Goal: Task Accomplishment & Management: Use online tool/utility

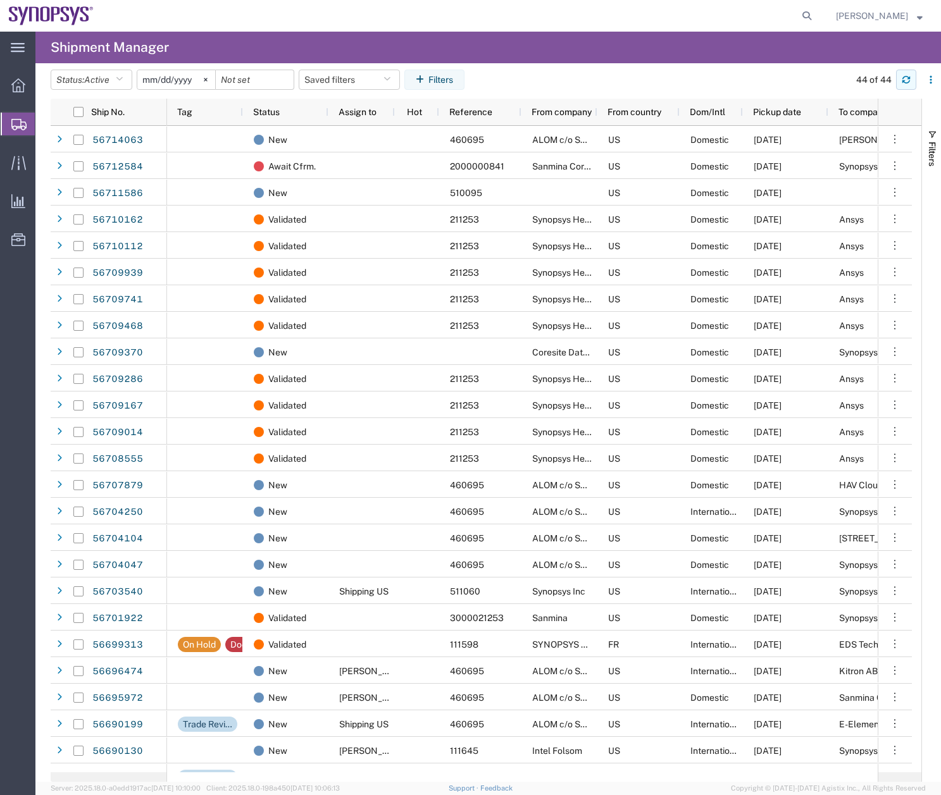
click at [906, 76] on icon "button" at bounding box center [905, 79] width 9 height 9
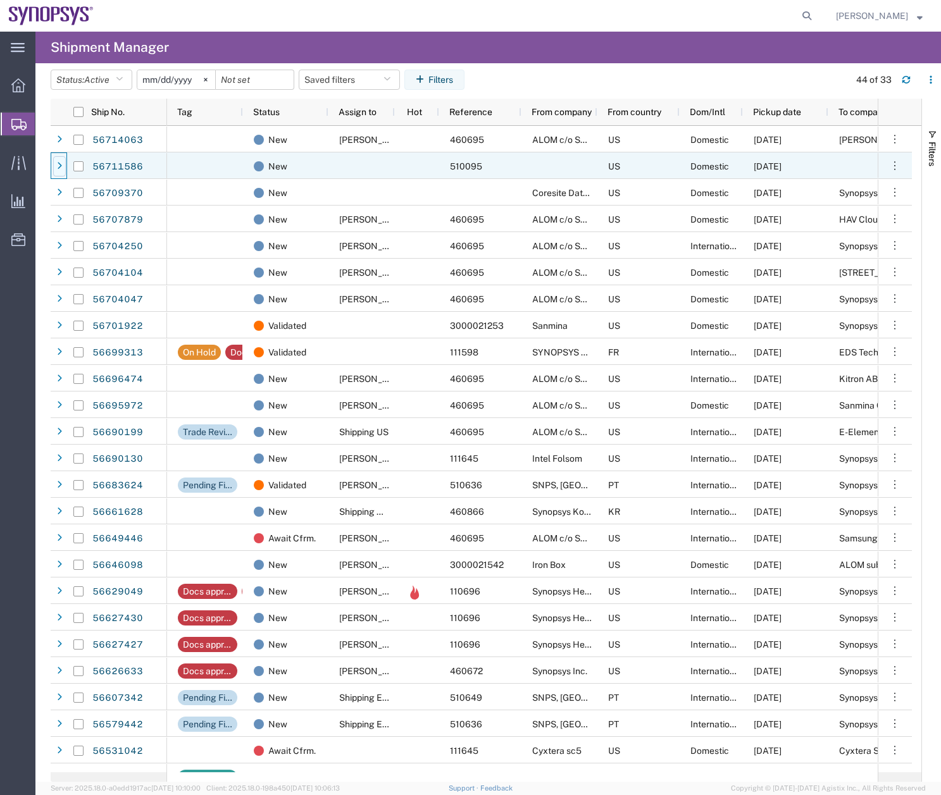
click at [58, 164] on icon at bounding box center [59, 166] width 5 height 9
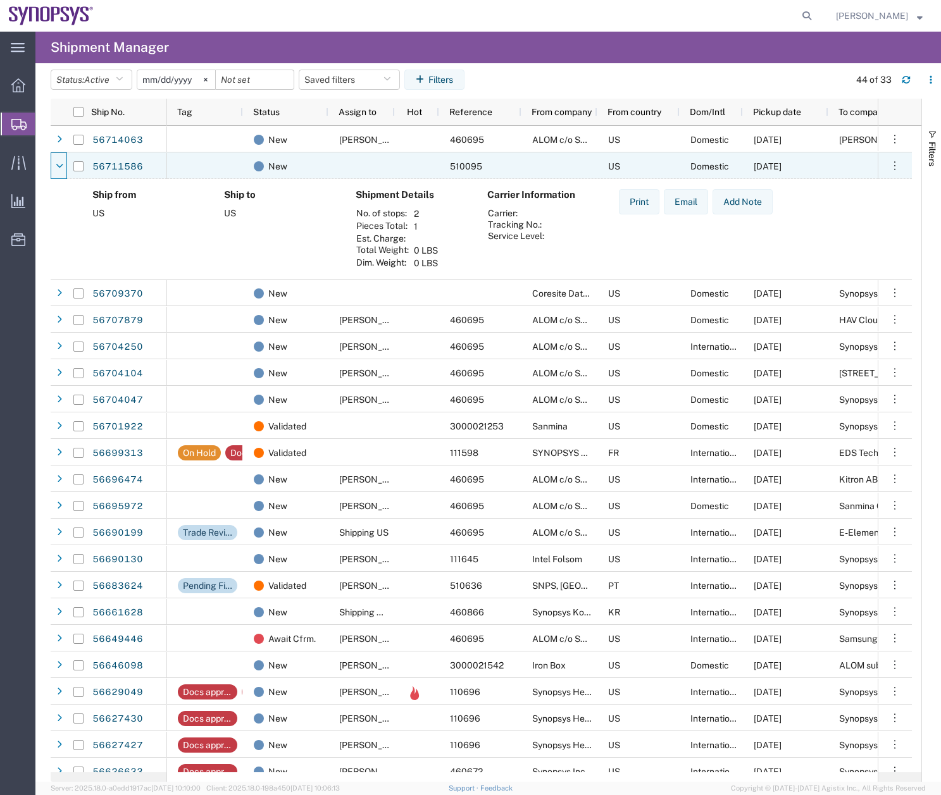
click at [58, 164] on icon at bounding box center [60, 166] width 8 height 9
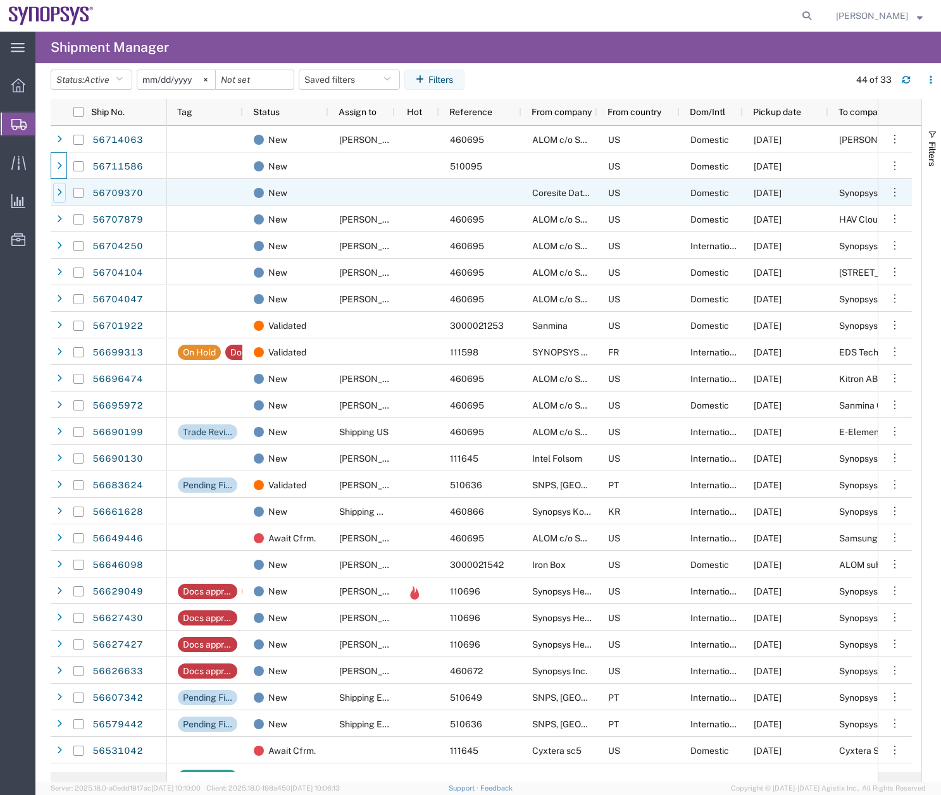
click at [60, 190] on icon at bounding box center [59, 192] width 5 height 9
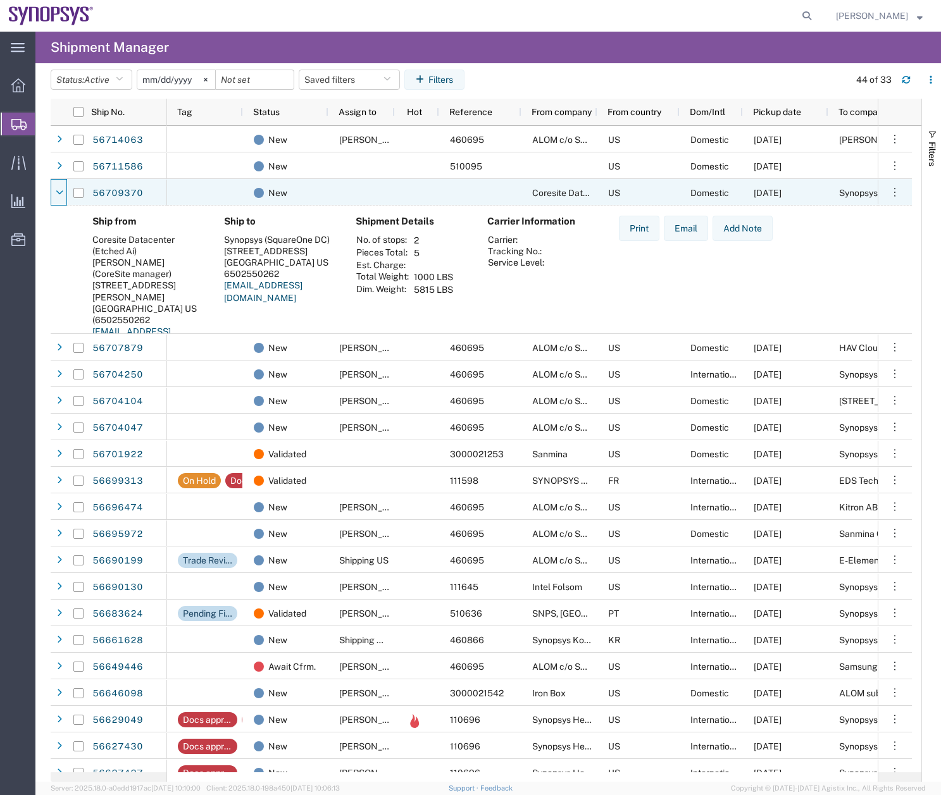
click at [60, 190] on icon at bounding box center [60, 192] width 8 height 9
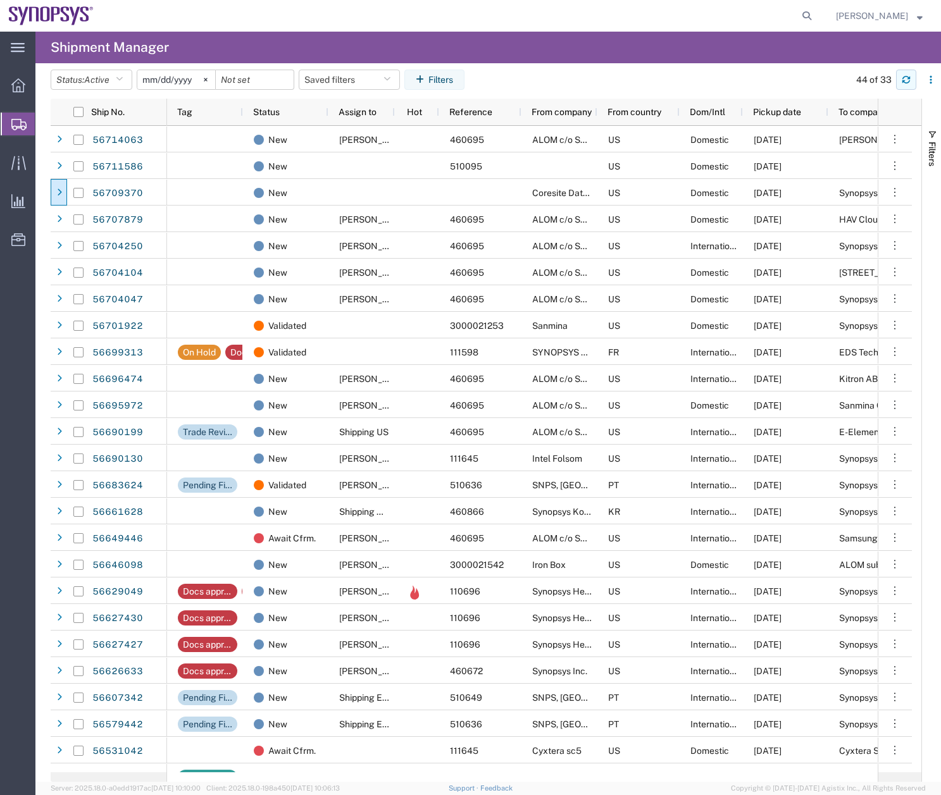
click at [907, 75] on icon "button" at bounding box center [905, 79] width 9 height 9
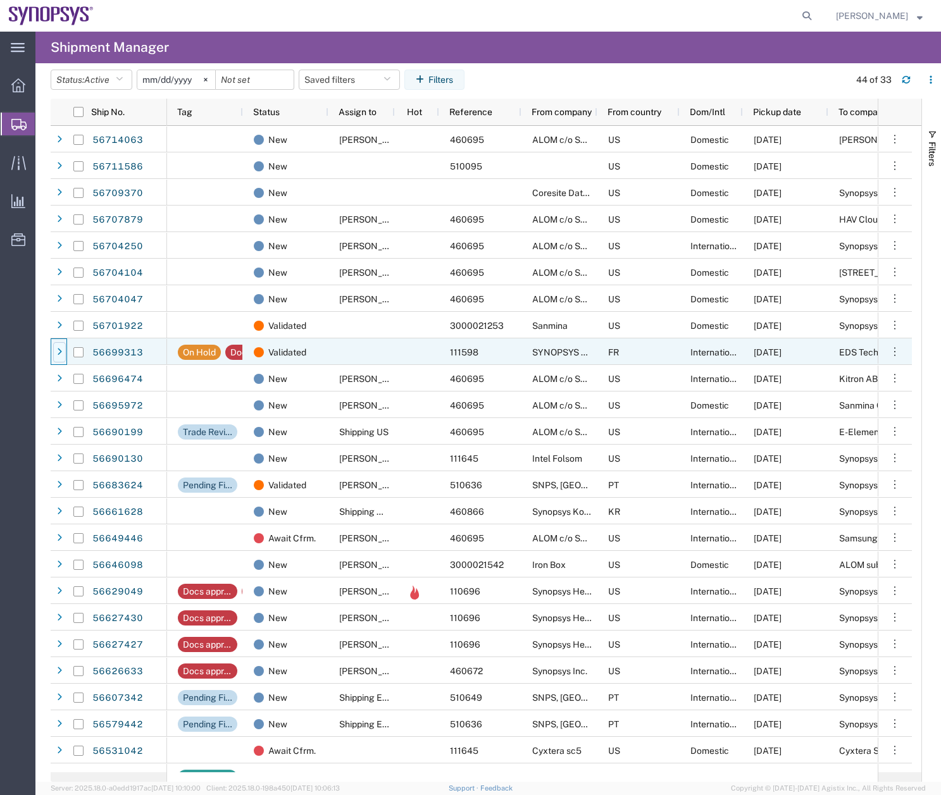
click at [56, 352] on div at bounding box center [59, 352] width 13 height 20
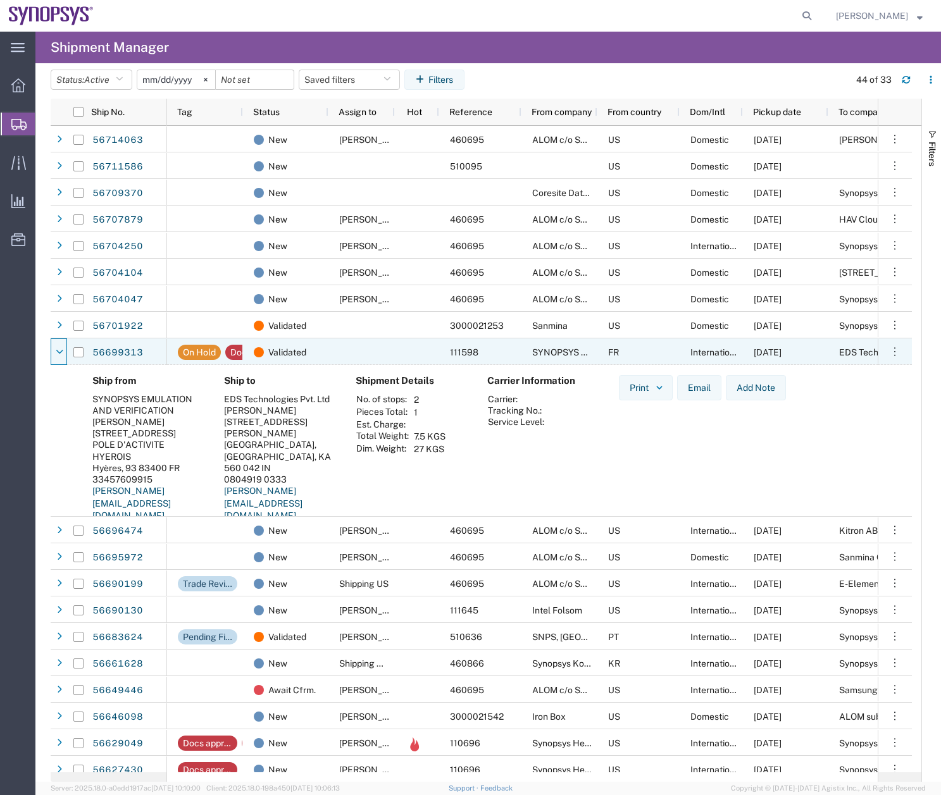
click at [56, 352] on icon at bounding box center [60, 352] width 8 height 9
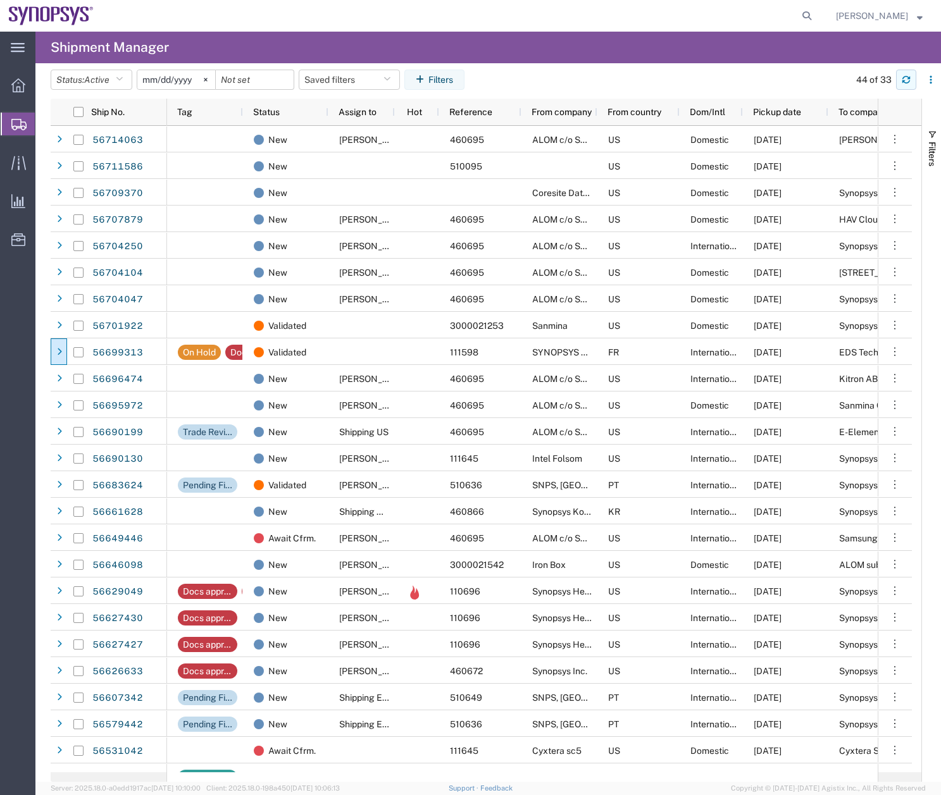
click at [901, 78] on icon "button" at bounding box center [905, 79] width 9 height 9
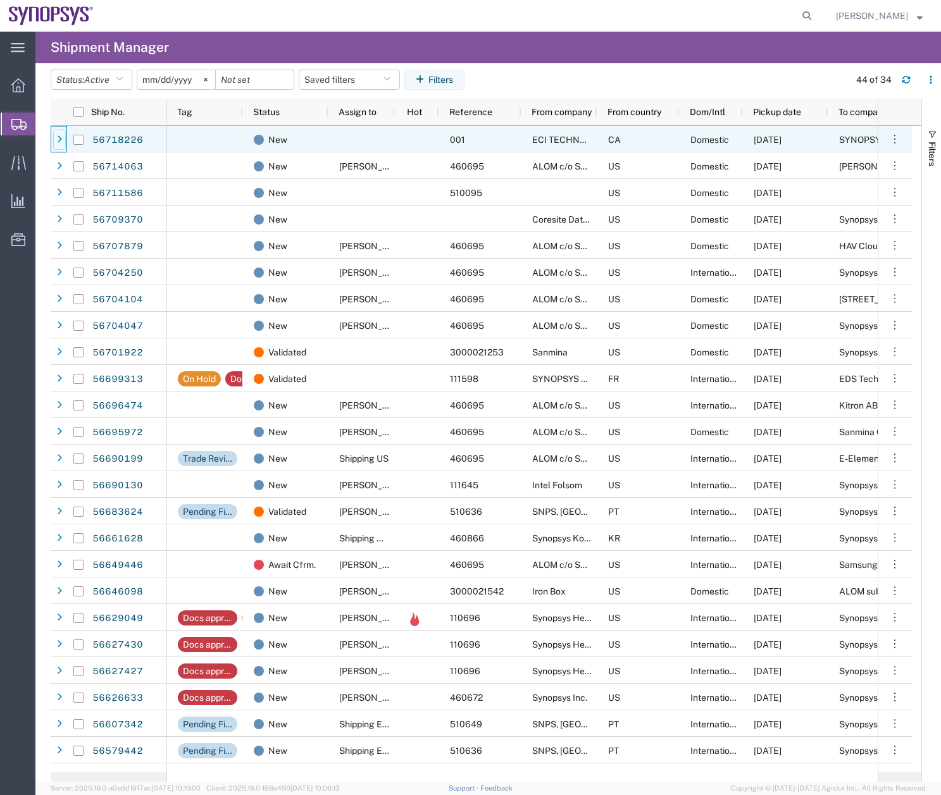
click at [61, 132] on div at bounding box center [59, 140] width 13 height 20
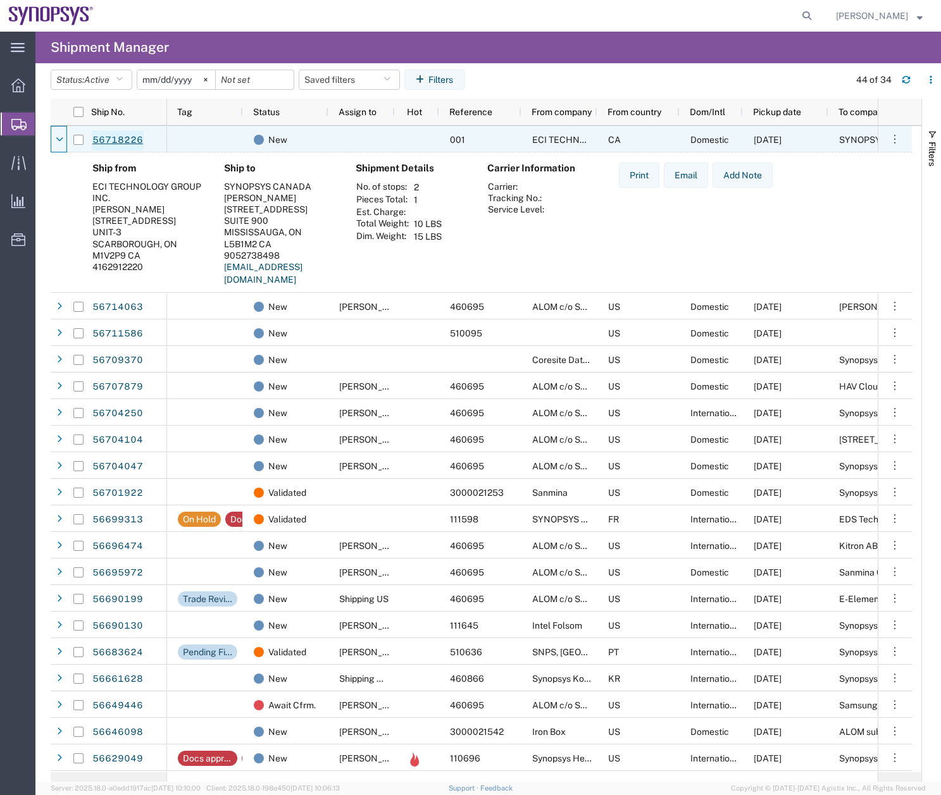
click at [121, 133] on link "56718226" at bounding box center [118, 140] width 52 height 20
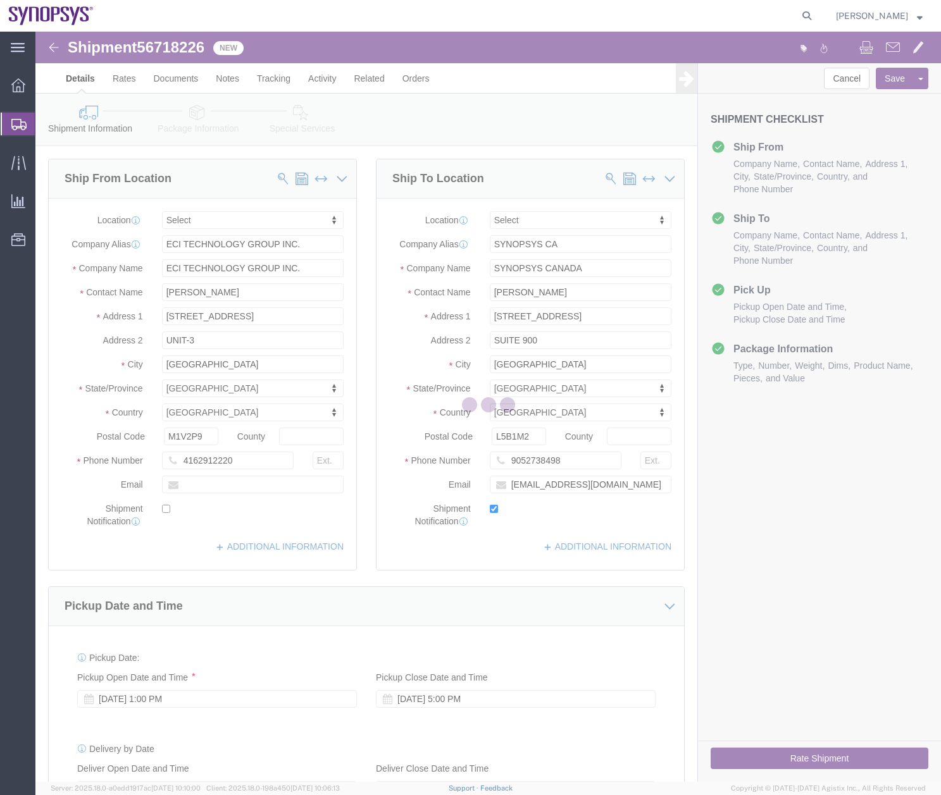
select select
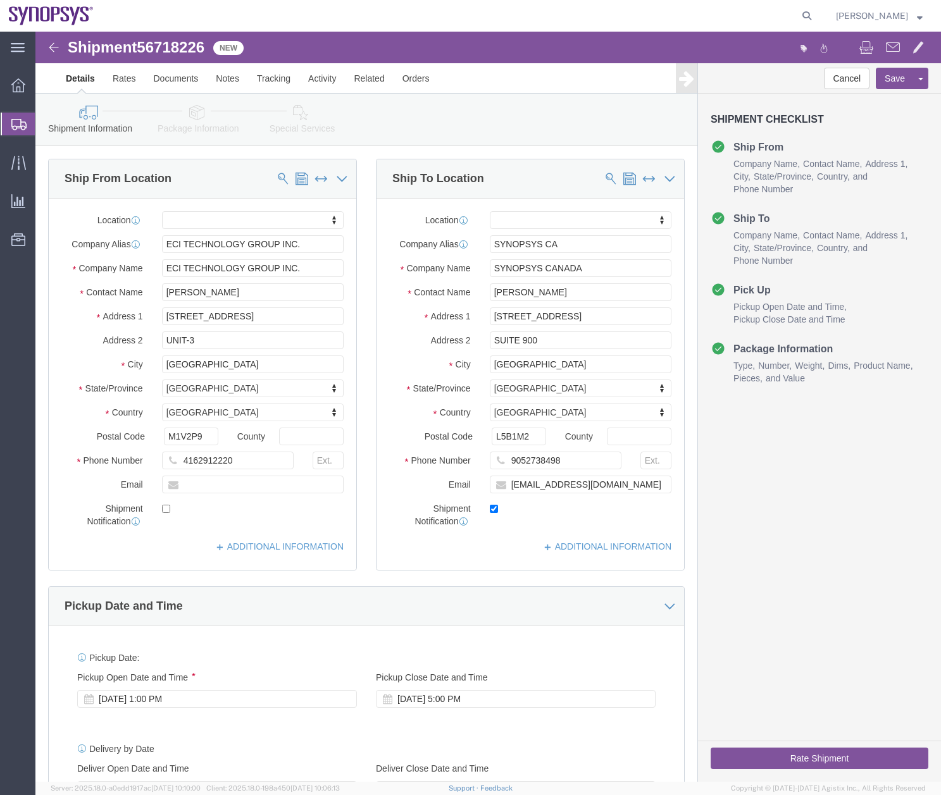
click icon
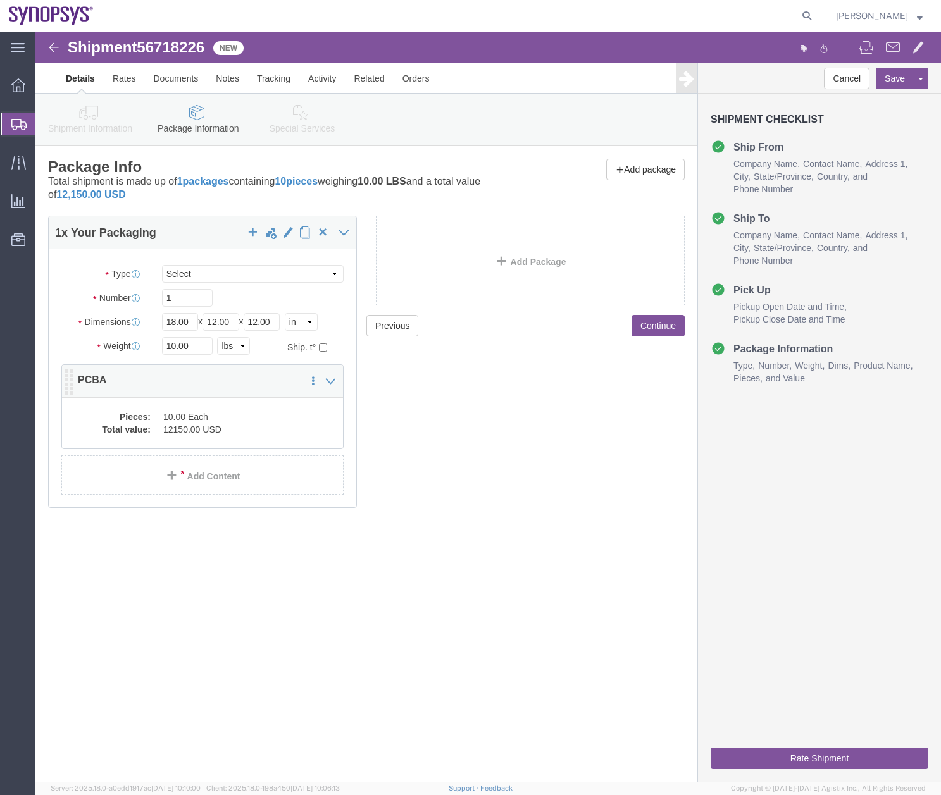
click div "Pieces: 10.00 Each Total value: 12150.00 USD"
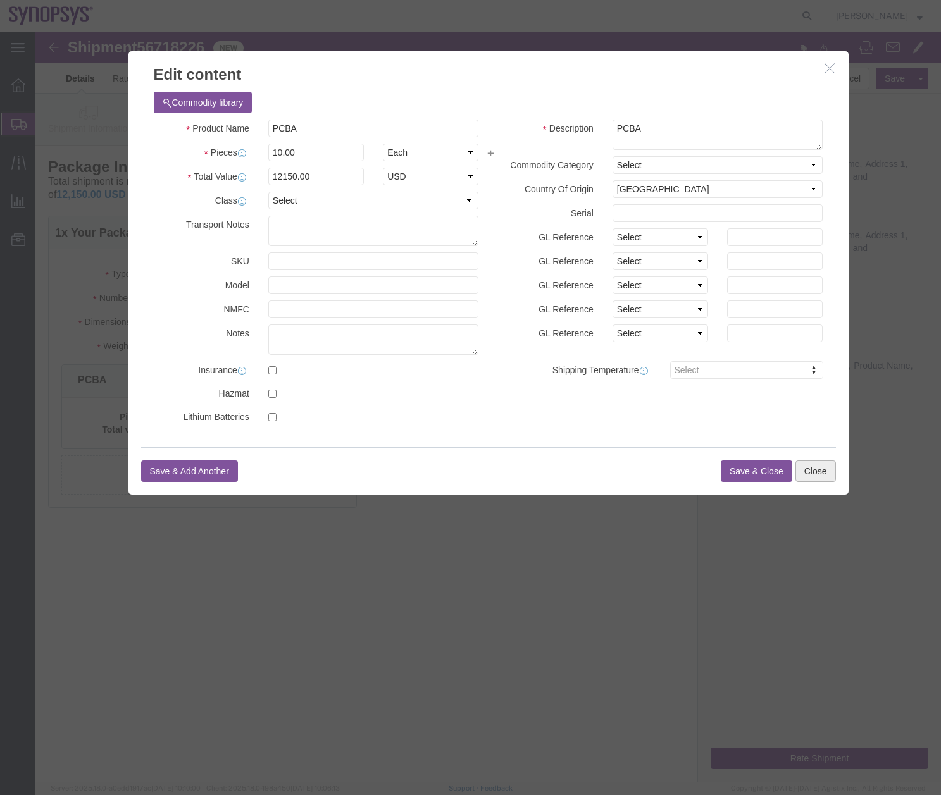
click button "Close"
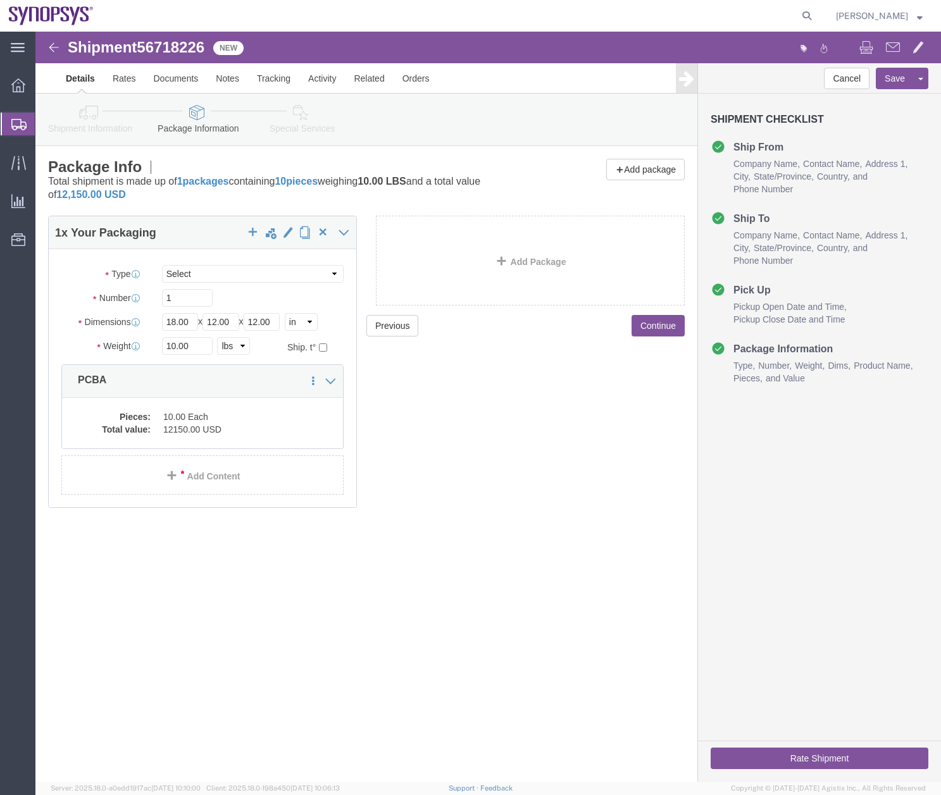
click icon
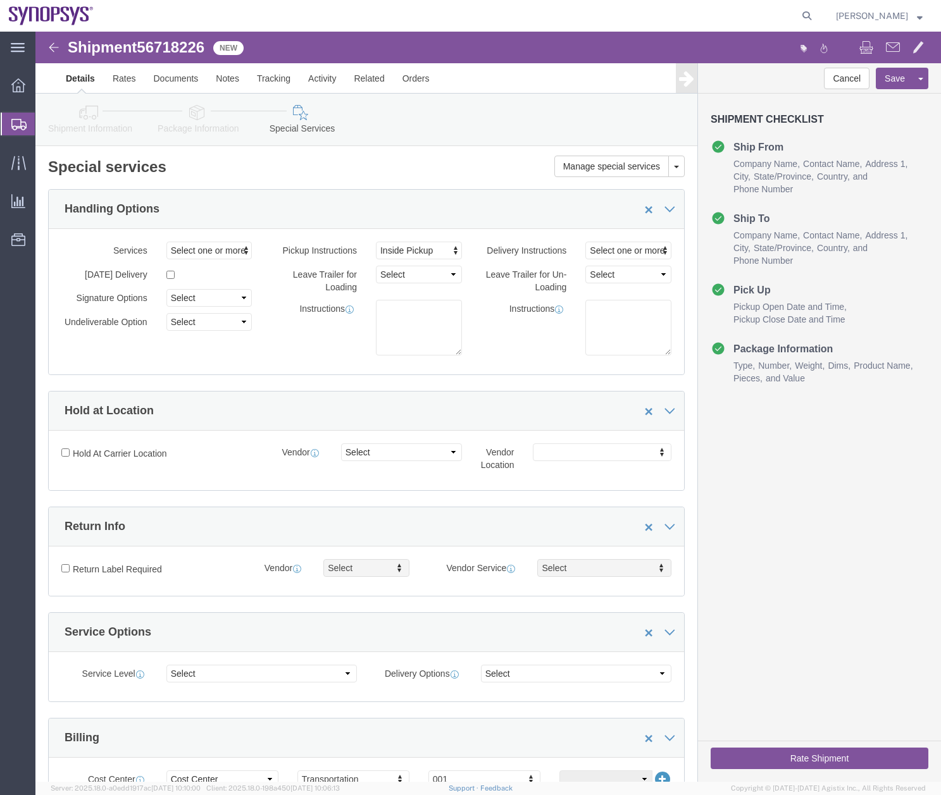
click icon
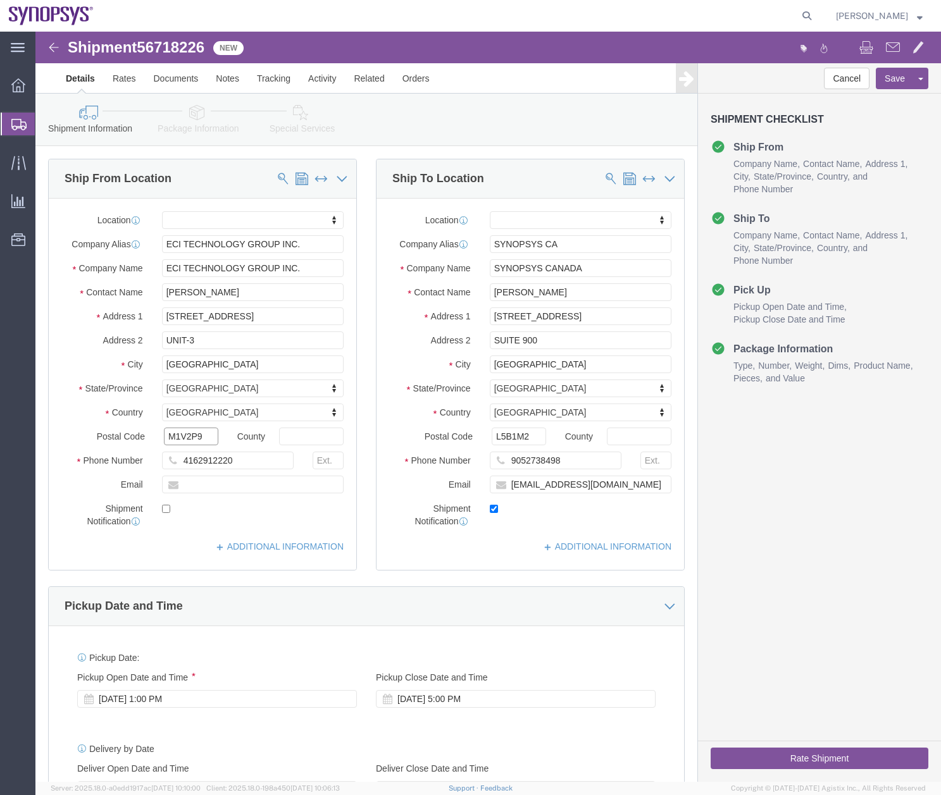
click input "M1V2P9"
type input "M1V 2P9"
click input "L5B1M2"
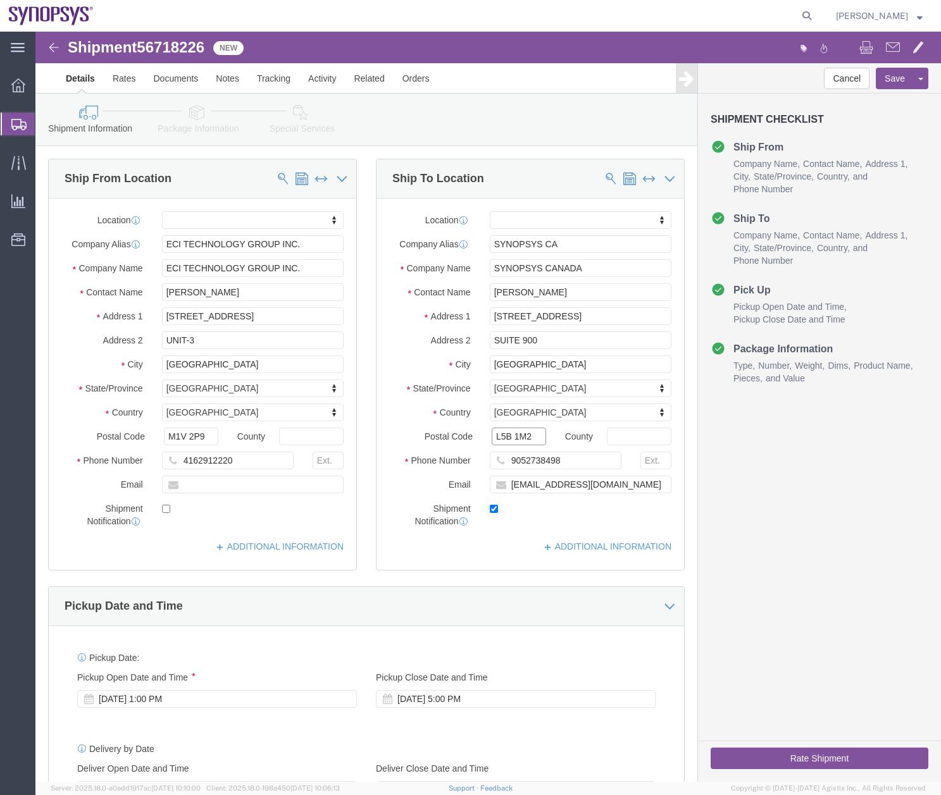
type input "L5B 1M2"
click icon
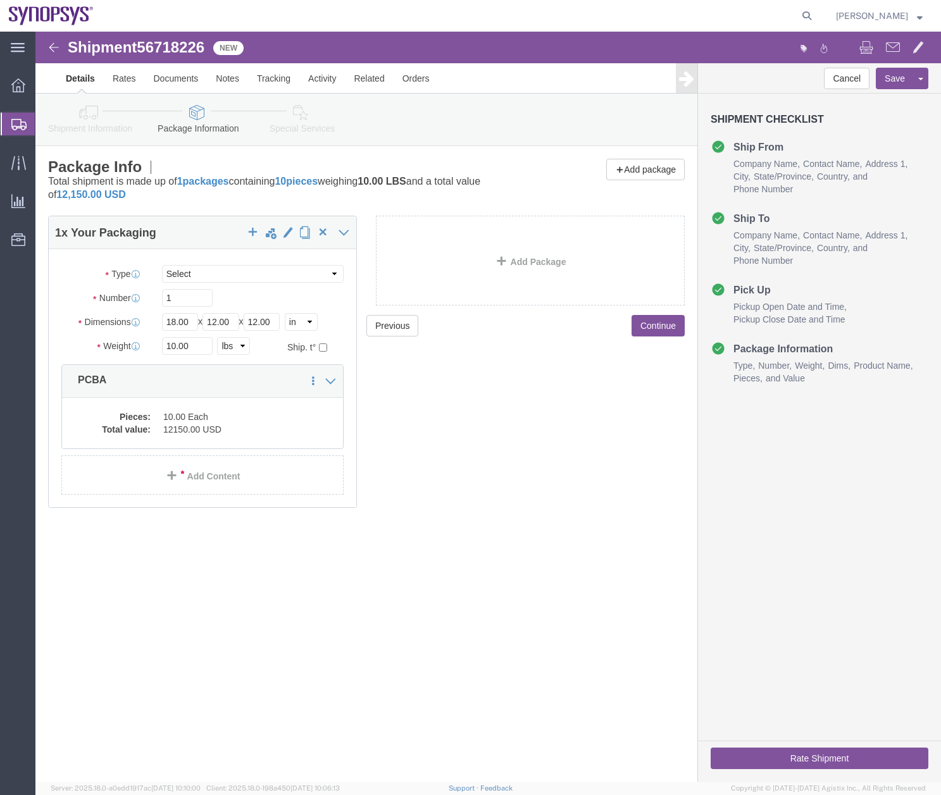
click button "Rate Shipment"
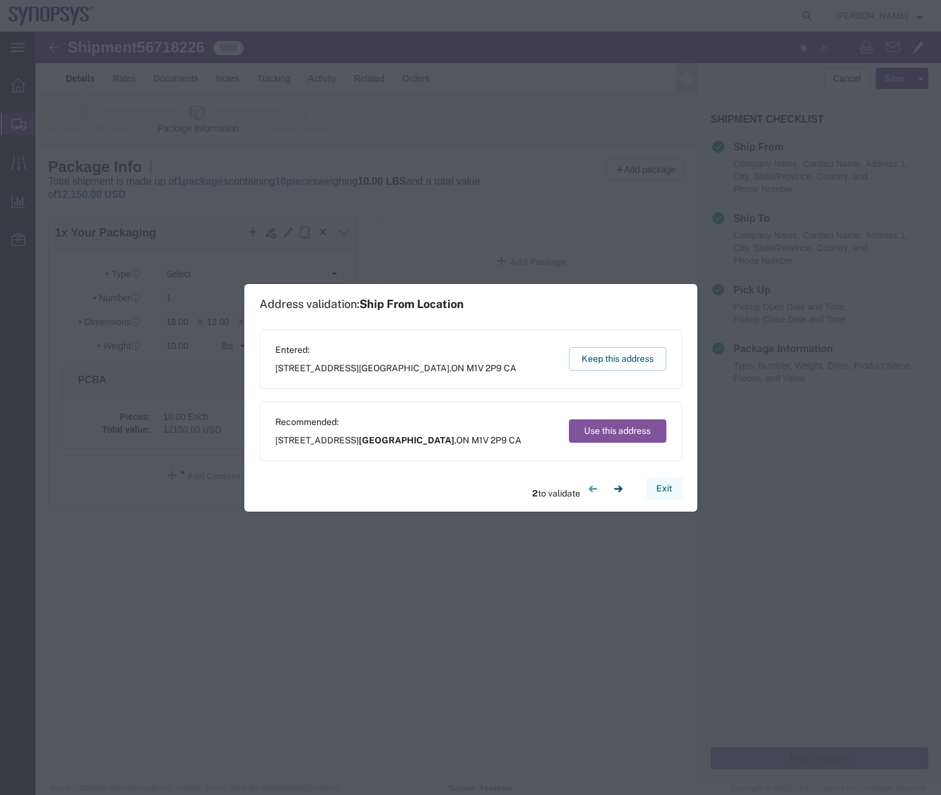
click at [666, 489] on button "Exit" at bounding box center [664, 489] width 36 height 22
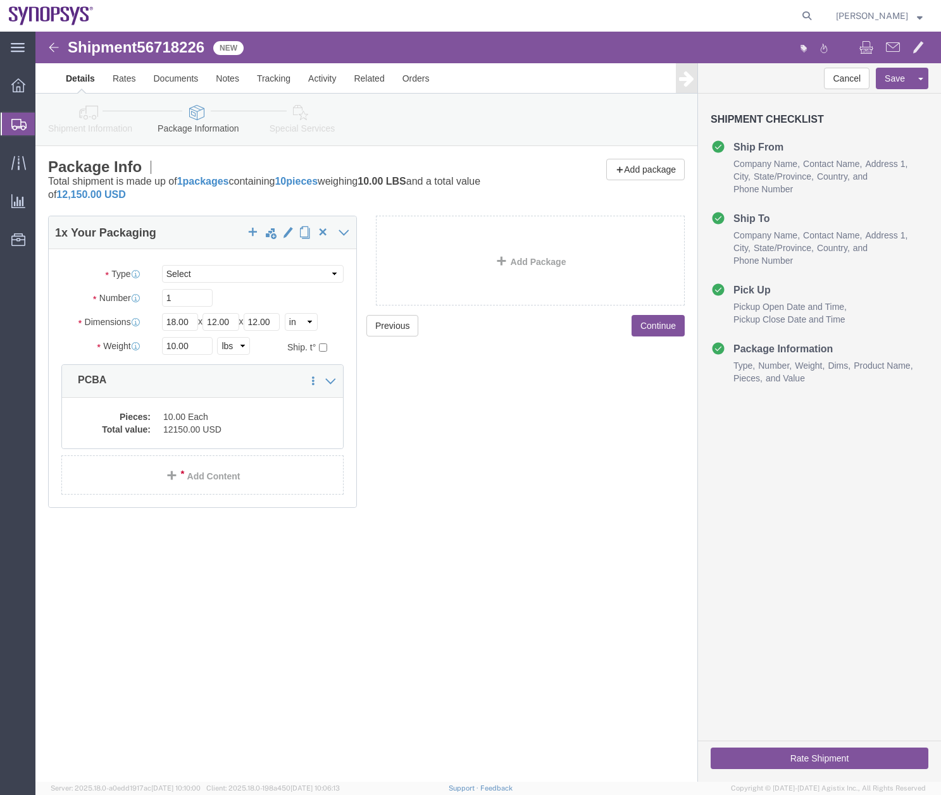
click icon
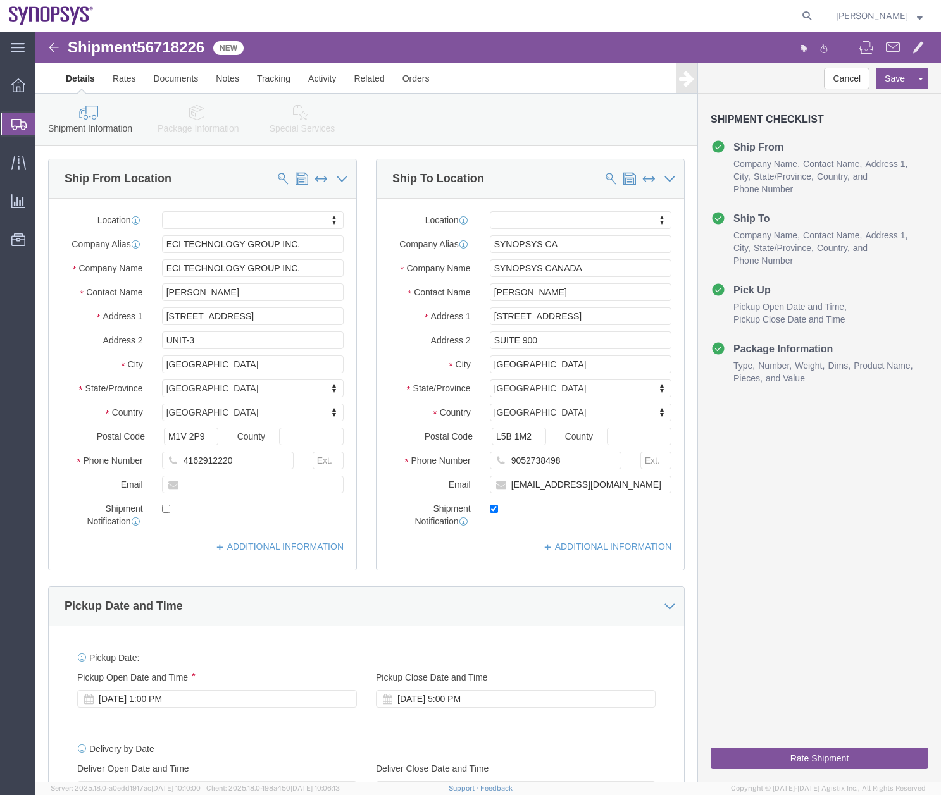
click button "Rate Shipment"
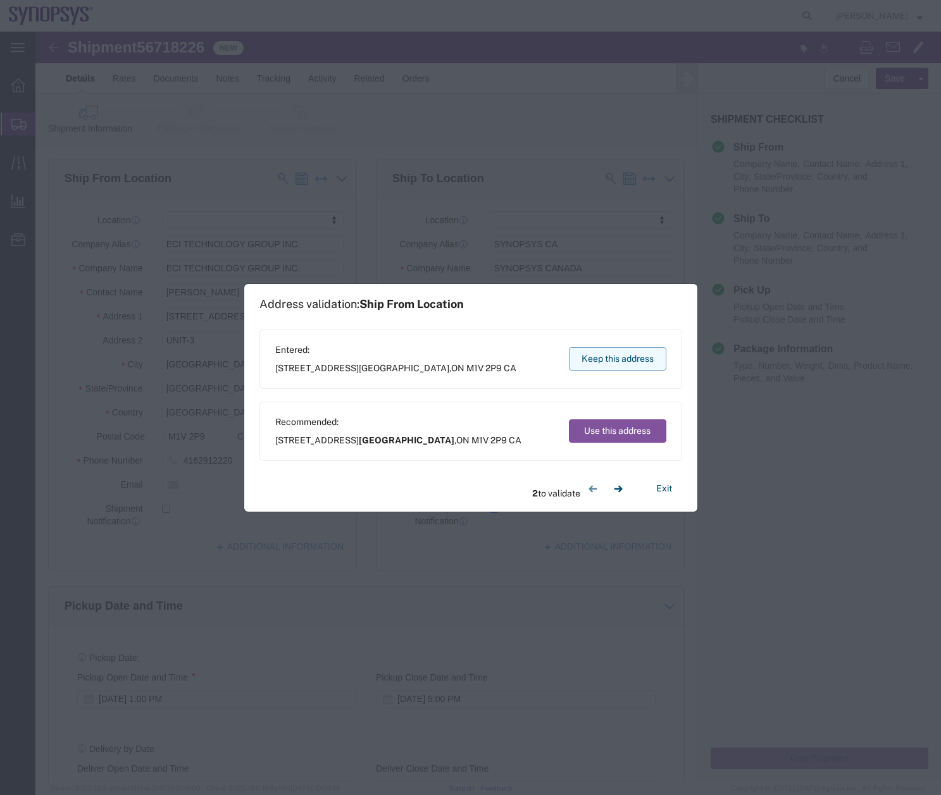
click at [605, 367] on button "Keep this address" at bounding box center [617, 358] width 97 height 23
click at [663, 483] on button "Exit" at bounding box center [664, 489] width 36 height 22
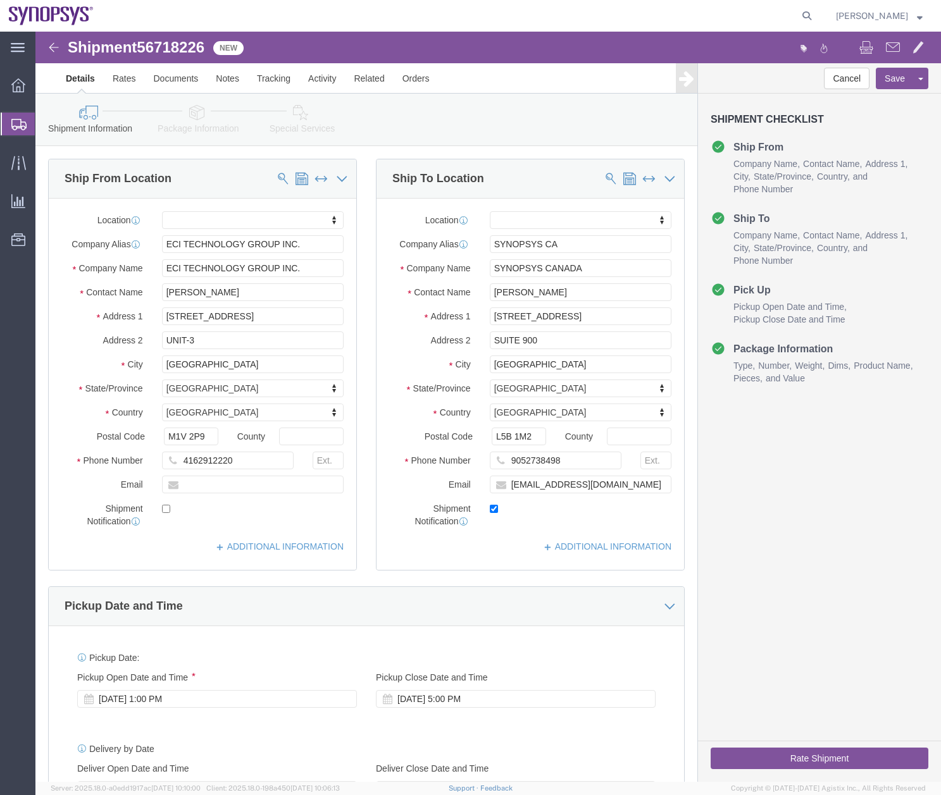
click icon
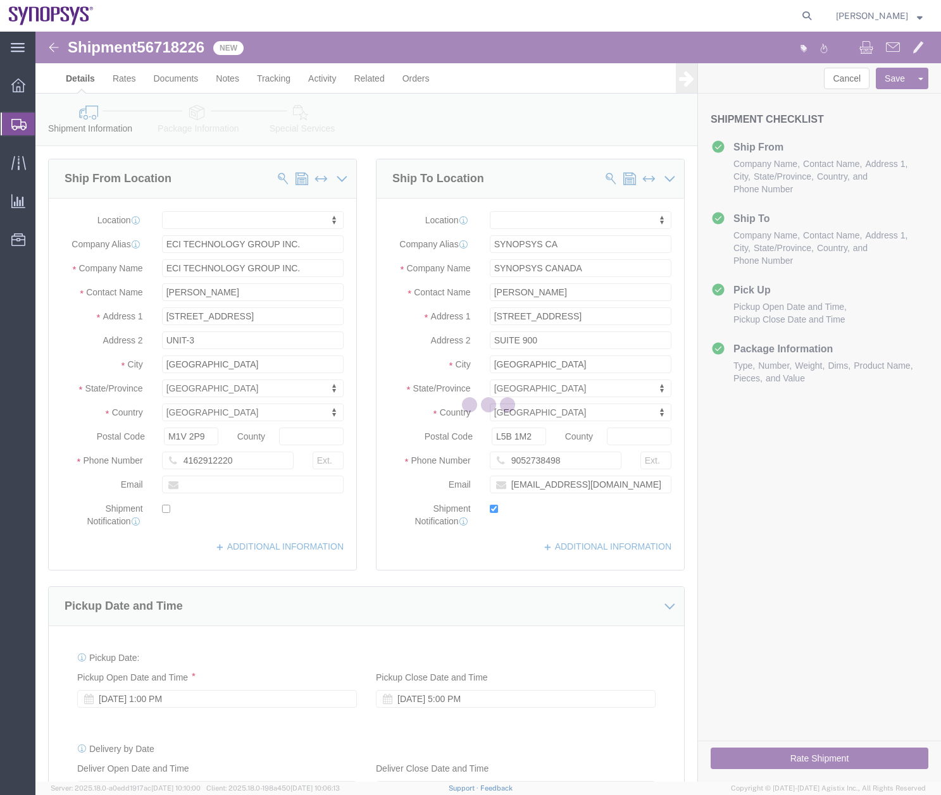
select select
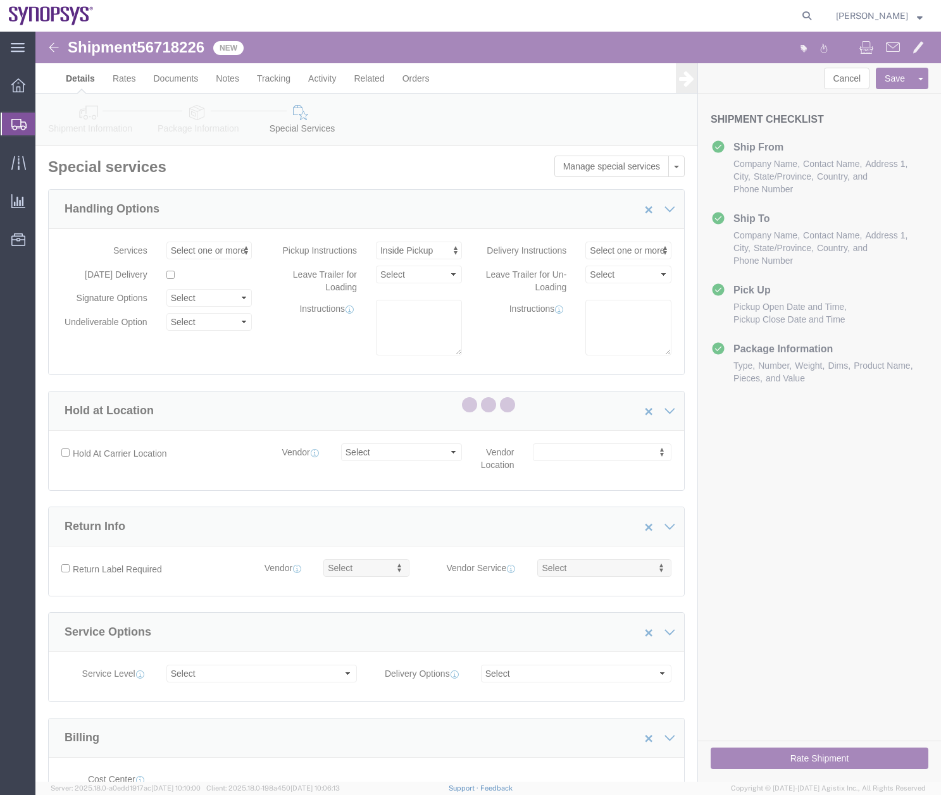
scroll to position [25, 0]
select select "COSTCENTER"
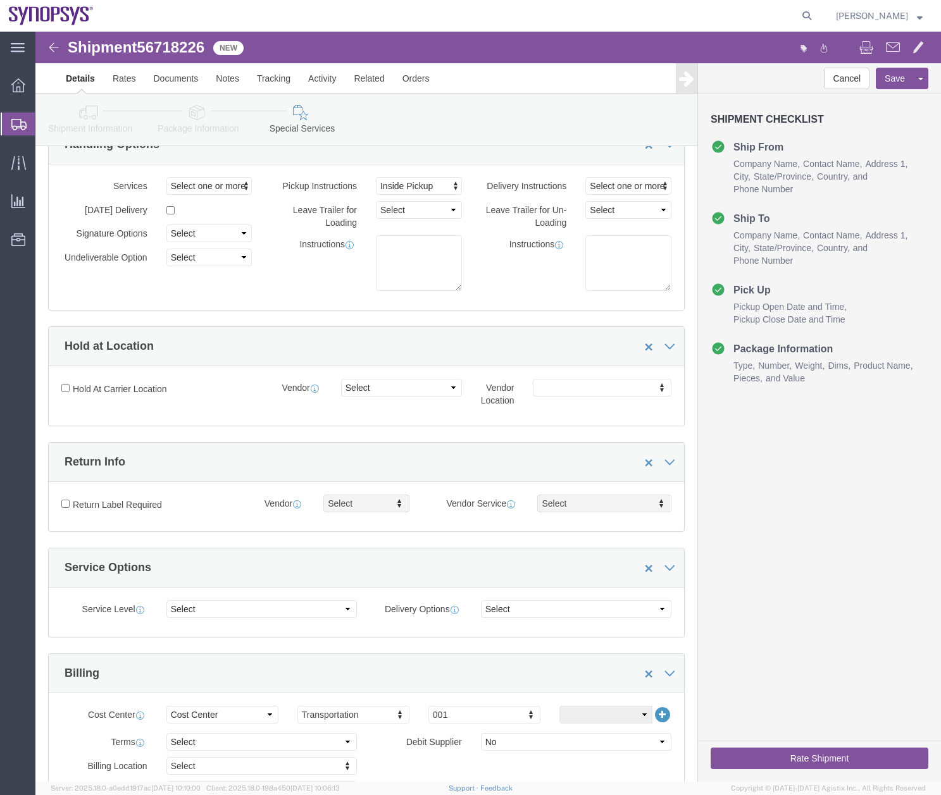
scroll to position [0, 0]
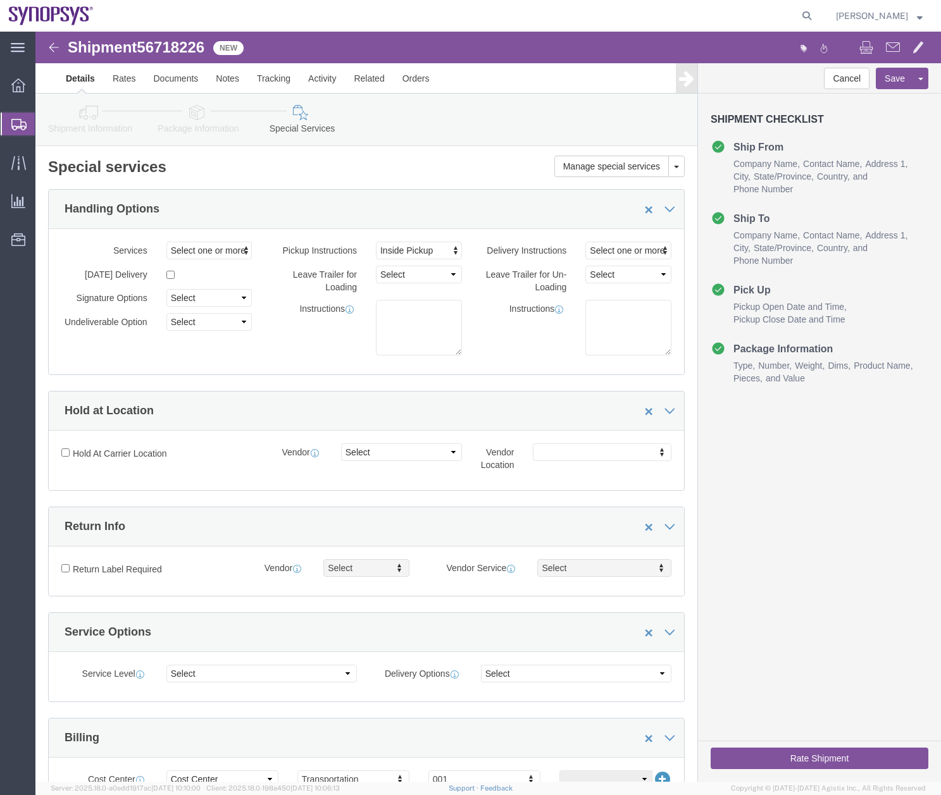
click icon
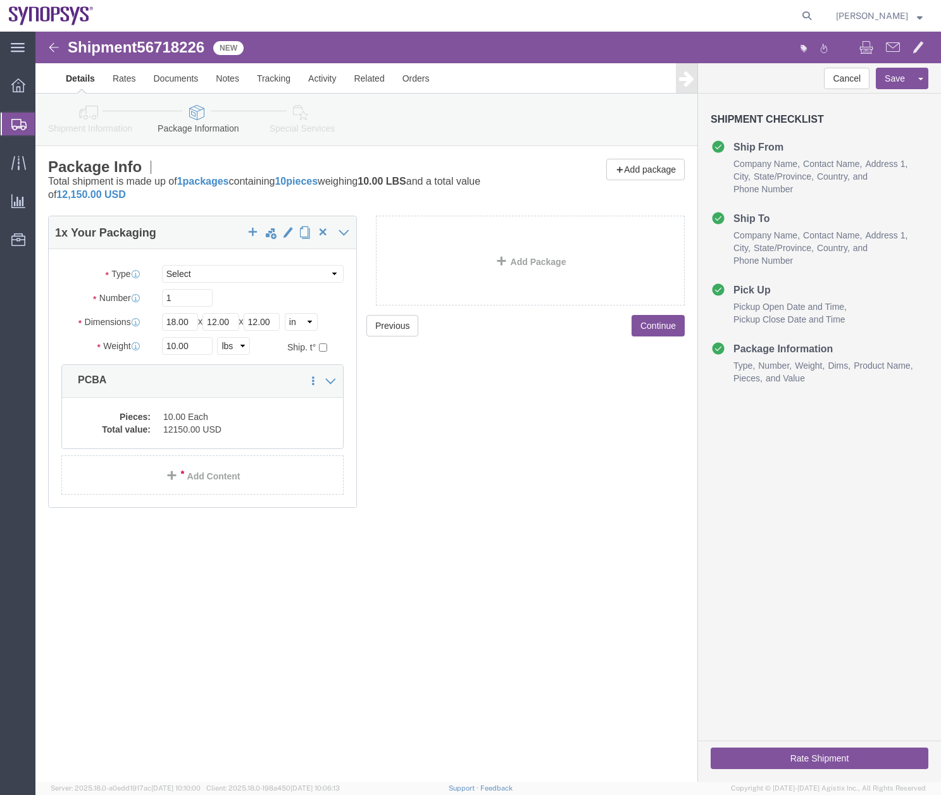
click icon
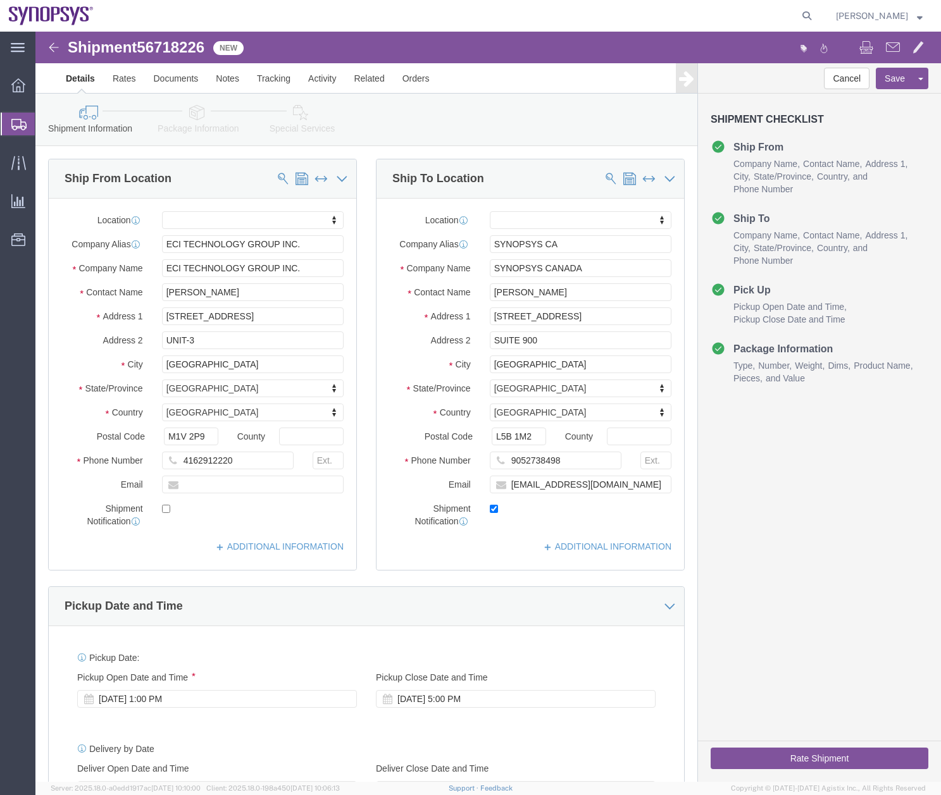
click link "Package Information"
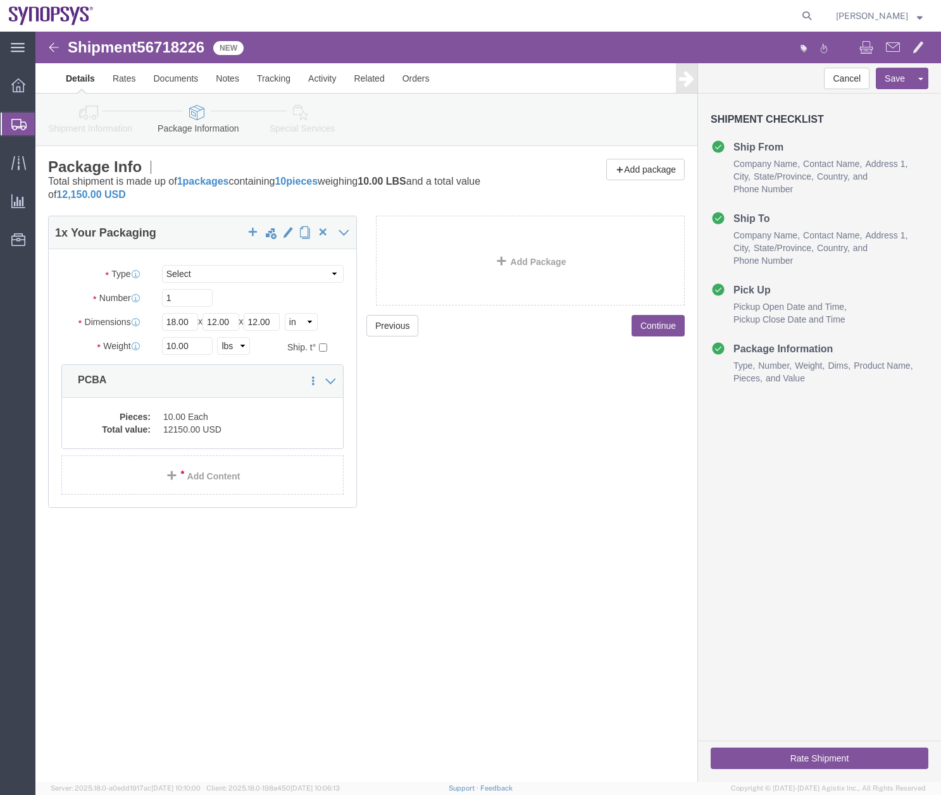
click icon
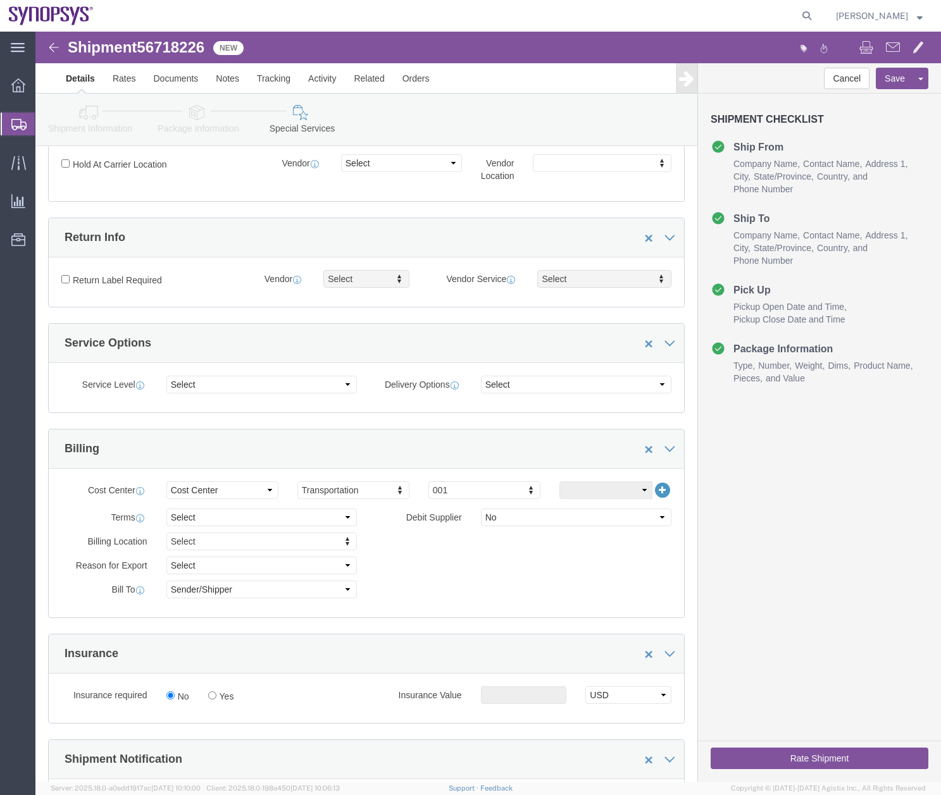
scroll to position [518, 0]
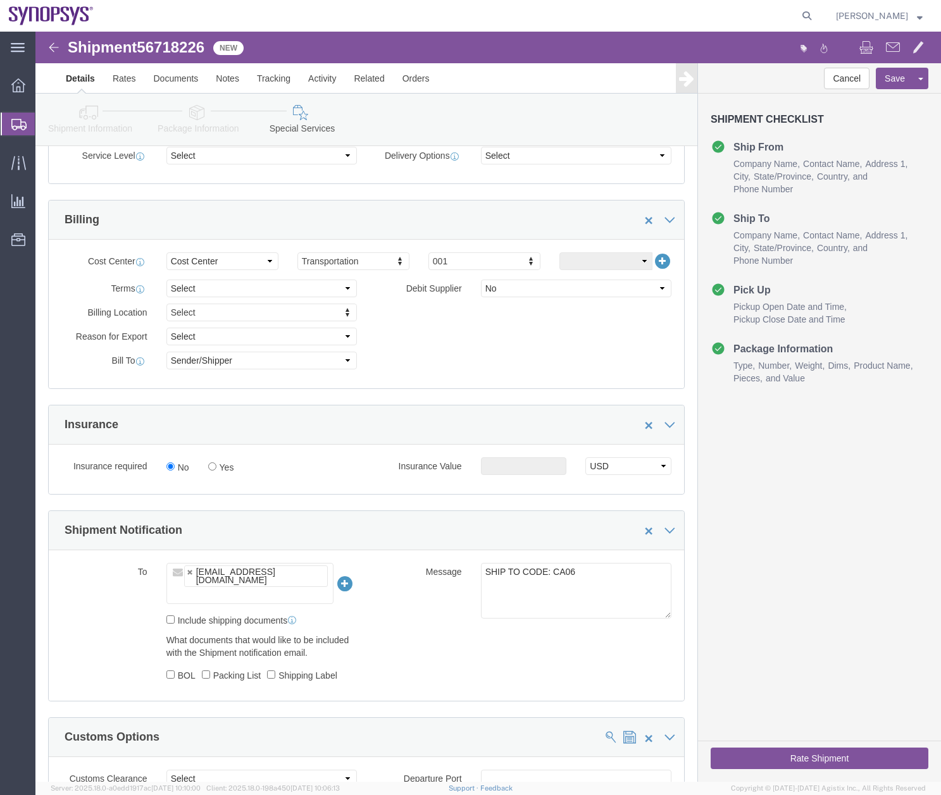
click button "Rate Shipment"
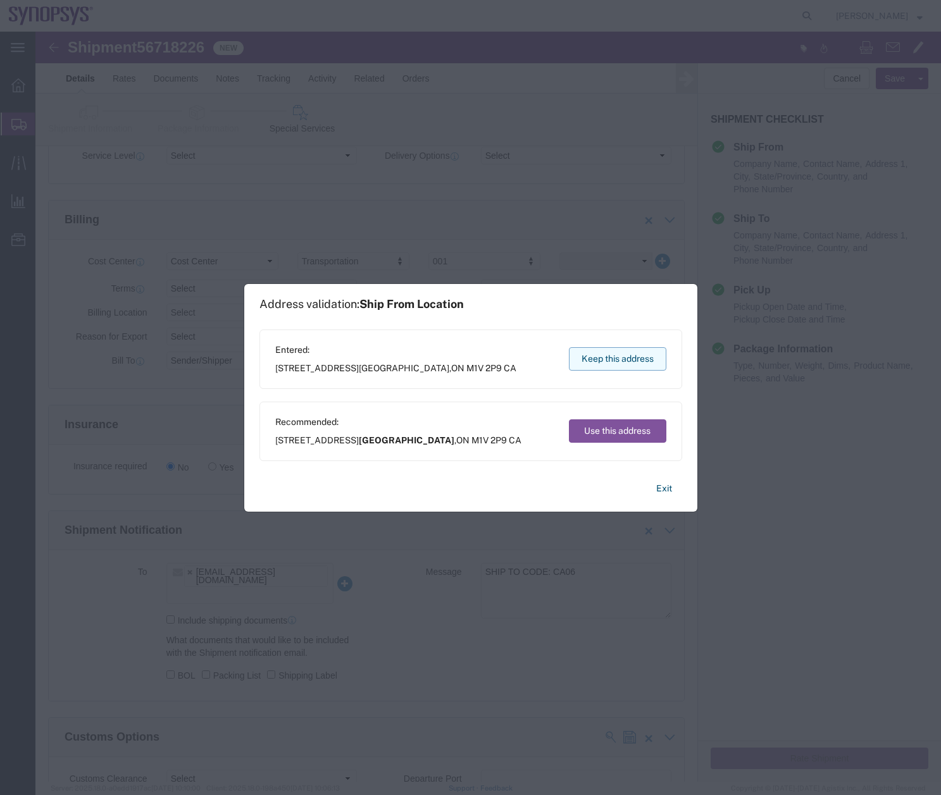
click at [600, 361] on button "Keep this address" at bounding box center [617, 358] width 97 height 23
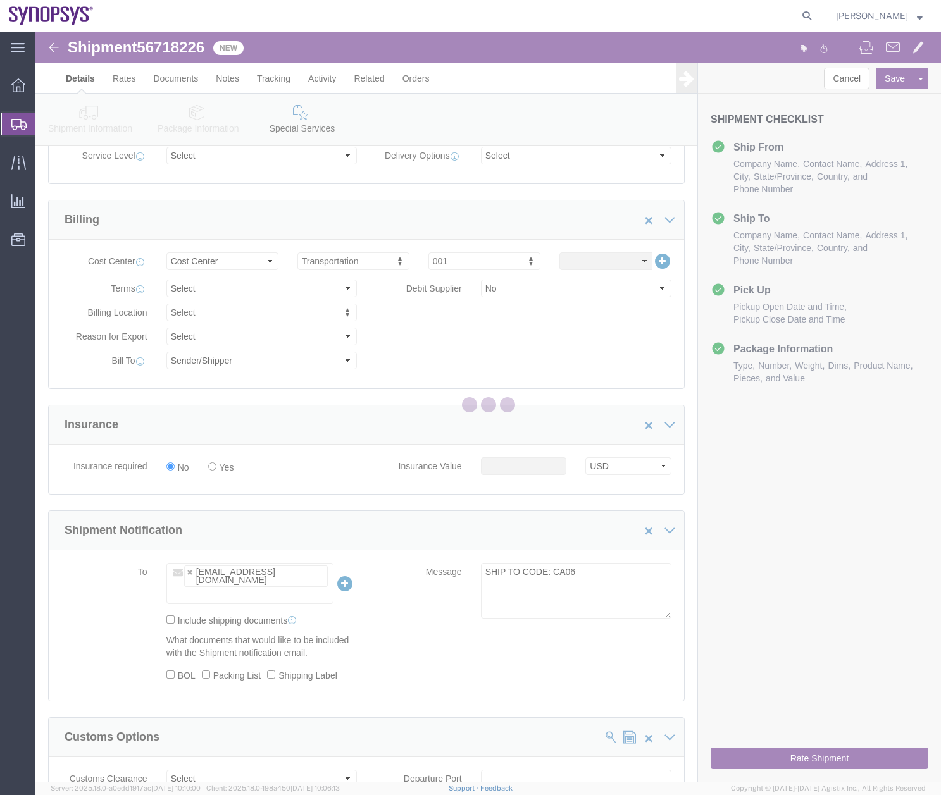
scroll to position [0, 0]
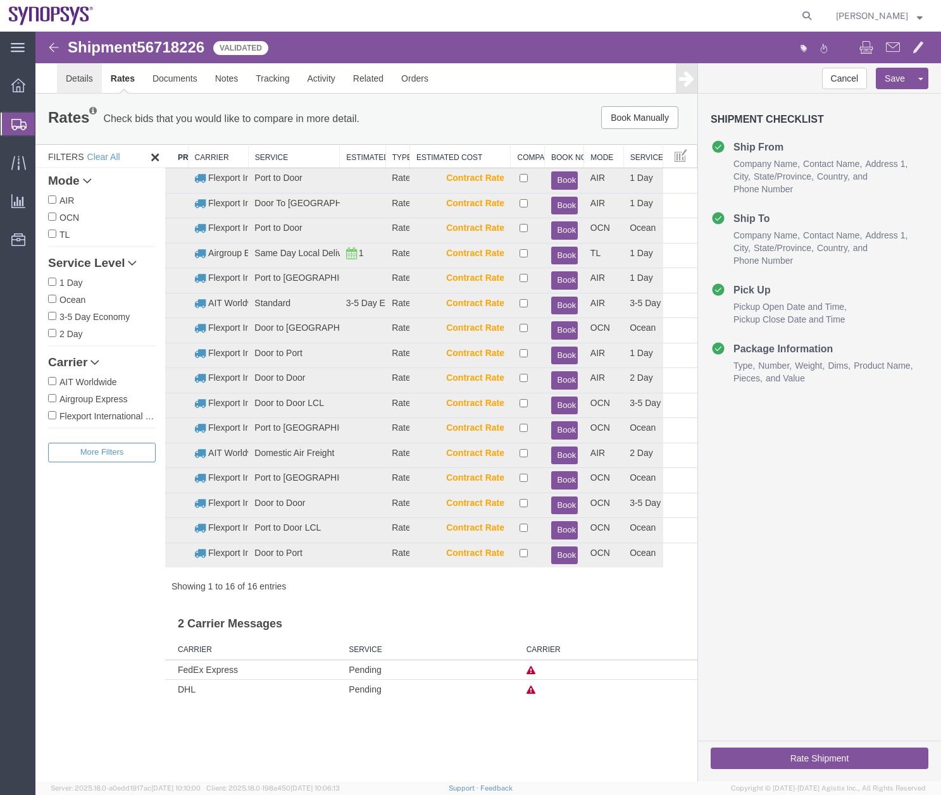
click at [87, 73] on link "Details" at bounding box center [79, 78] width 45 height 30
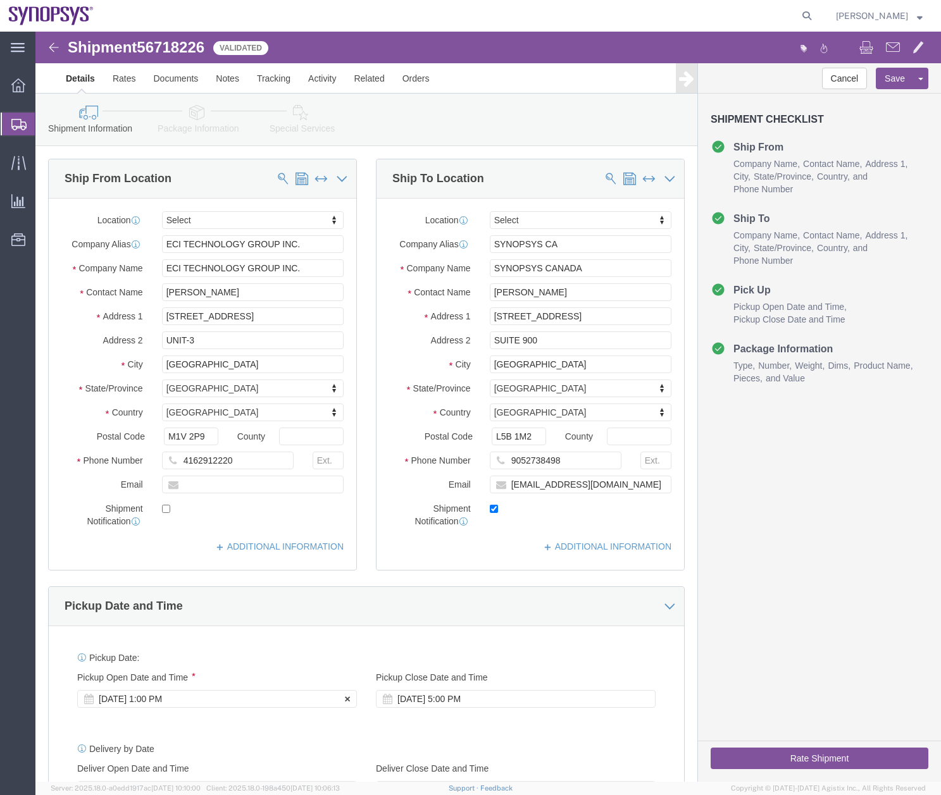
click div "[DATE] 1:00 PM"
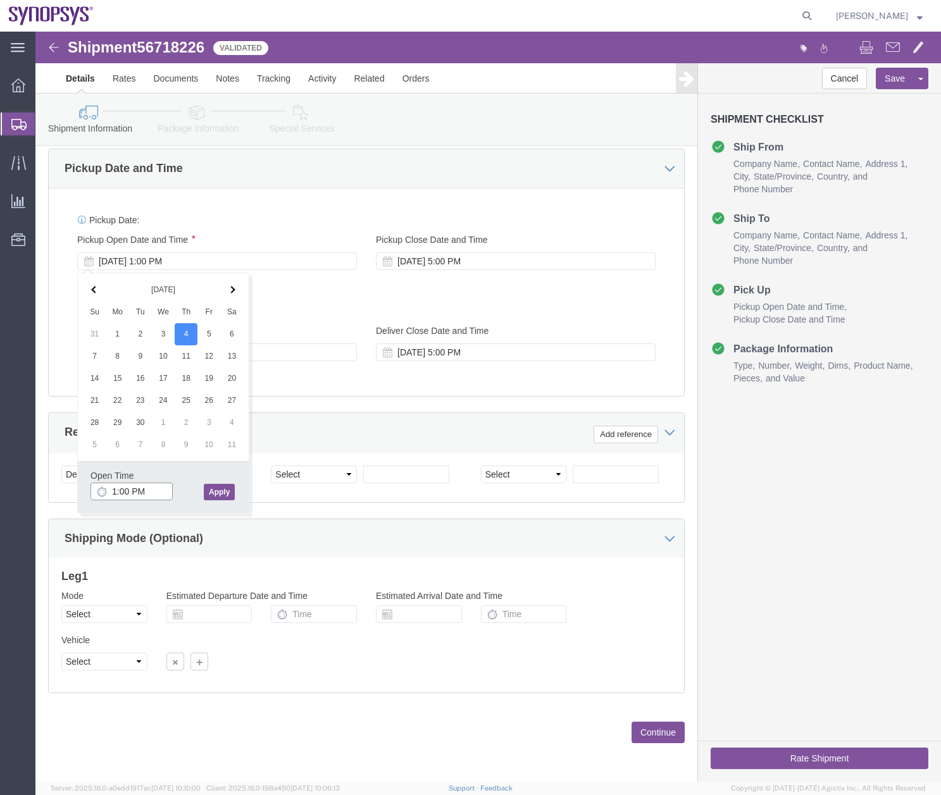
type input "2:00 PM"
click button "Rate Shipment"
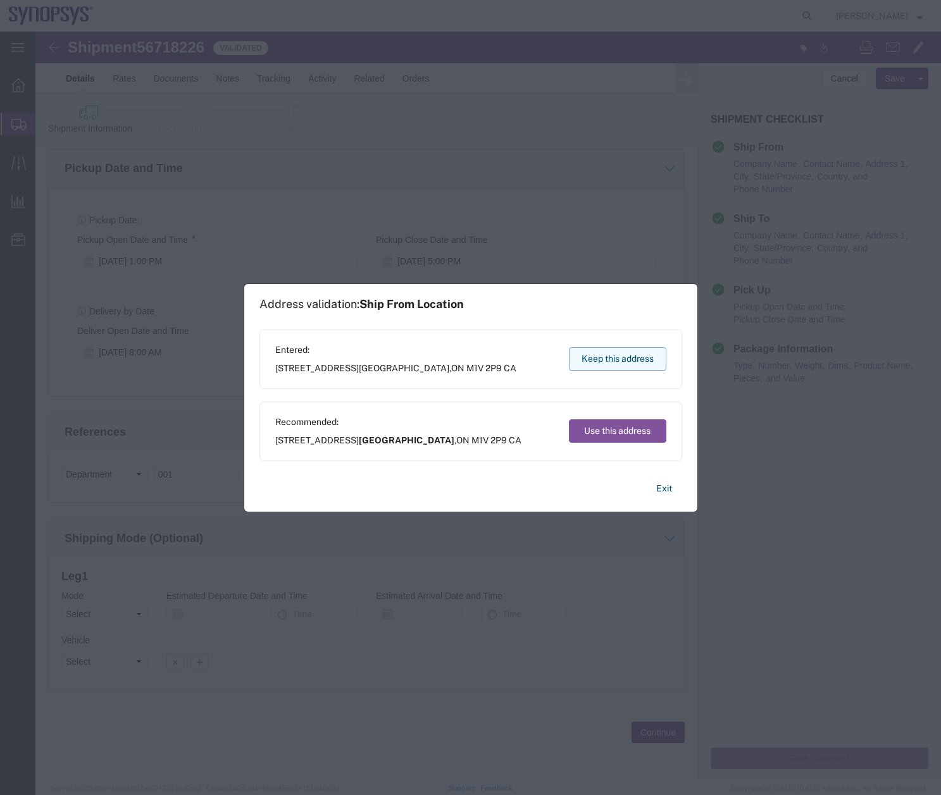
click at [627, 356] on button "Keep this address" at bounding box center [617, 358] width 97 height 23
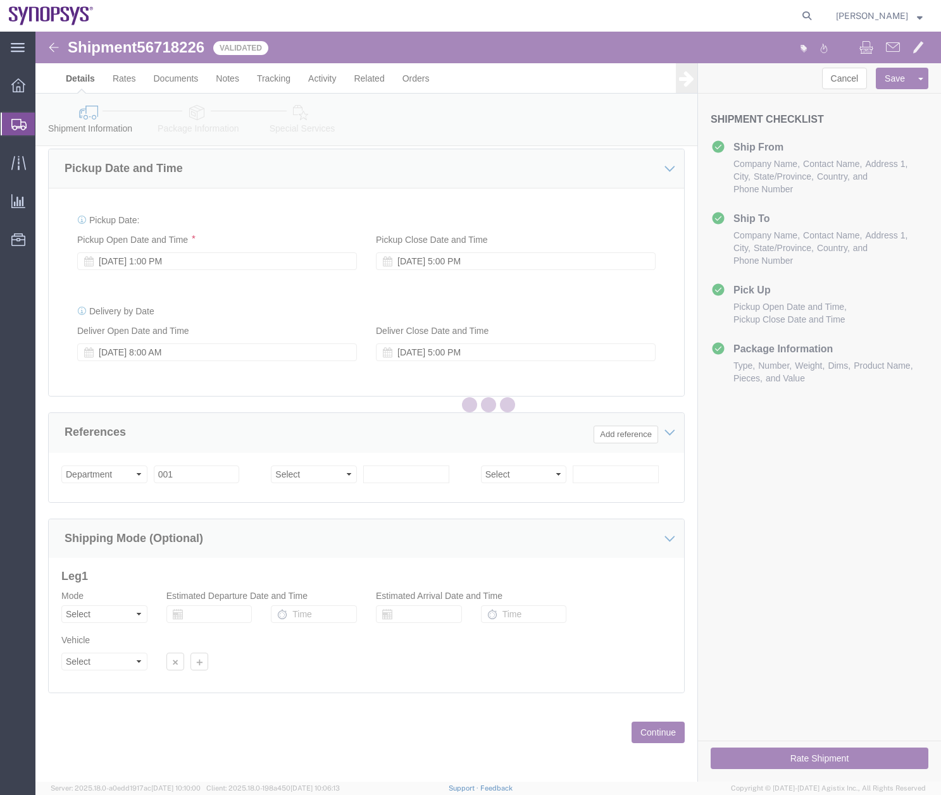
scroll to position [0, 0]
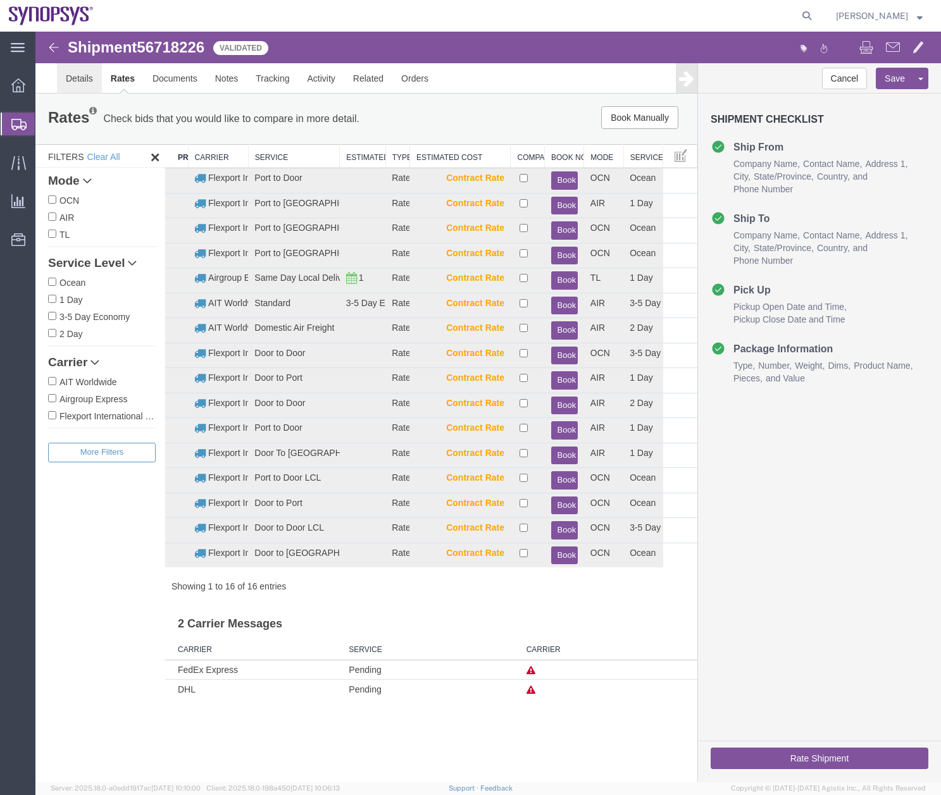
click at [85, 81] on link "Details" at bounding box center [79, 78] width 45 height 30
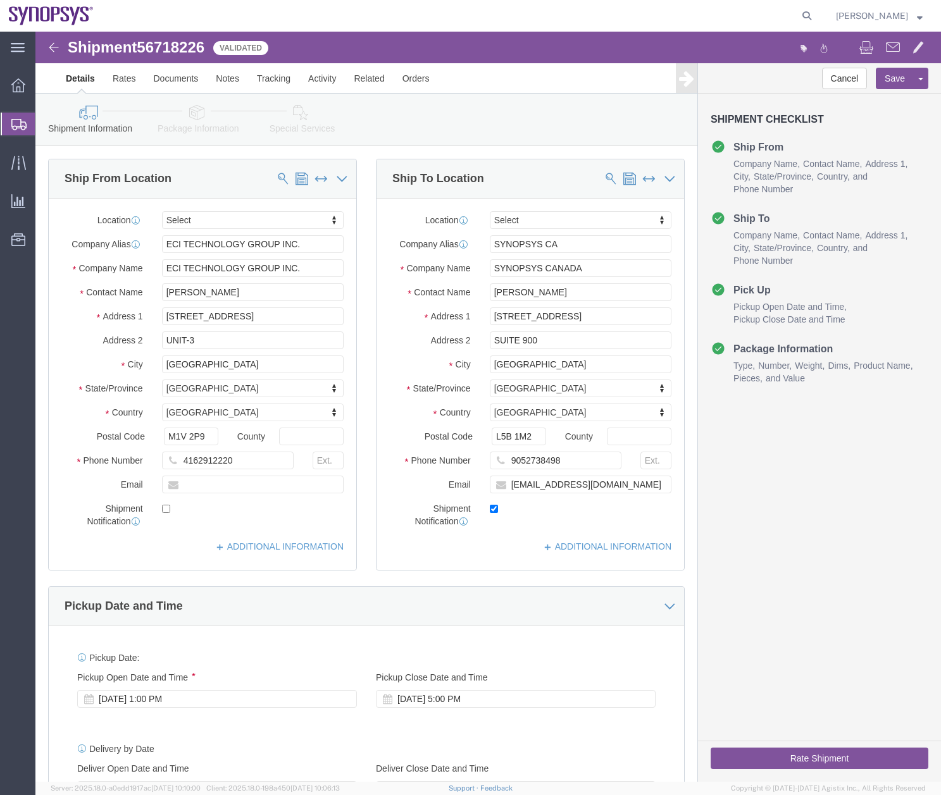
click icon
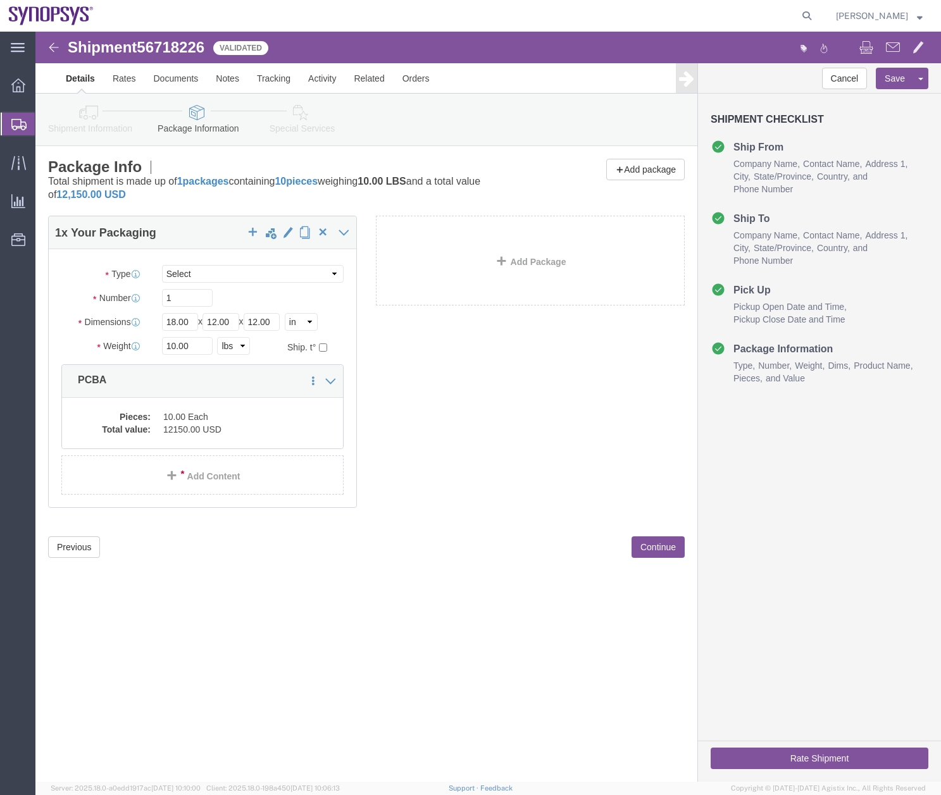
click icon
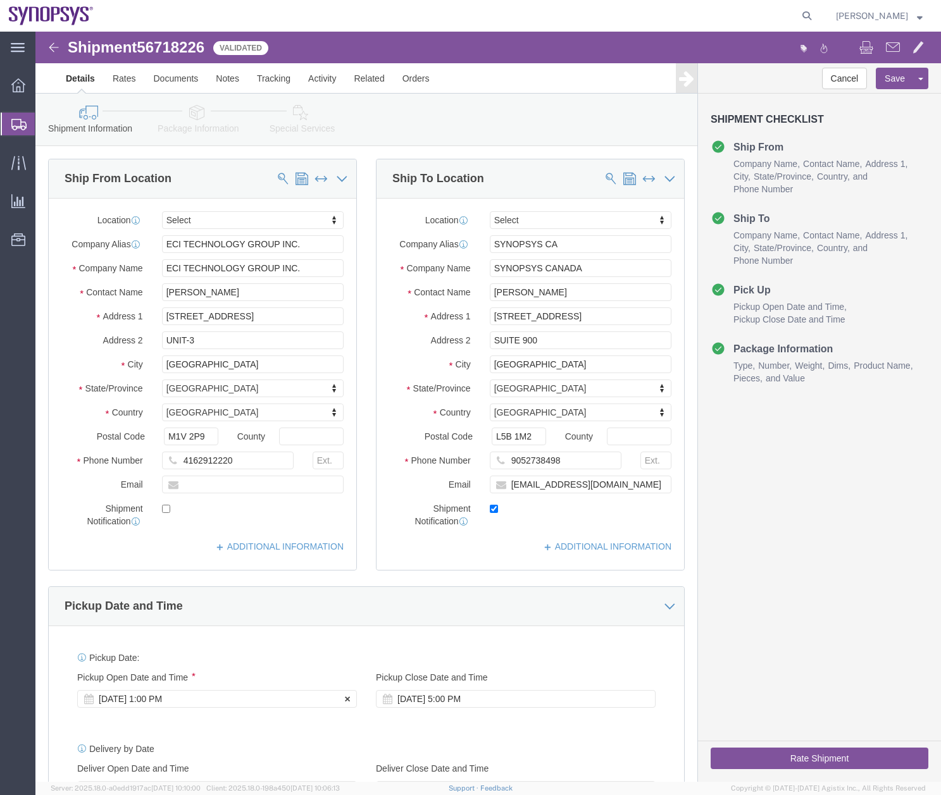
click div "[DATE] 1:00 PM"
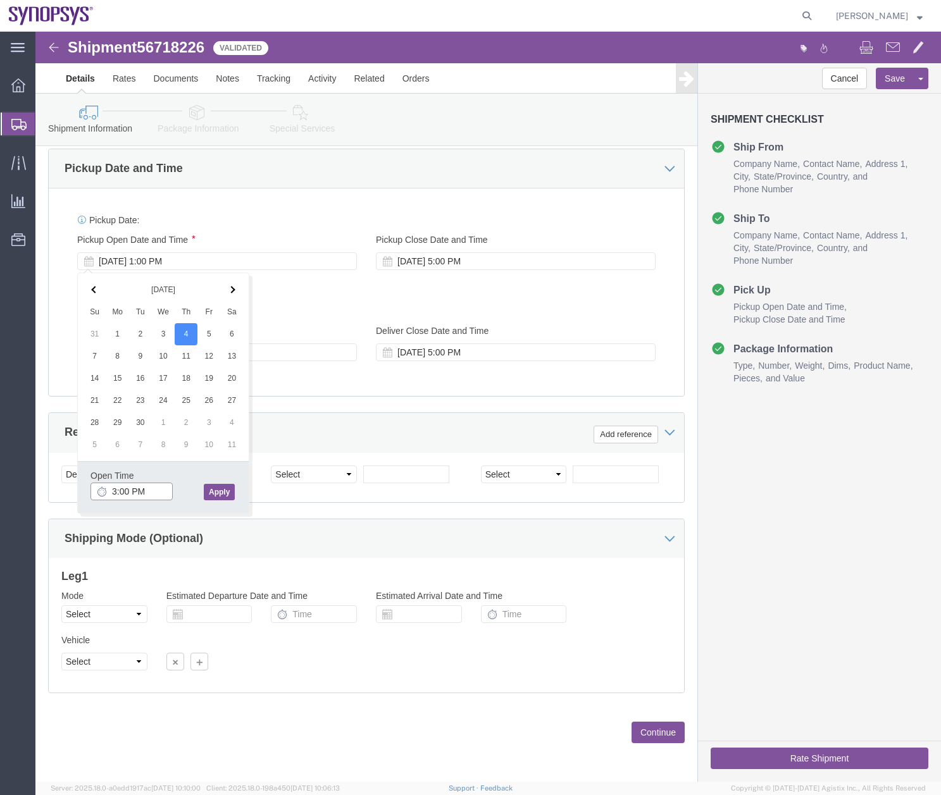
type input "3:00 PM"
click button "Apply"
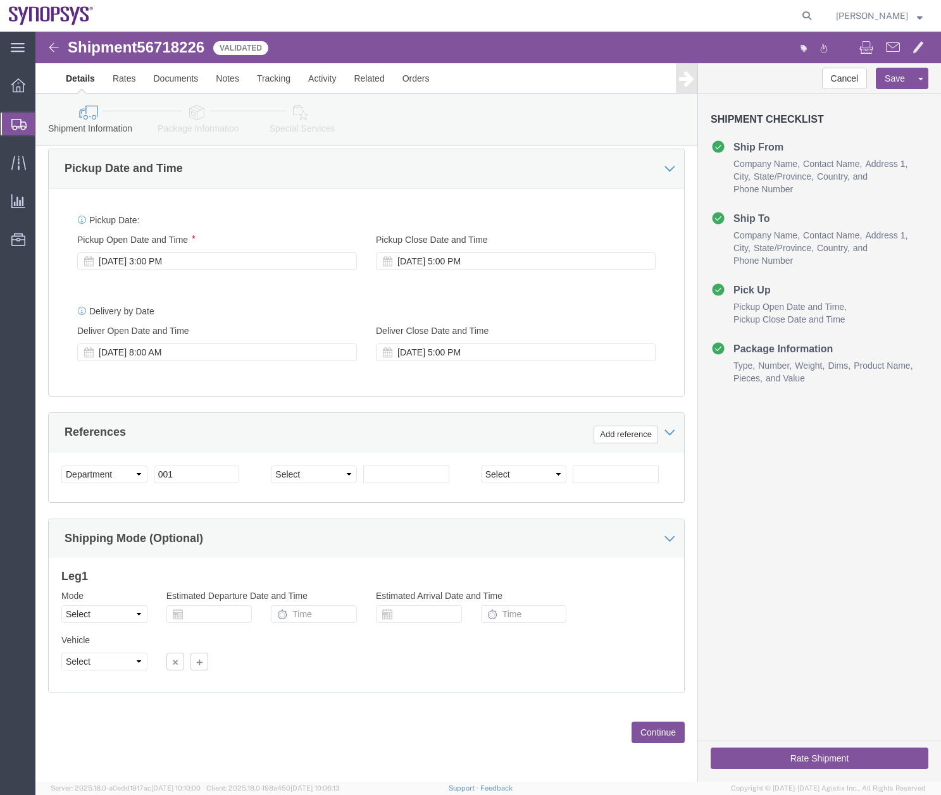
click button "Rate Shipment"
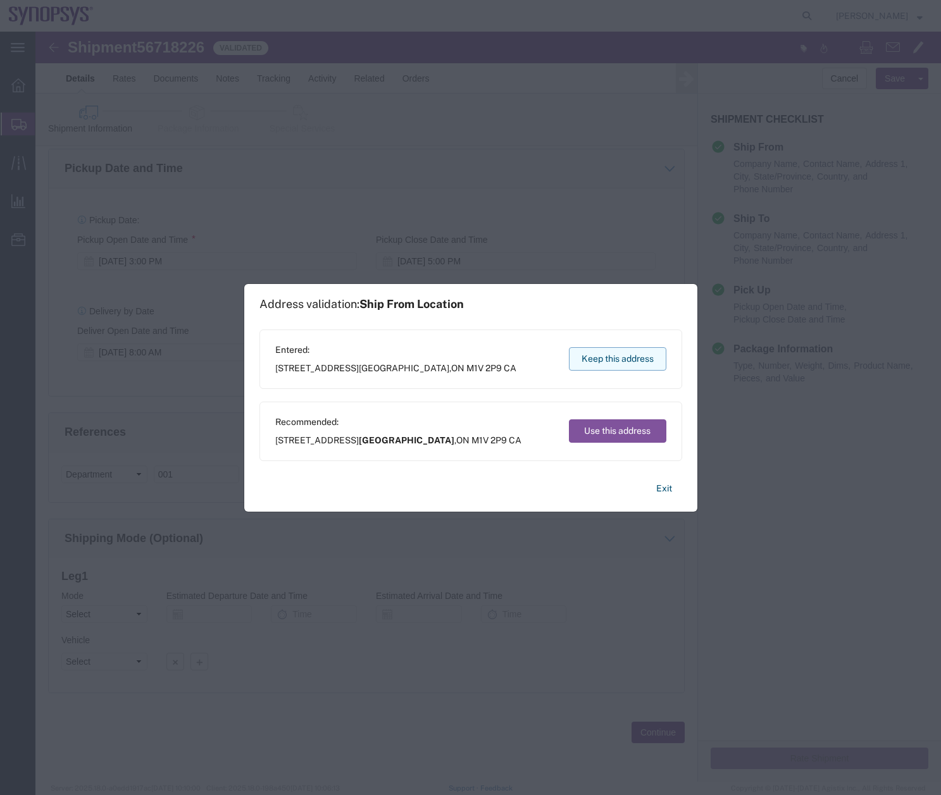
click at [613, 355] on button "Keep this address" at bounding box center [617, 358] width 97 height 23
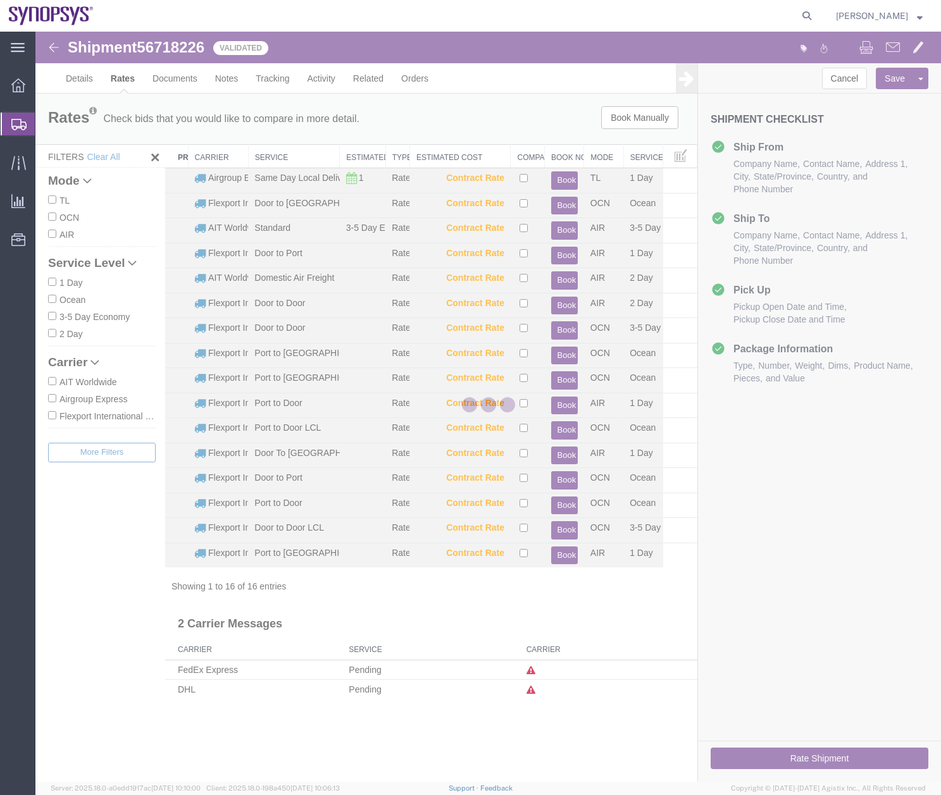
scroll to position [0, 0]
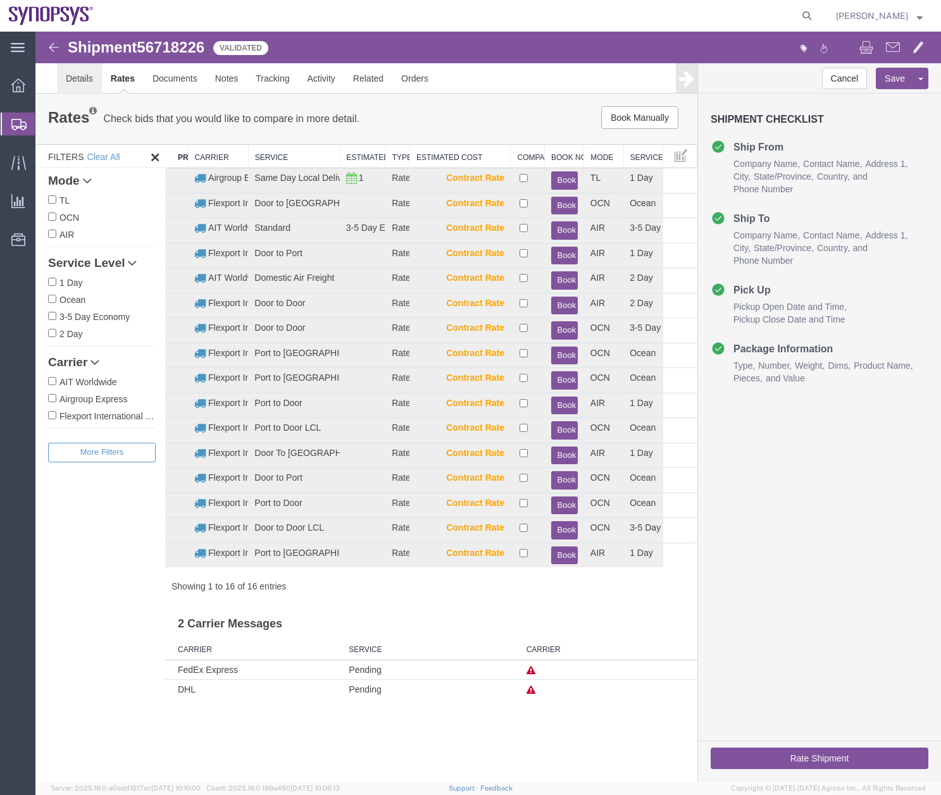
click at [80, 77] on link "Details" at bounding box center [79, 78] width 45 height 30
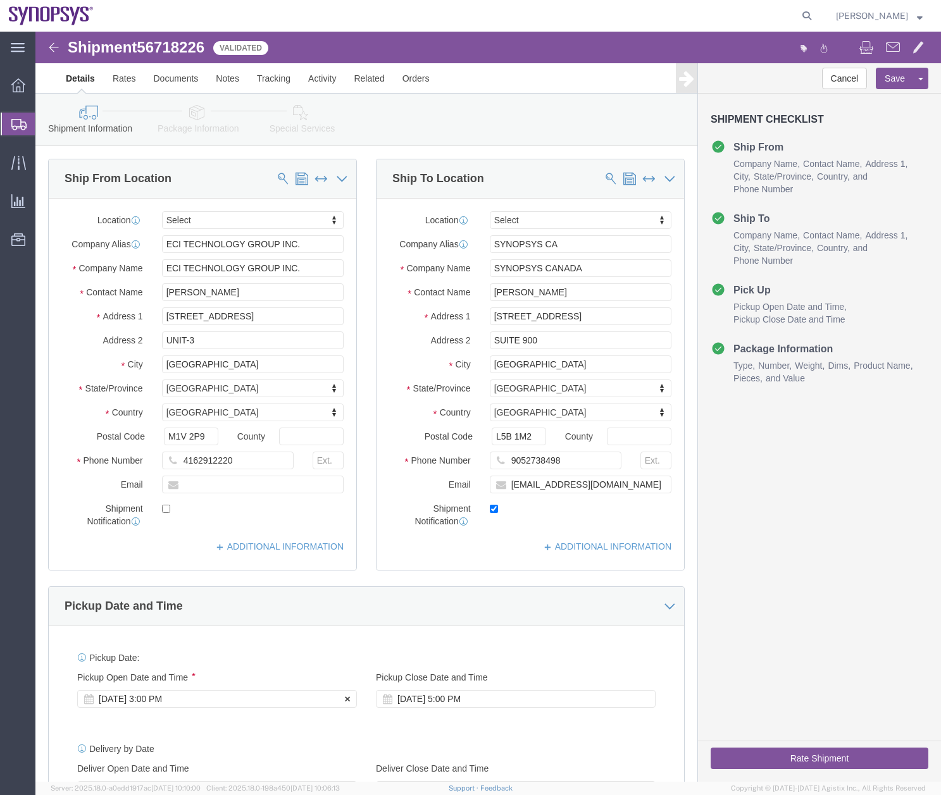
click div "[DATE] 3:00 PM"
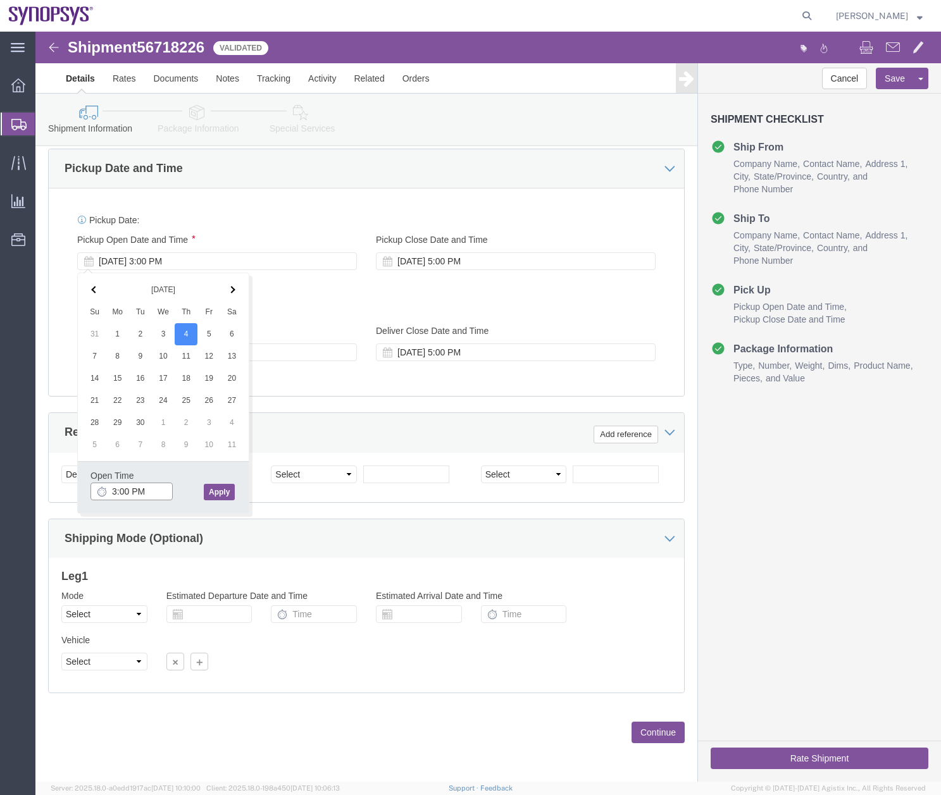
type input "4:00 PM"
click button "Rate Shipment"
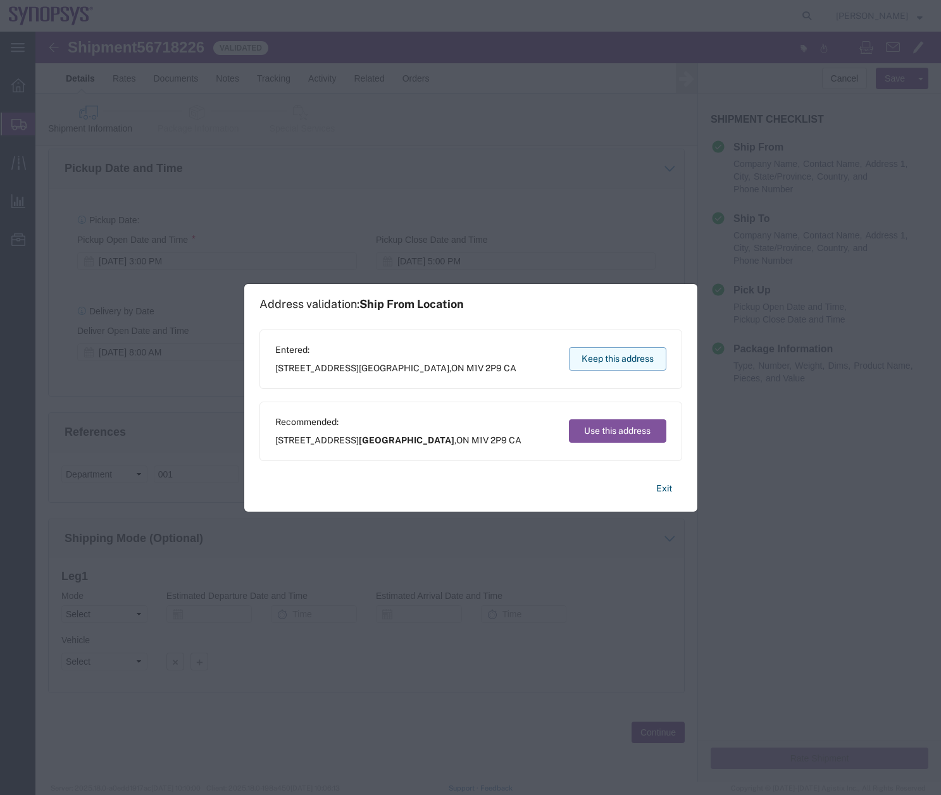
click at [608, 362] on button "Keep this address" at bounding box center [617, 358] width 97 height 23
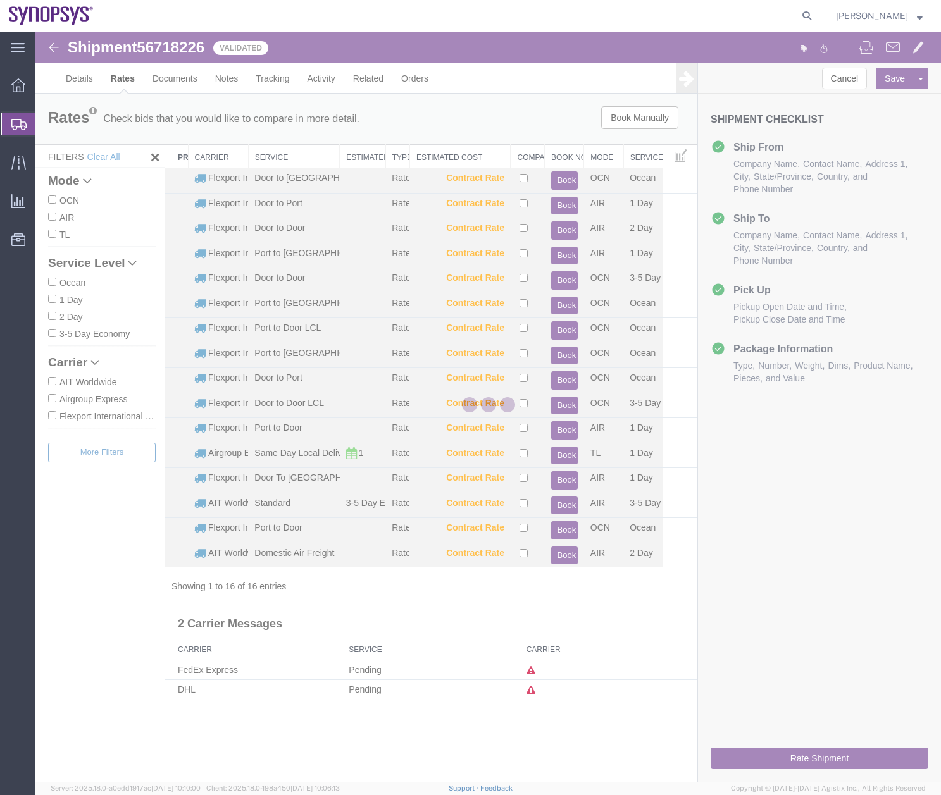
scroll to position [0, 0]
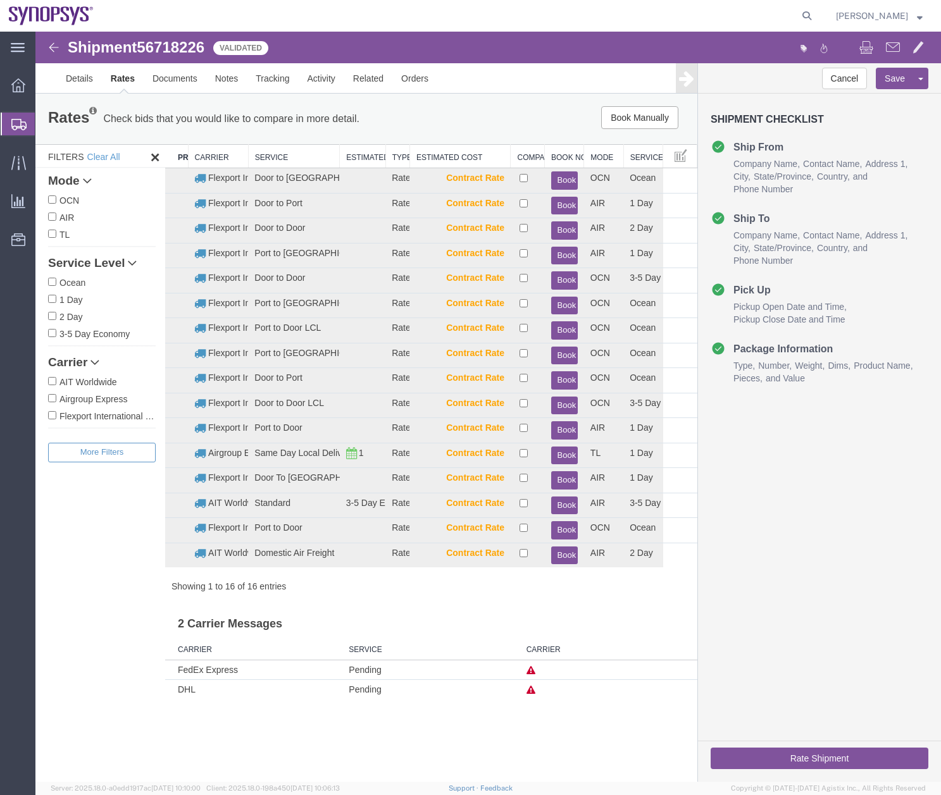
click at [52, 46] on img at bounding box center [53, 47] width 15 height 15
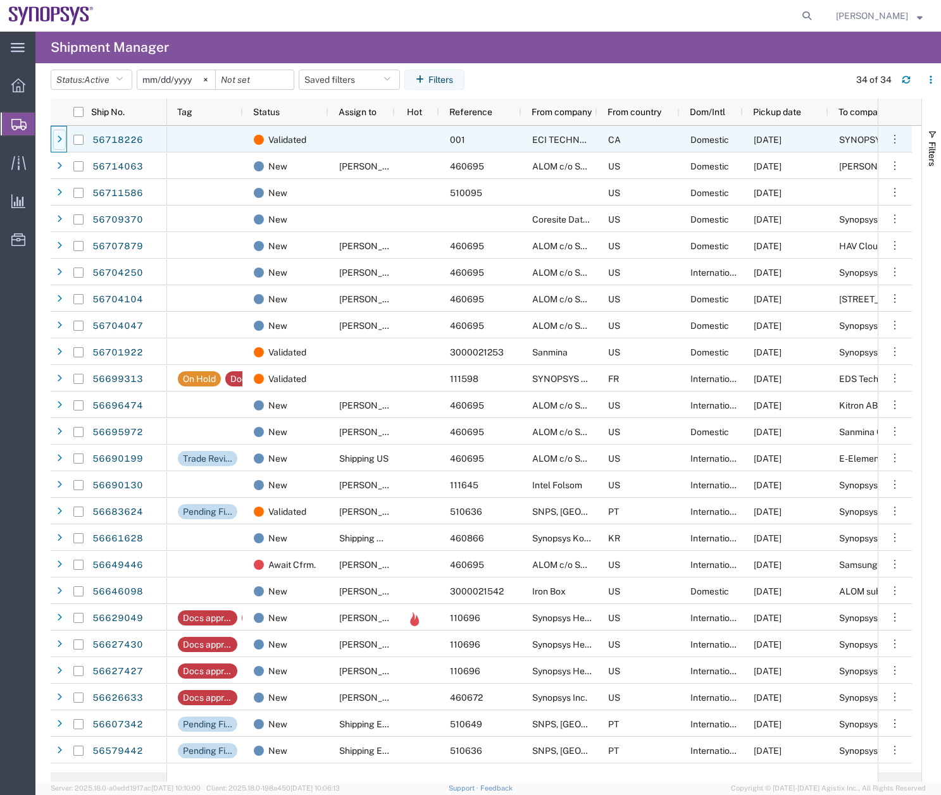
click at [59, 137] on icon at bounding box center [59, 139] width 5 height 9
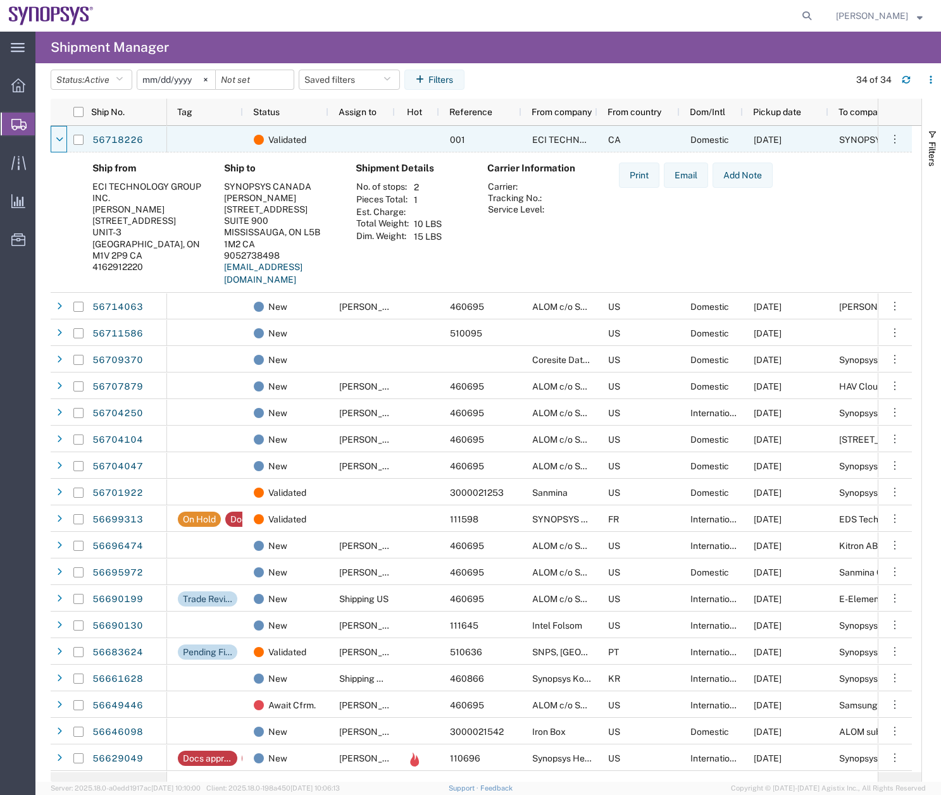
click at [59, 137] on icon at bounding box center [60, 139] width 8 height 9
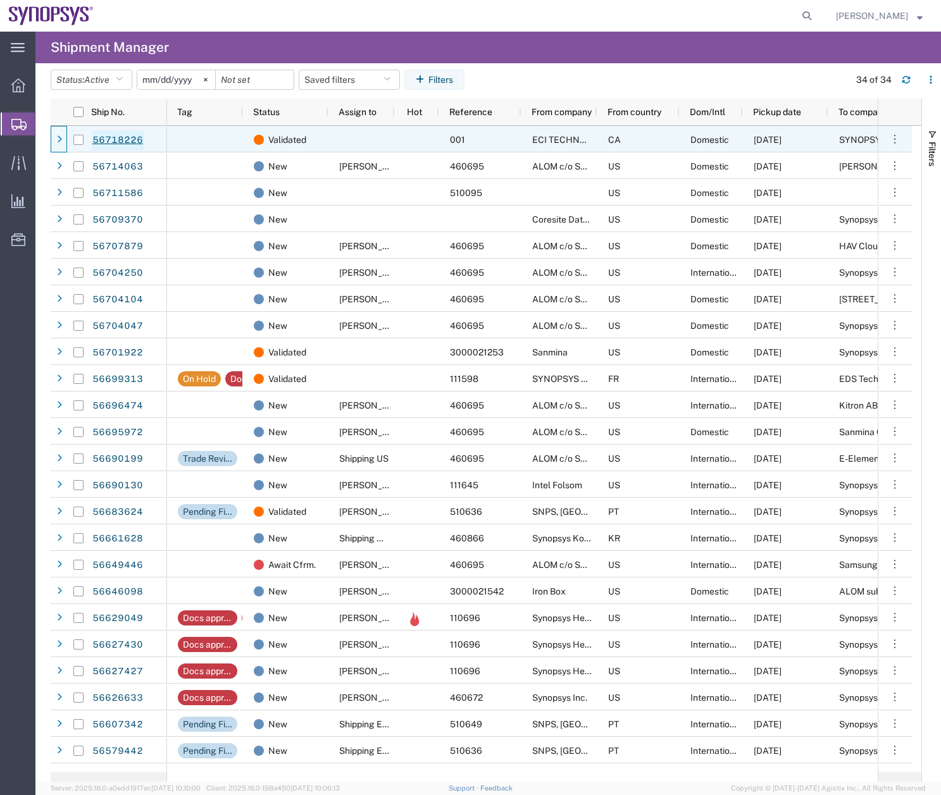
click at [108, 133] on link "56718226" at bounding box center [118, 140] width 52 height 20
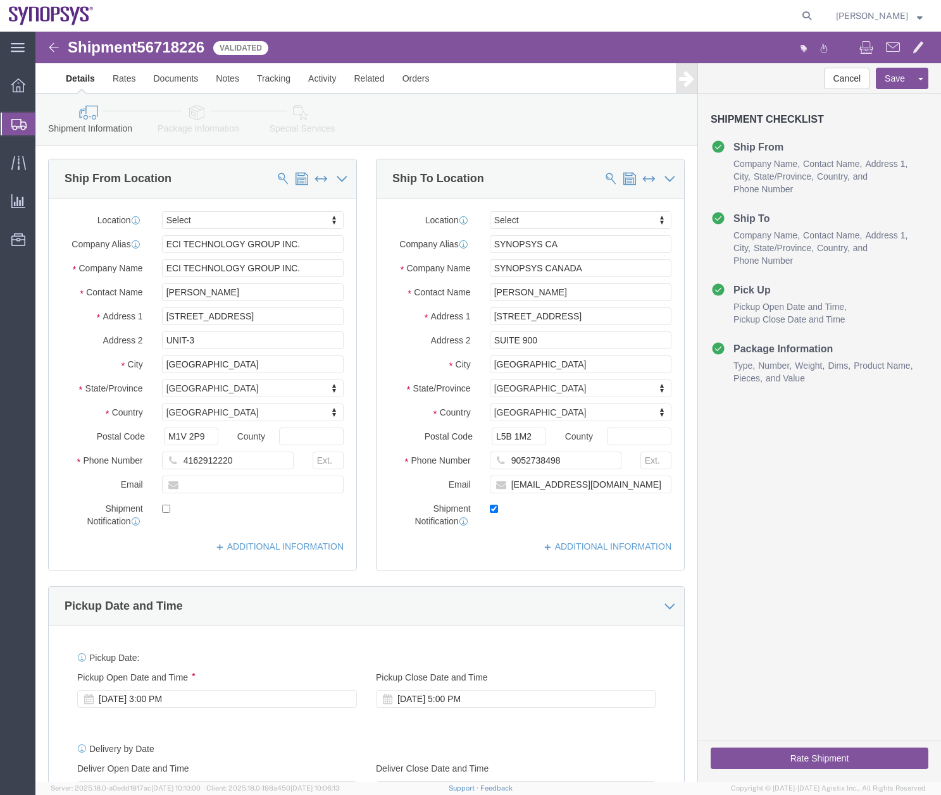
select select
click icon
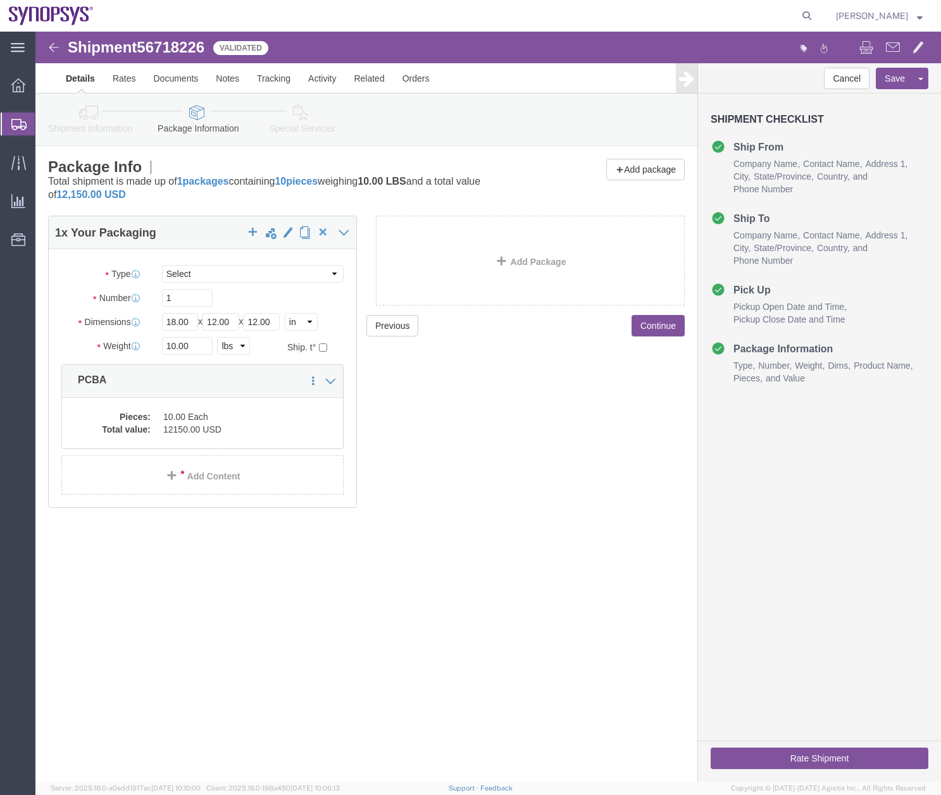
click icon
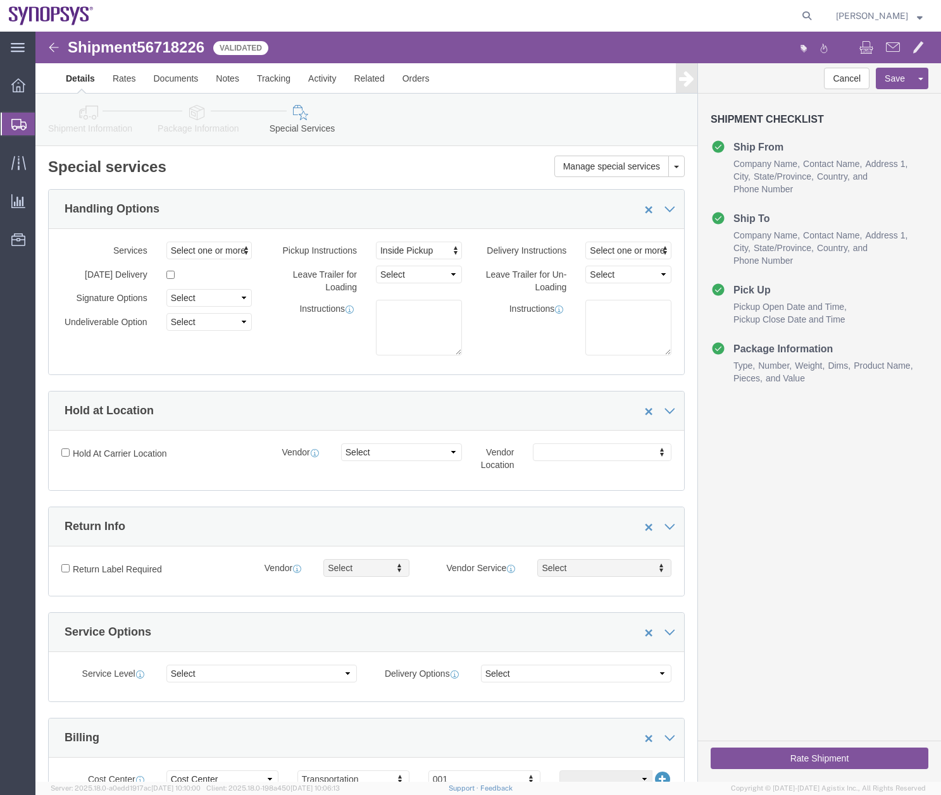
click icon
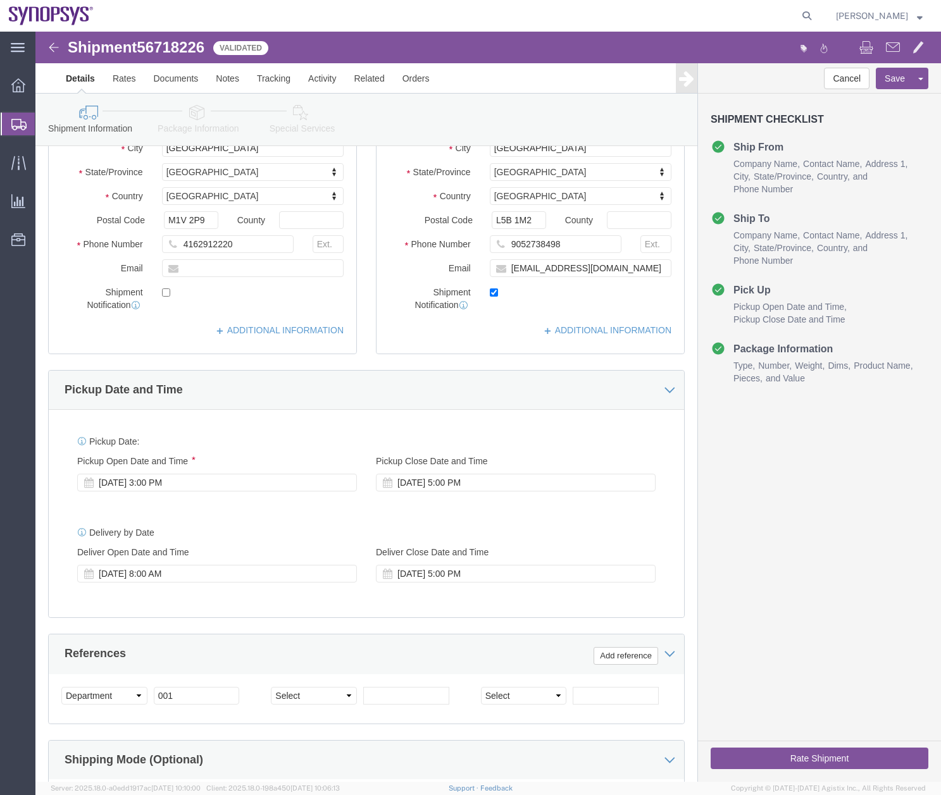
scroll to position [228, 0]
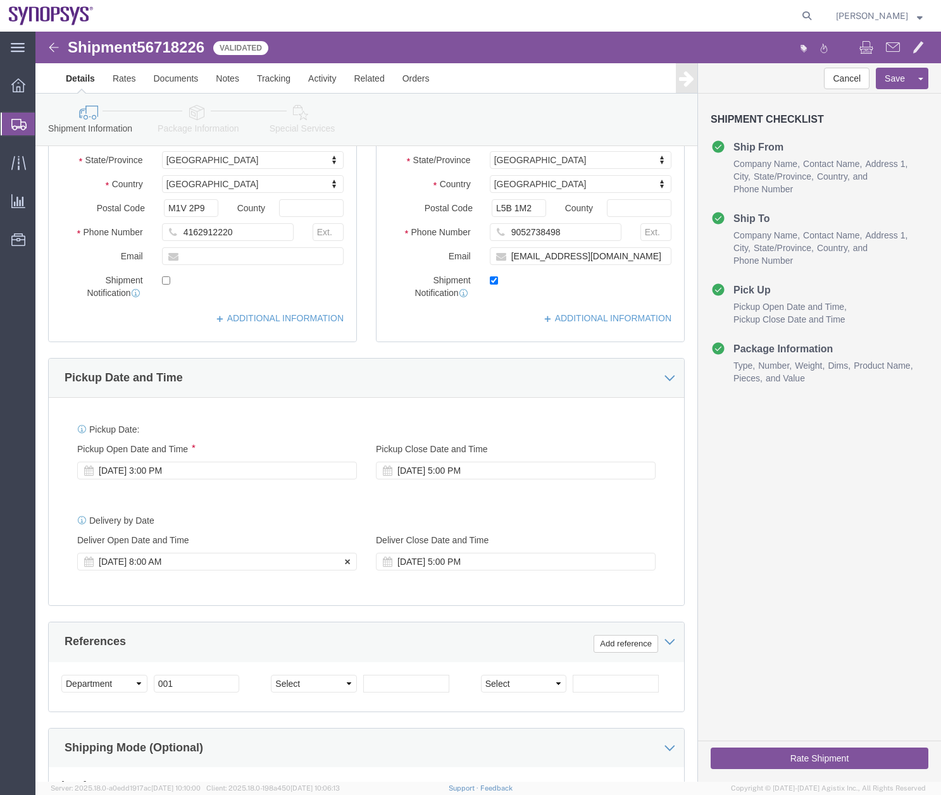
click div "[DATE] 8:00 AM"
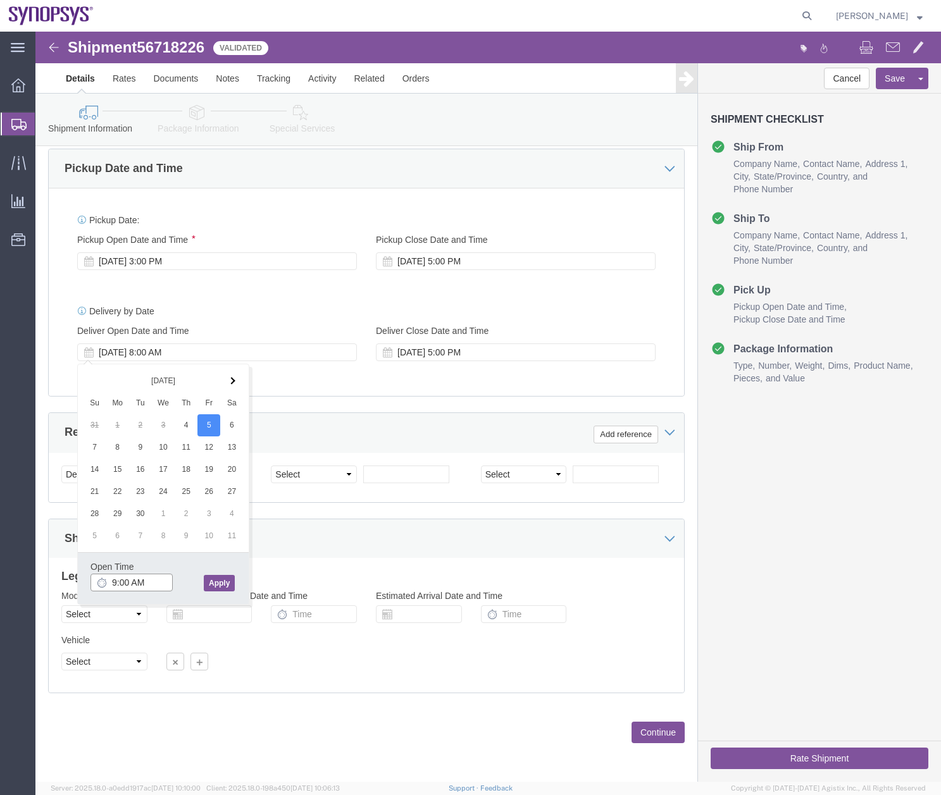
type input "9:00 AM"
click button "Apply"
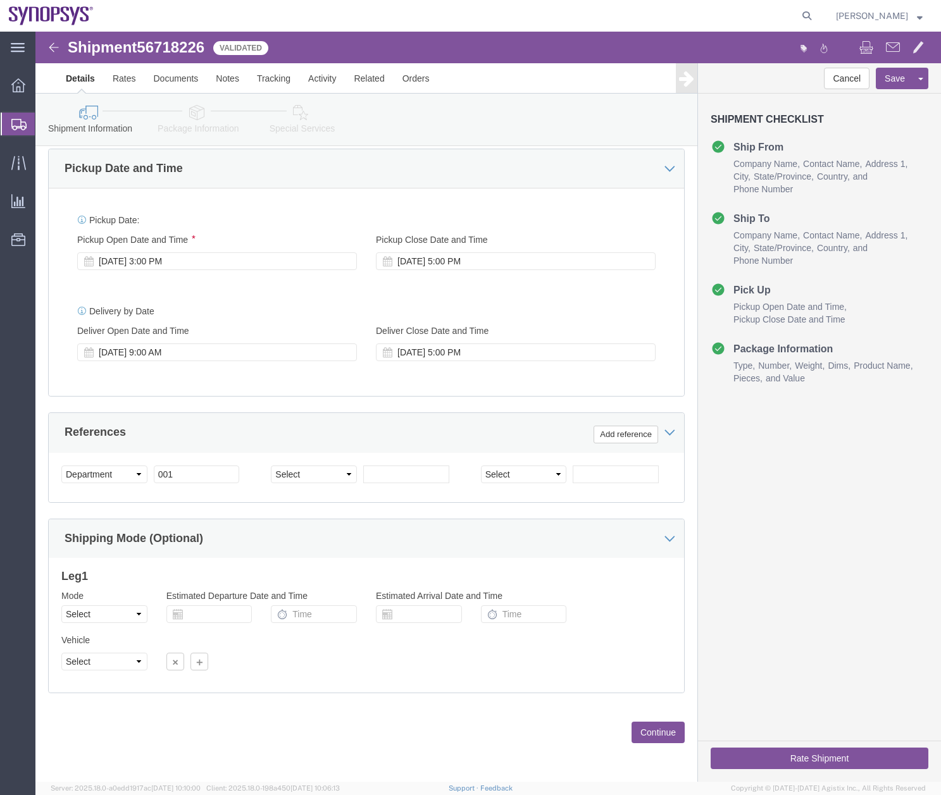
click button "Rate Shipment"
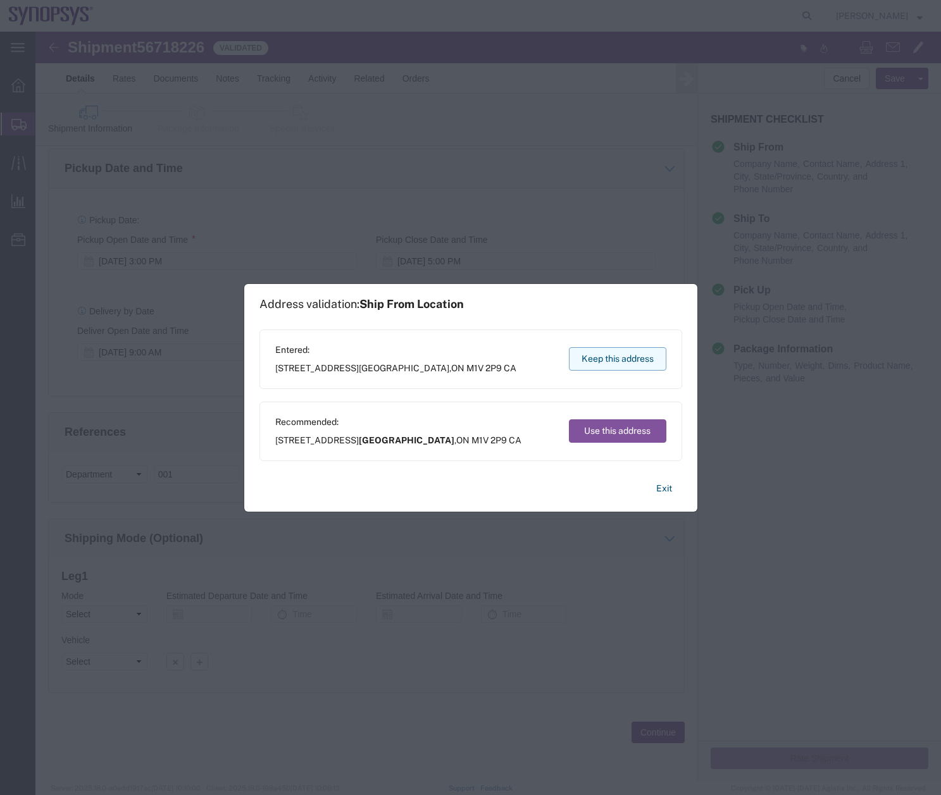
click at [610, 359] on button "Keep this address" at bounding box center [617, 358] width 97 height 23
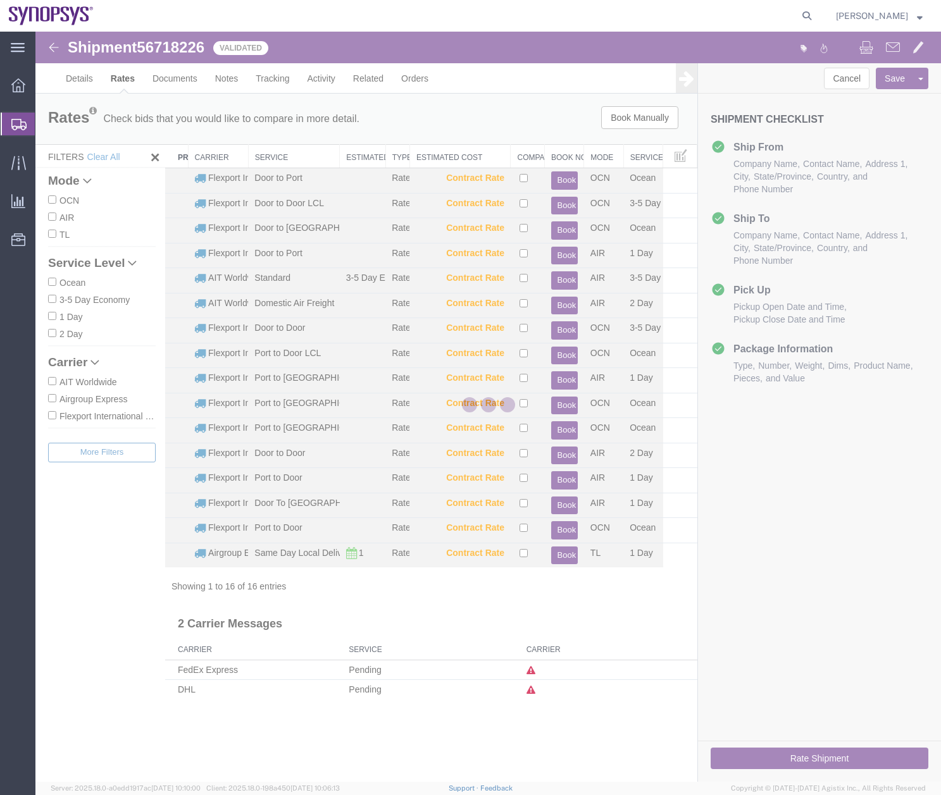
scroll to position [0, 0]
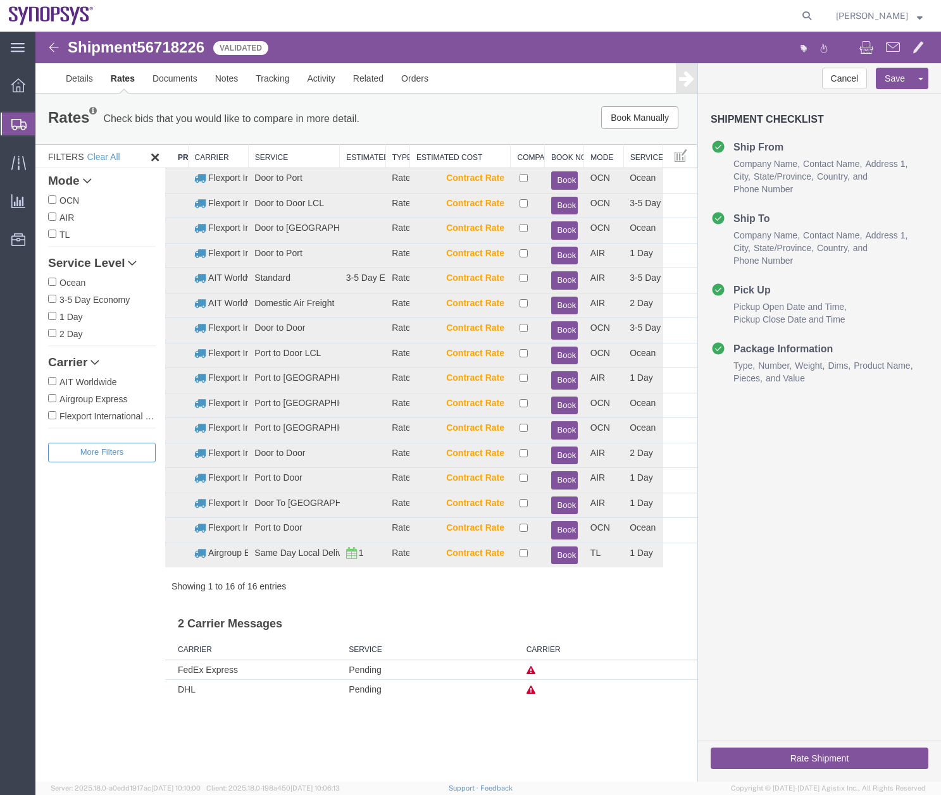
click at [532, 672] on icon at bounding box center [530, 670] width 9 height 9
click at [528, 691] on icon at bounding box center [530, 690] width 9 height 9
click at [85, 77] on link "Details" at bounding box center [79, 78] width 45 height 30
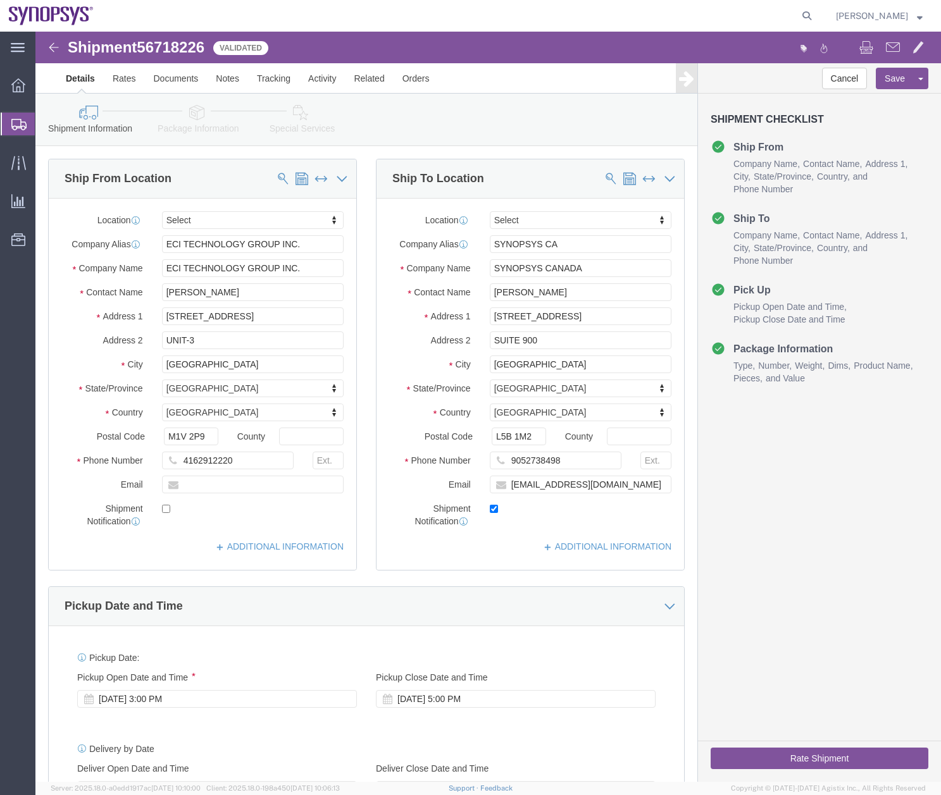
click button "Rate Shipment"
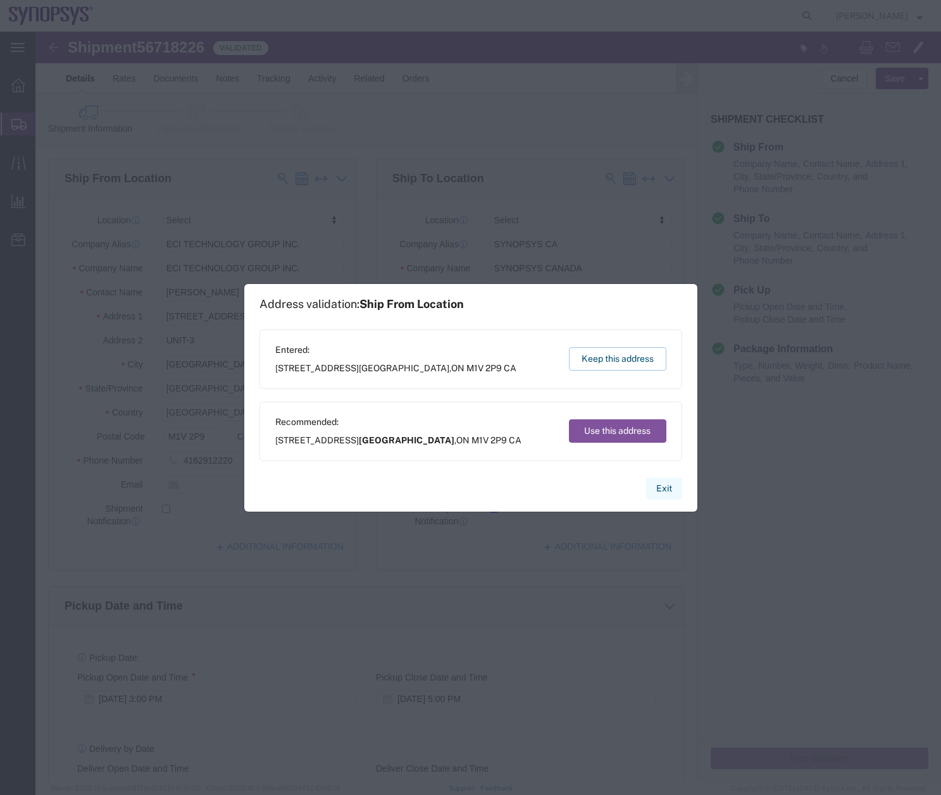
click at [671, 488] on button "Exit" at bounding box center [664, 489] width 36 height 22
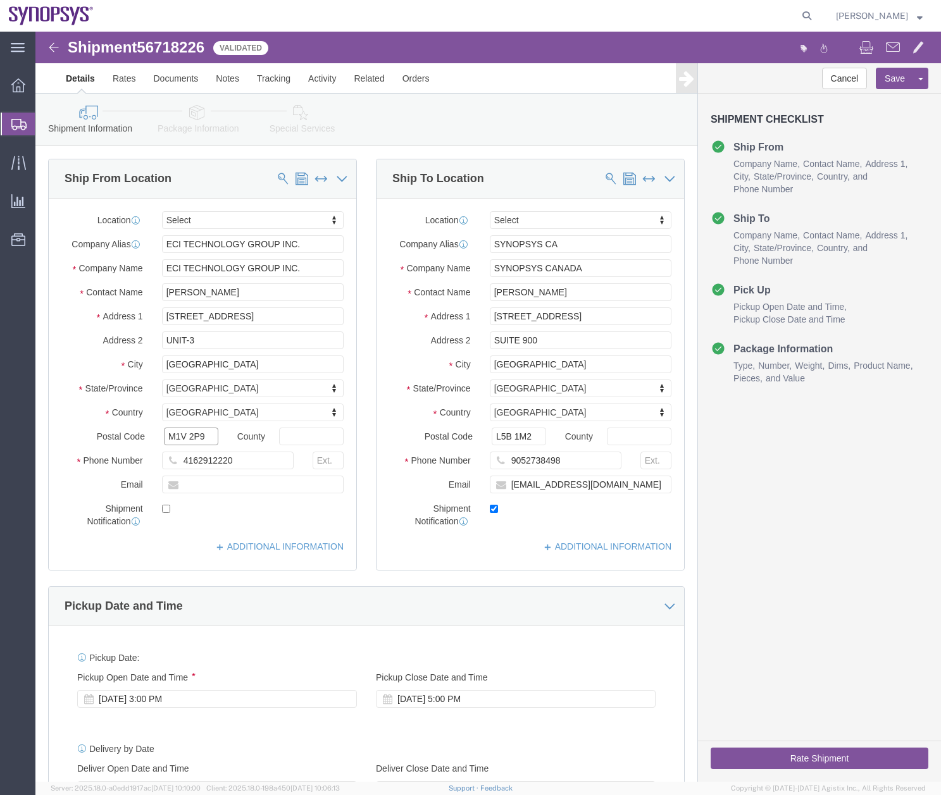
click input "M1V 2P9"
type input "M1V2P9"
click input "L5B 1M2"
type input "L5B1M2"
click button "Rate Shipment"
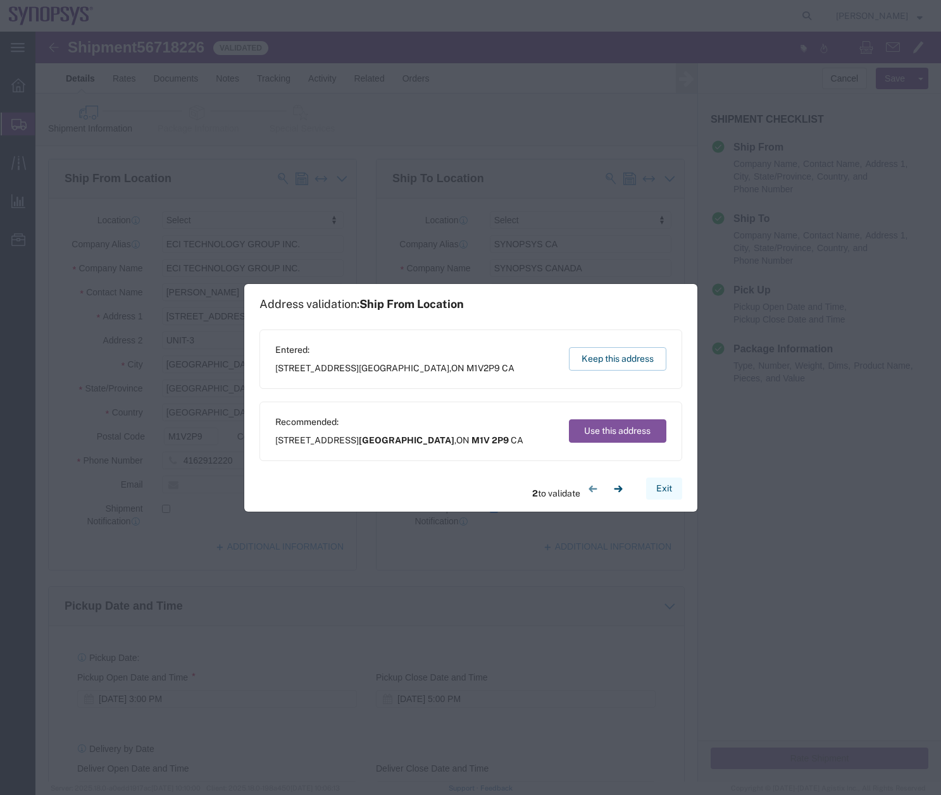
click at [663, 490] on button "Exit" at bounding box center [664, 489] width 36 height 22
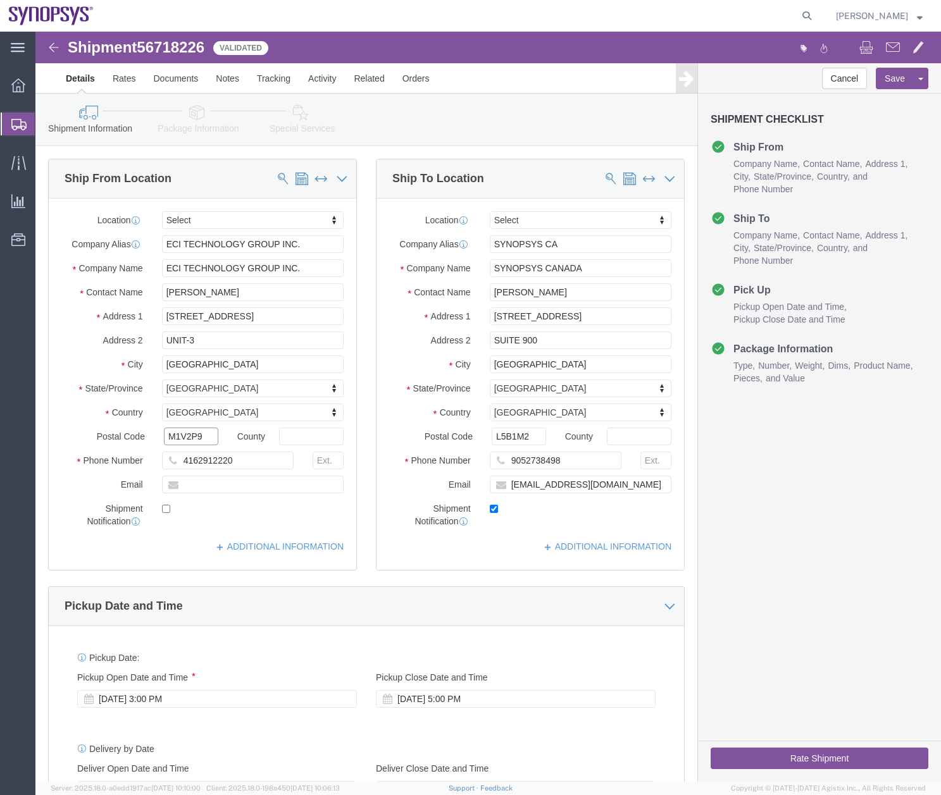
click input "M1V2P9"
type input "M1V 2P9"
click input "L5B1M2"
type input "L5B 1M2"
click div "[DATE] 3:00 PM"
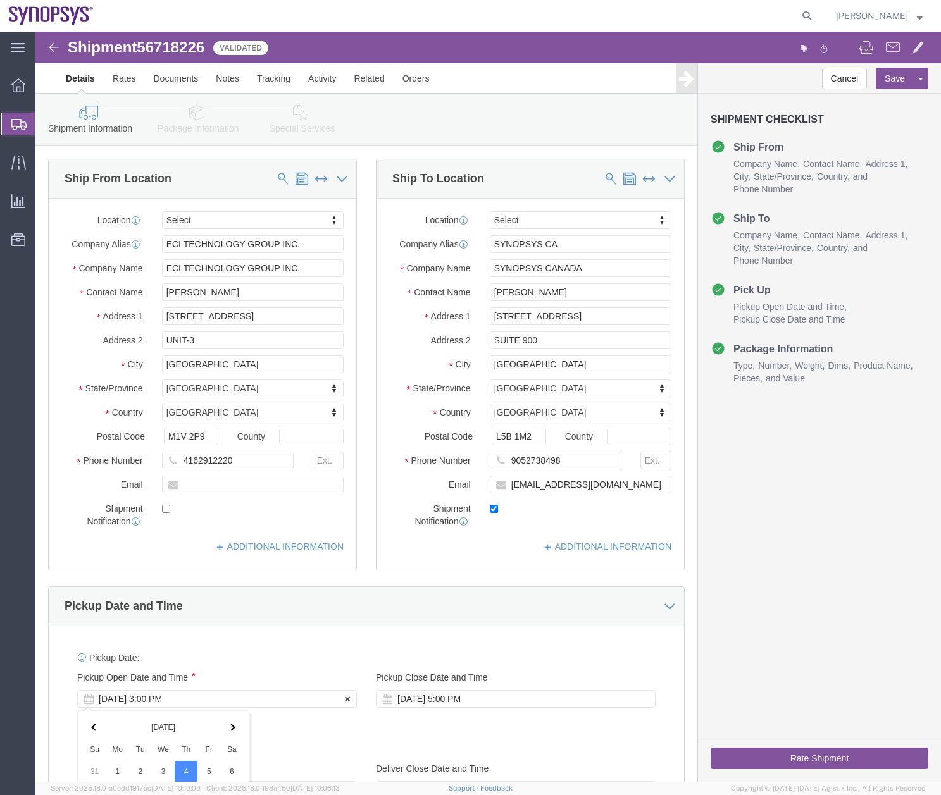
scroll to position [438, 0]
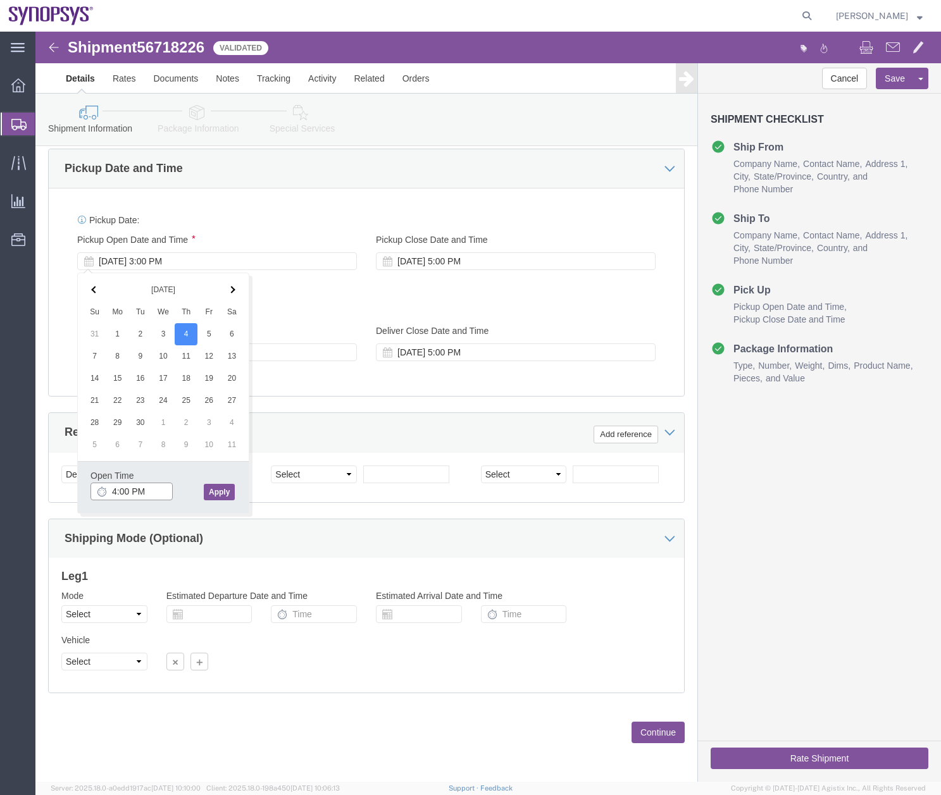
type input "4:00 PM"
click button "Apply"
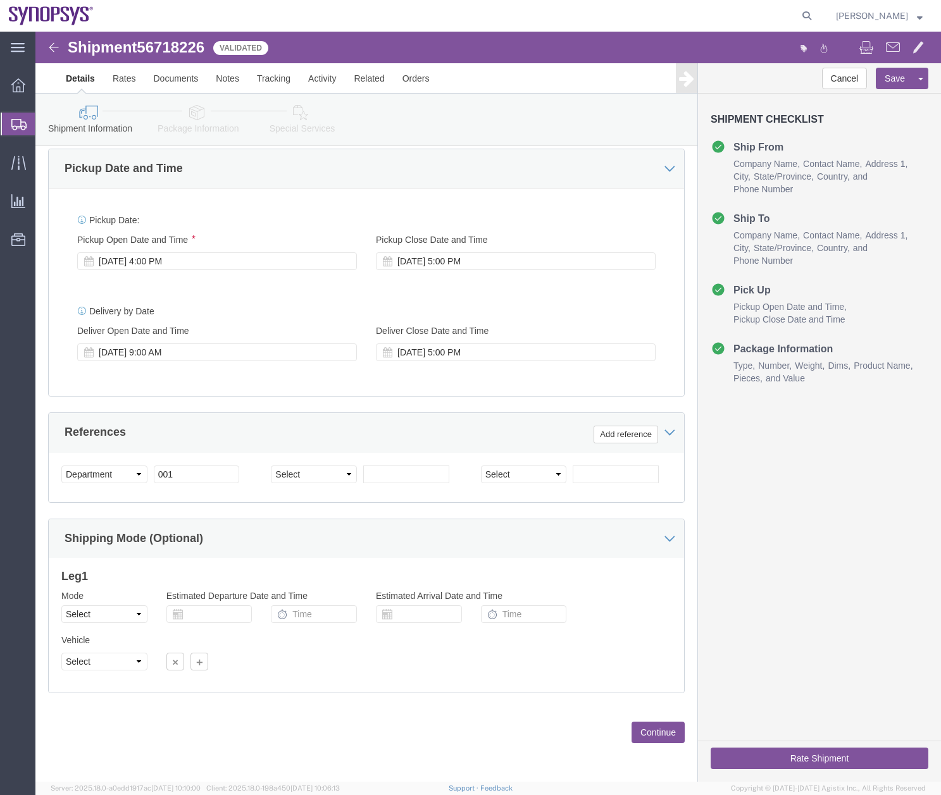
click button "Rate Shipment"
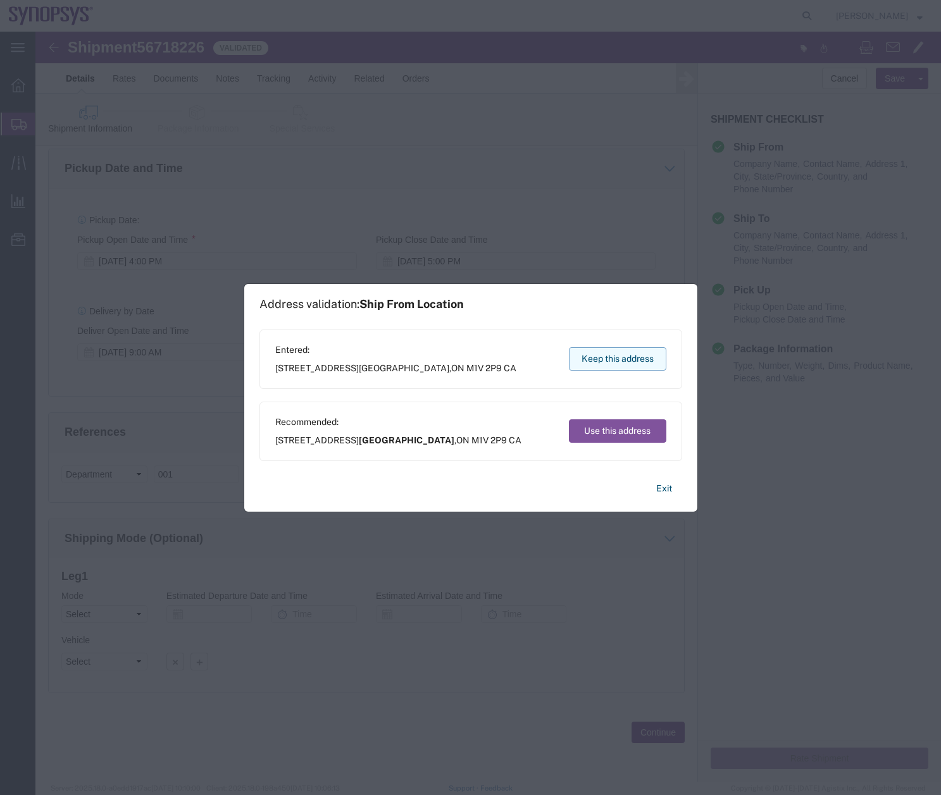
click at [591, 361] on button "Keep this address" at bounding box center [617, 358] width 97 height 23
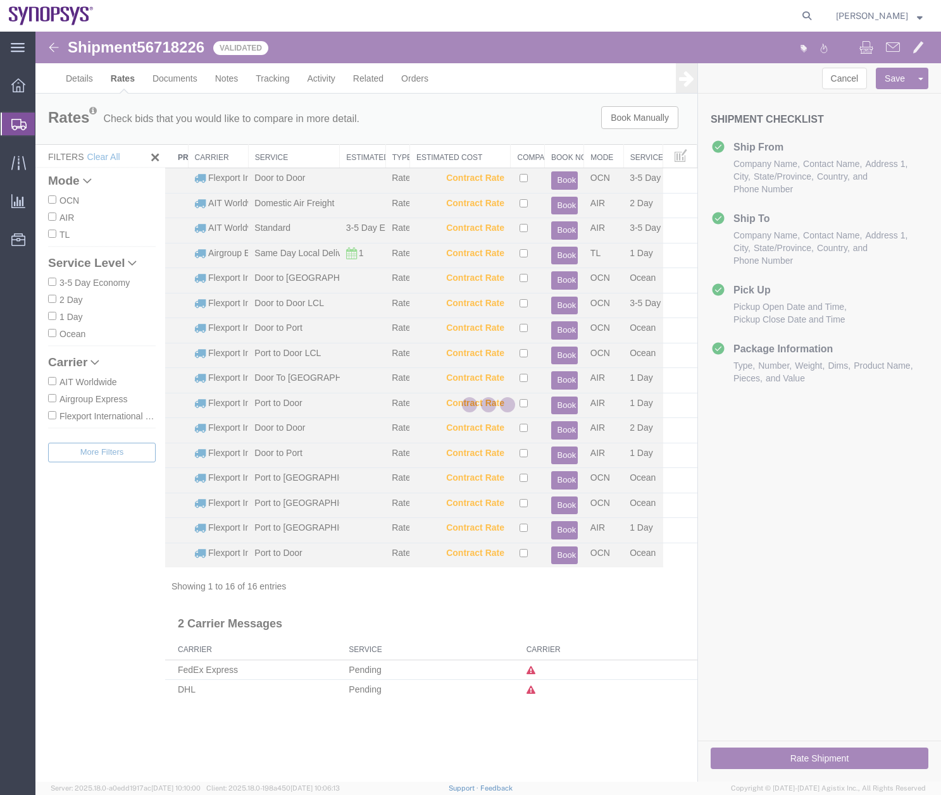
scroll to position [0, 0]
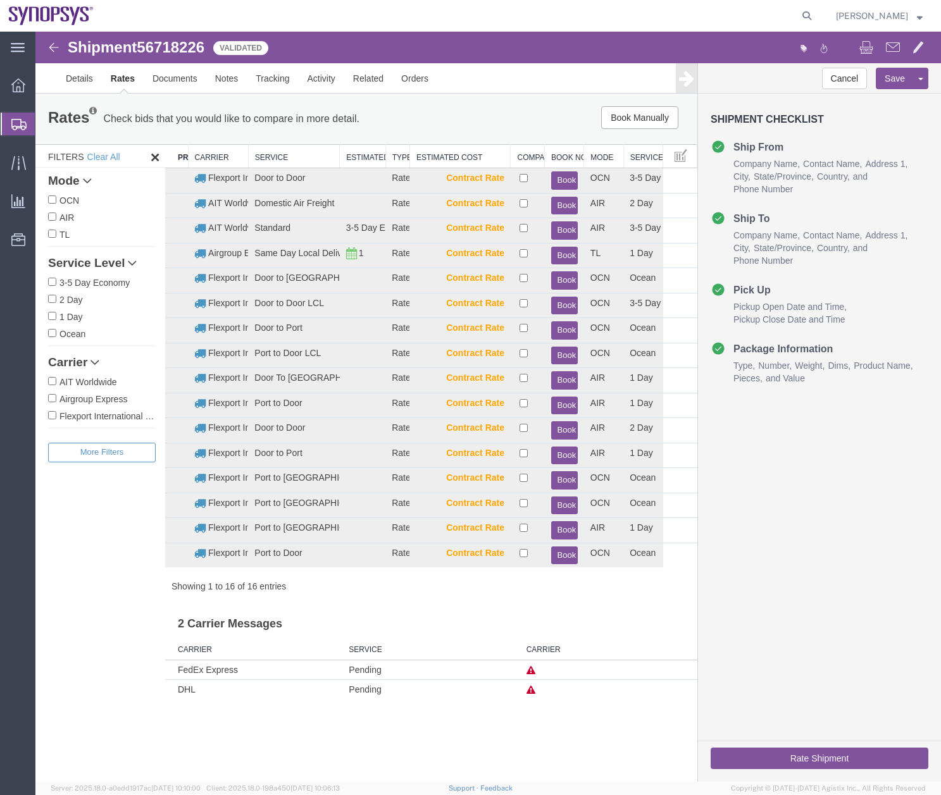
click at [53, 44] on img at bounding box center [53, 47] width 15 height 15
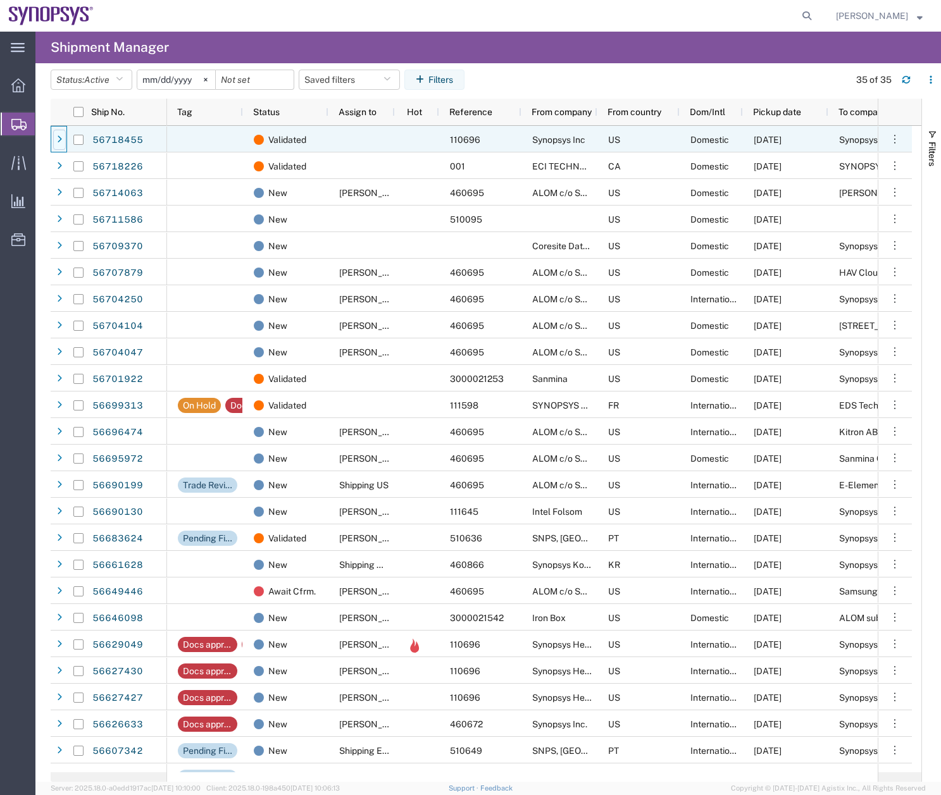
click at [57, 139] on icon at bounding box center [59, 139] width 5 height 9
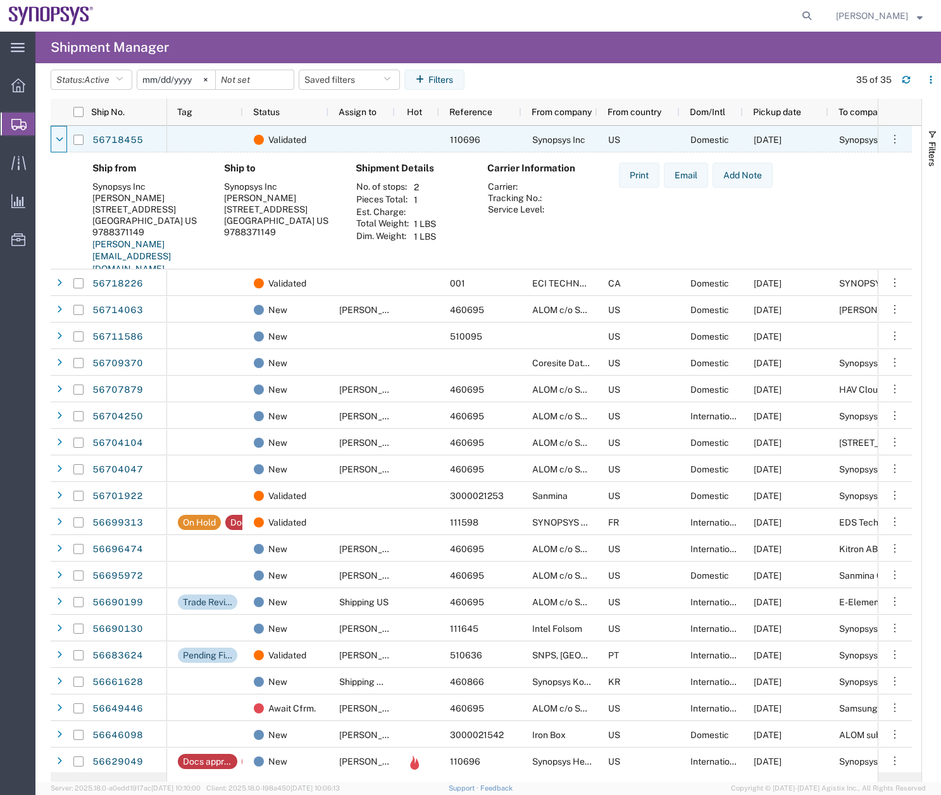
click at [57, 139] on icon at bounding box center [60, 139] width 8 height 9
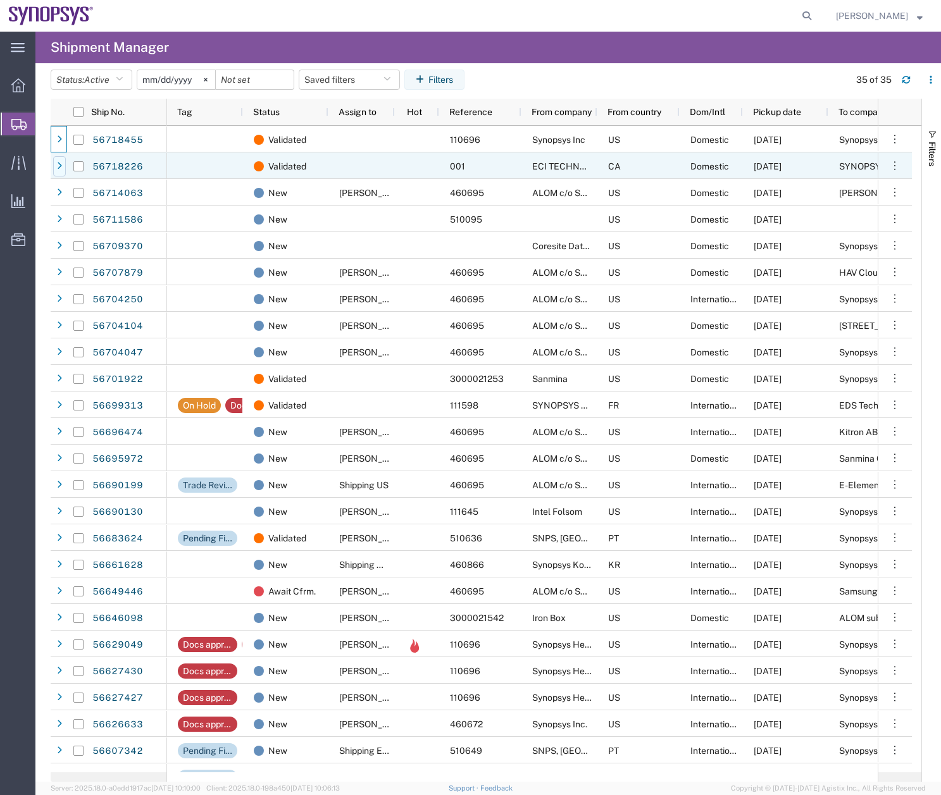
click at [57, 166] on icon at bounding box center [59, 166] width 5 height 9
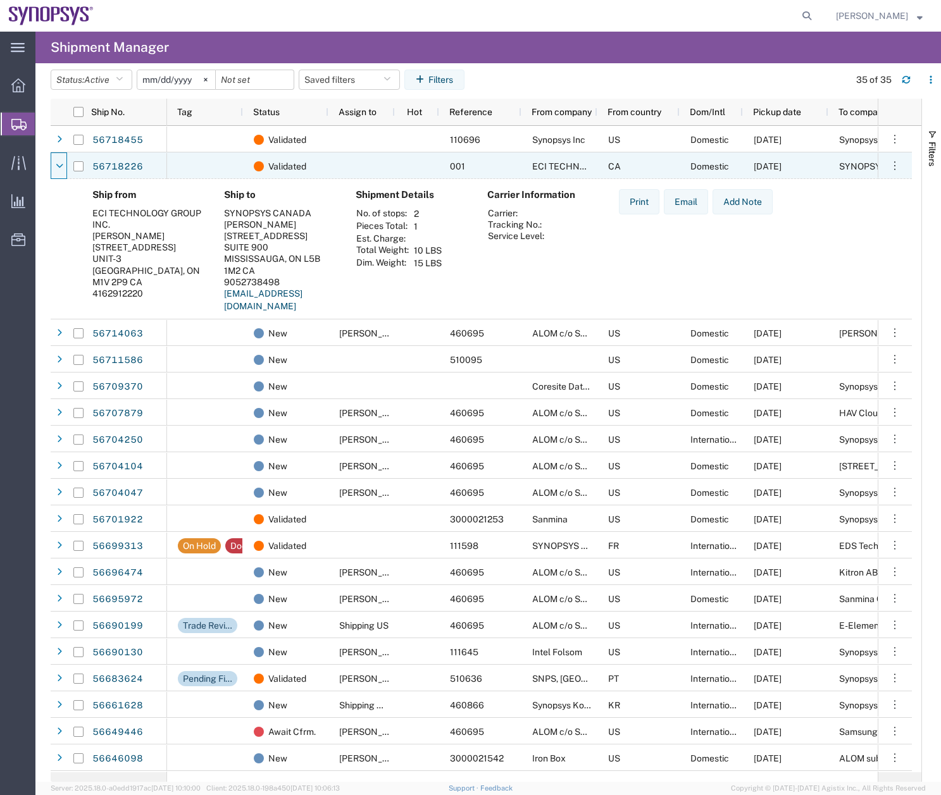
click at [57, 166] on icon at bounding box center [60, 166] width 8 height 9
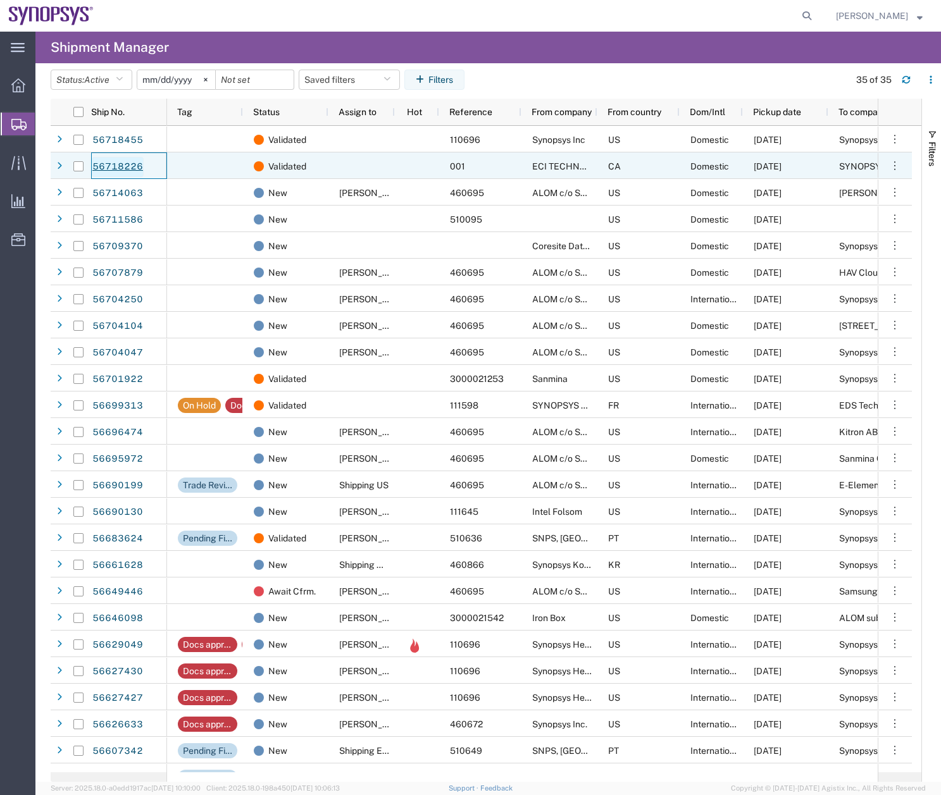
click at [103, 163] on link "56718226" at bounding box center [118, 167] width 52 height 20
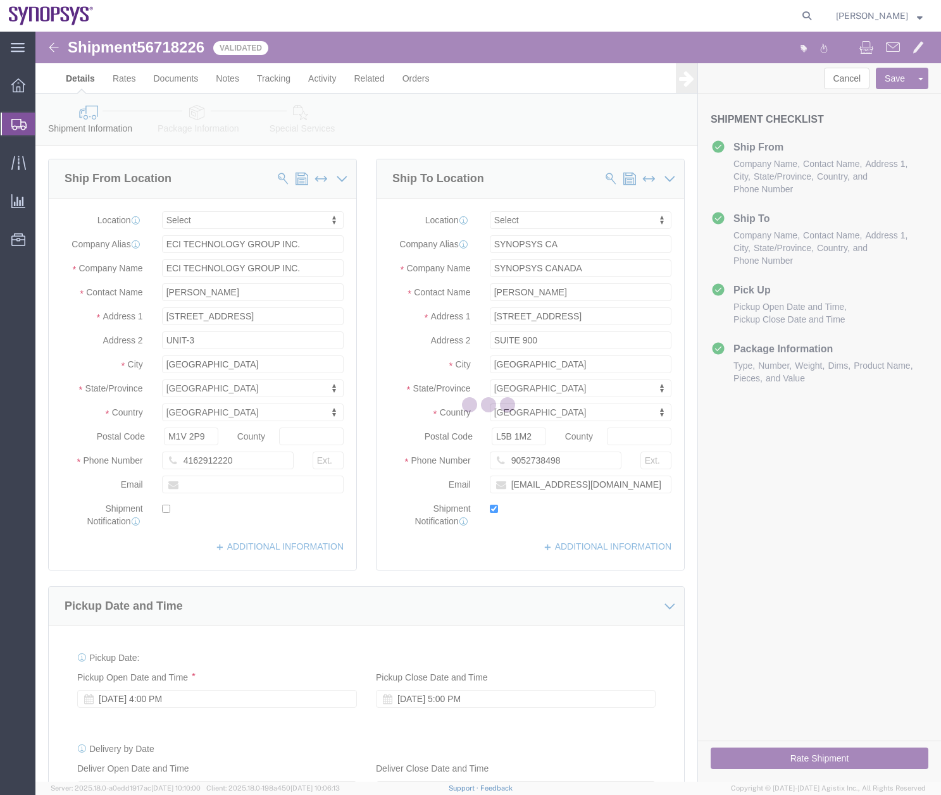
select select
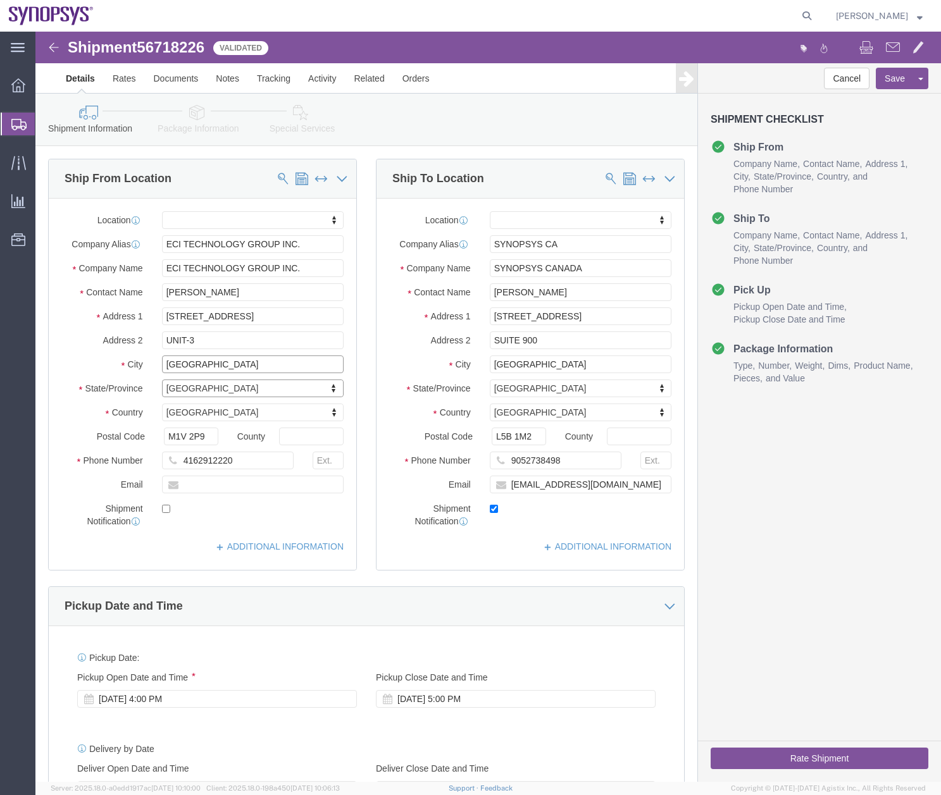
click input "[GEOGRAPHIC_DATA]"
type input "[GEOGRAPHIC_DATA], [GEOGRAPHIC_DATA]"
click button "Rate Shipment"
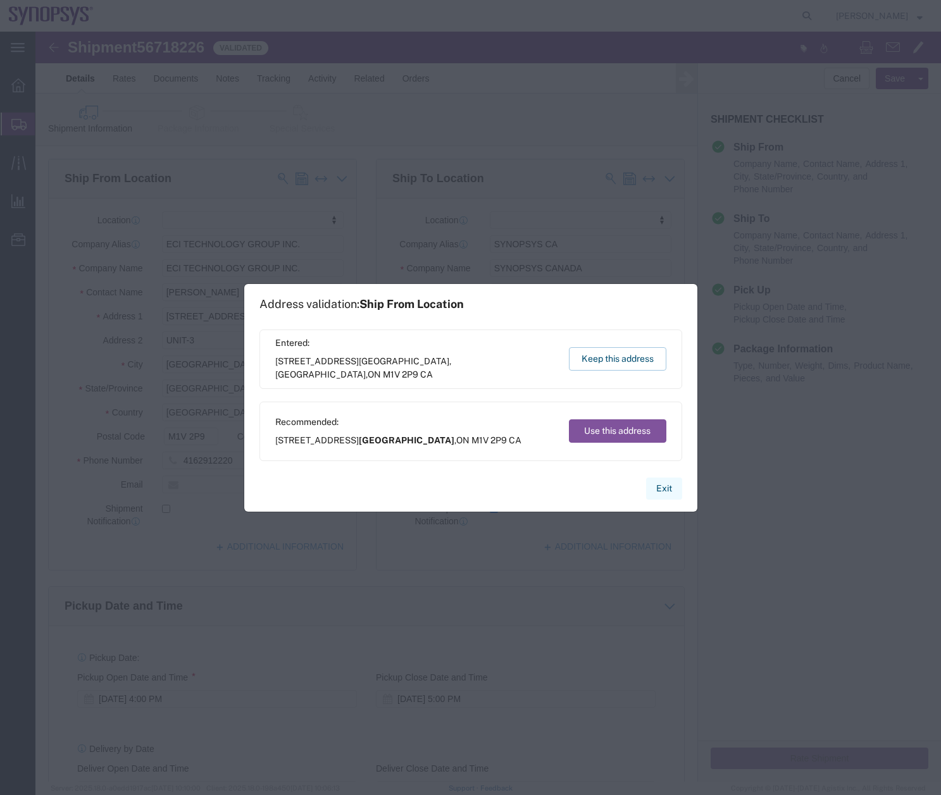
click at [660, 486] on button "Exit" at bounding box center [664, 489] width 36 height 22
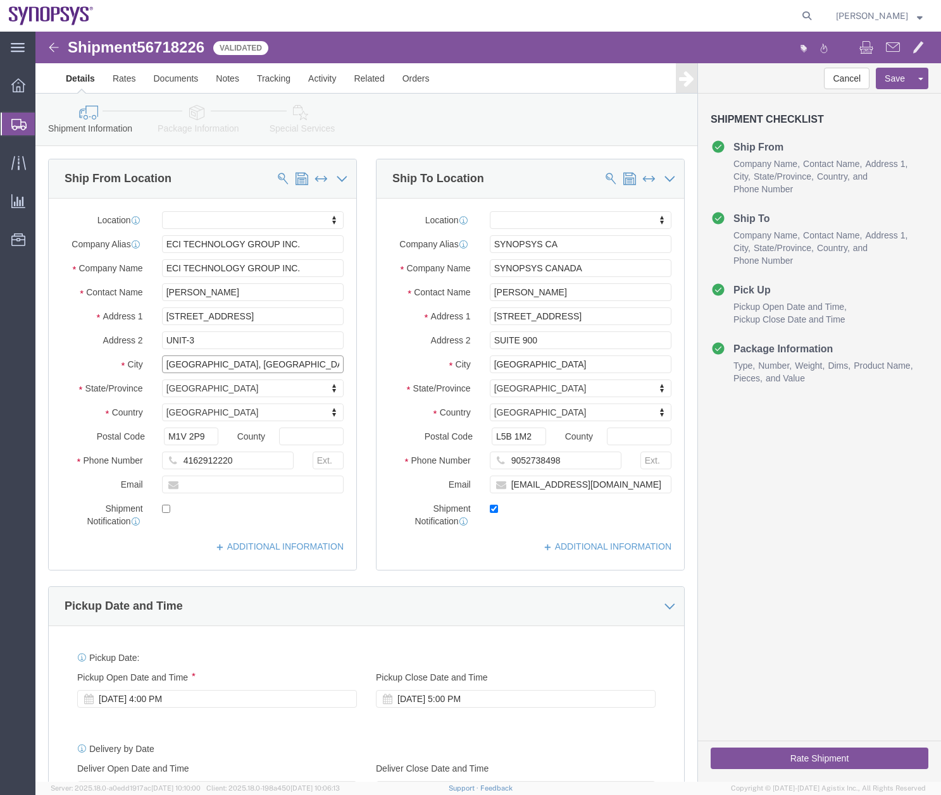
click input "[GEOGRAPHIC_DATA], [GEOGRAPHIC_DATA]"
drag, startPoint x: 203, startPoint y: 332, endPoint x: 126, endPoint y: 331, distance: 76.5
click div "[GEOGRAPHIC_DATA], [GEOGRAPHIC_DATA]"
click input "UNIT-3"
paste input "[GEOGRAPHIC_DATA],"
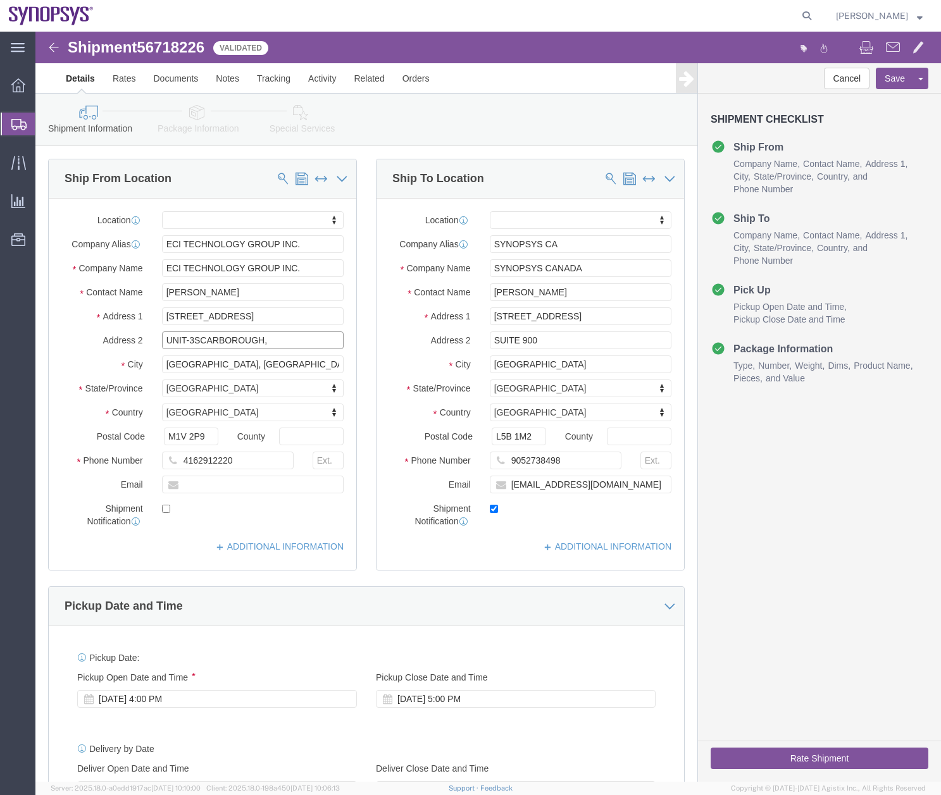
click input "UNIT-3SCARBOROUGH,"
click input "UNIT-3, [GEOGRAPHIC_DATA],"
type input "UNIT-3, [GEOGRAPHIC_DATA]"
click input "[GEOGRAPHIC_DATA], [GEOGRAPHIC_DATA]"
type input "[GEOGRAPHIC_DATA]"
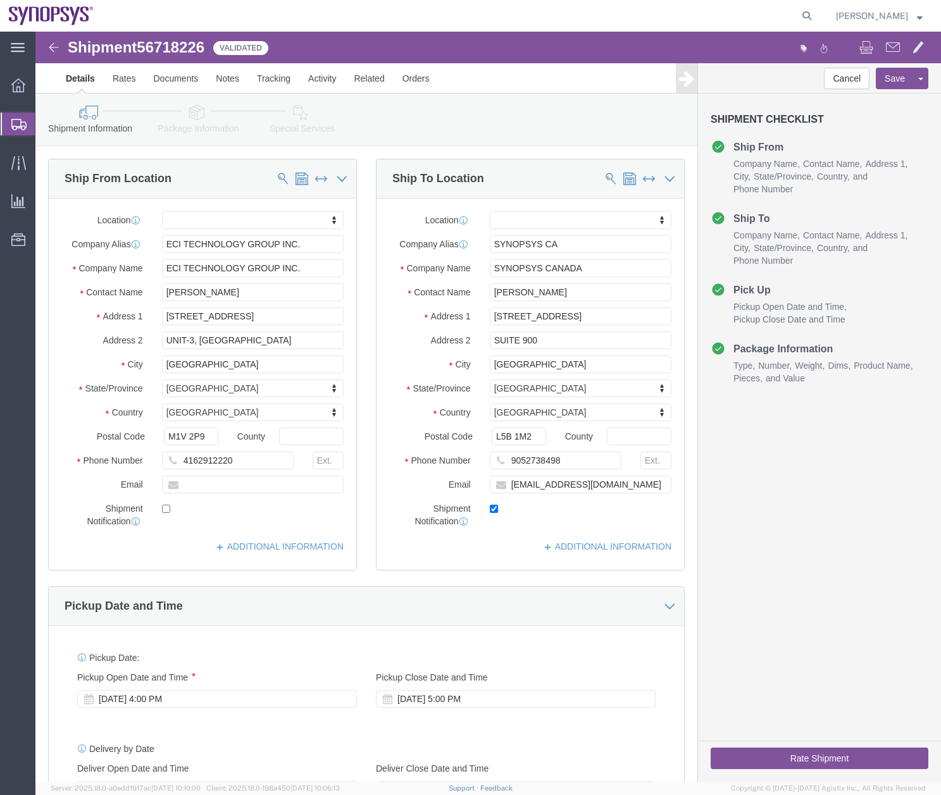
click button "Rate Shipment"
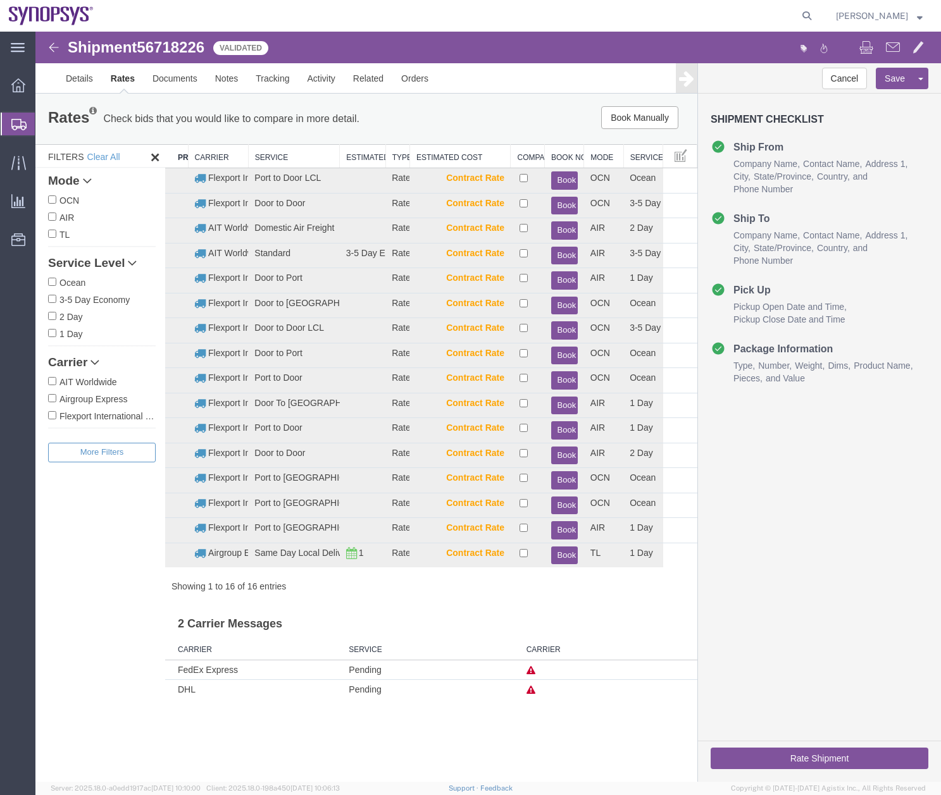
click at [52, 52] on img at bounding box center [53, 47] width 15 height 15
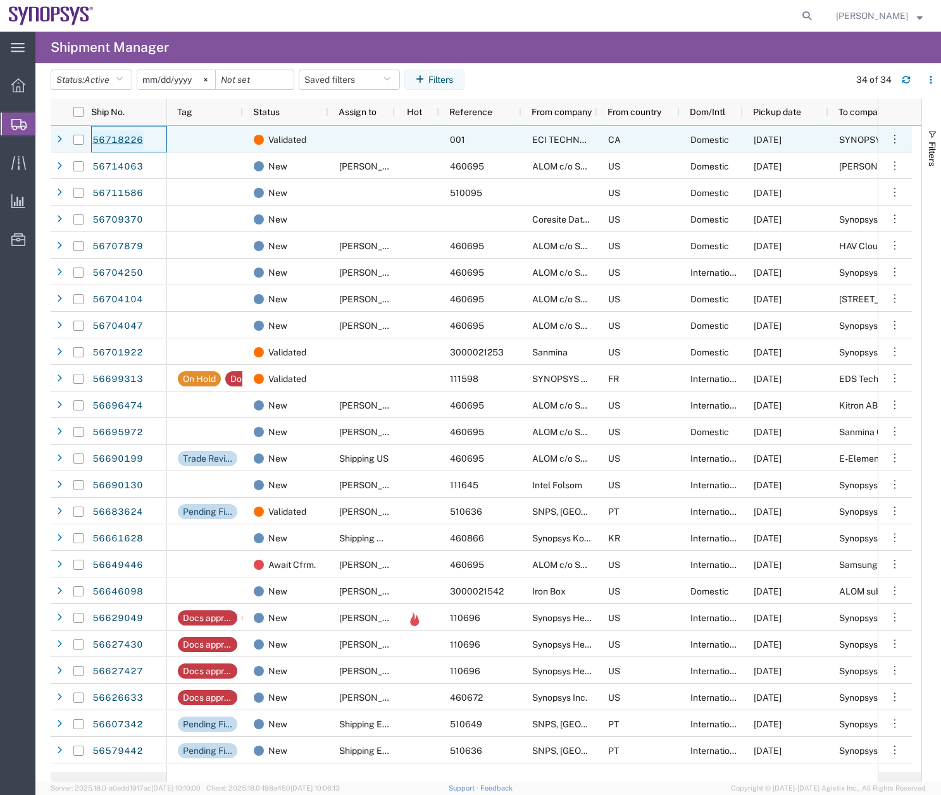
click at [118, 141] on link "56718226" at bounding box center [118, 140] width 52 height 20
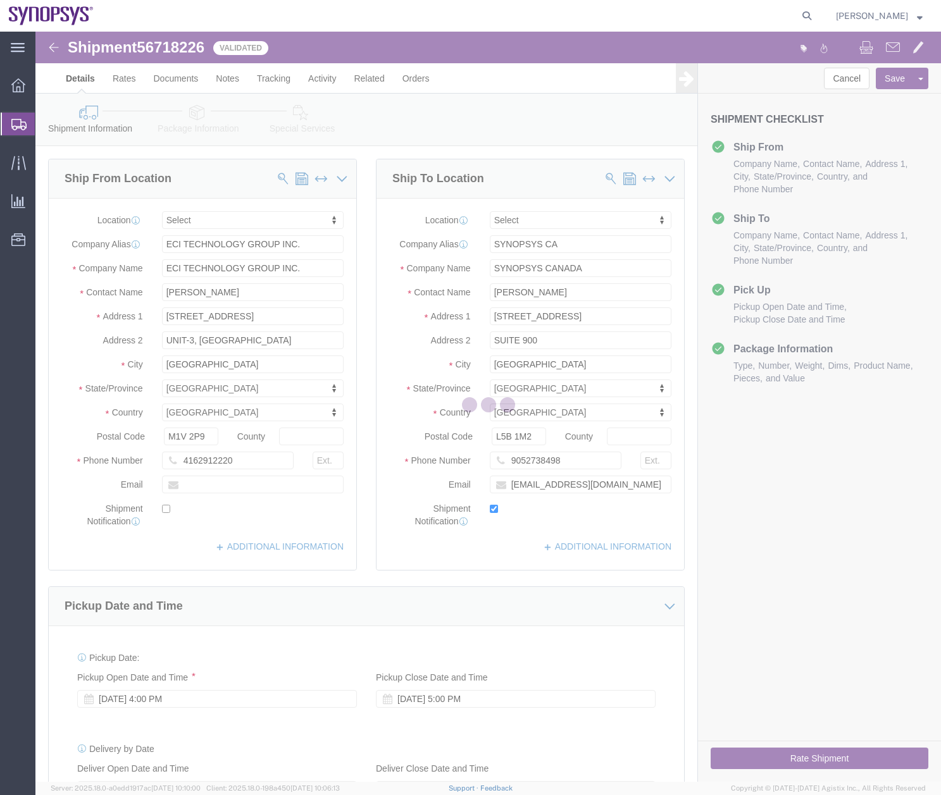
select select
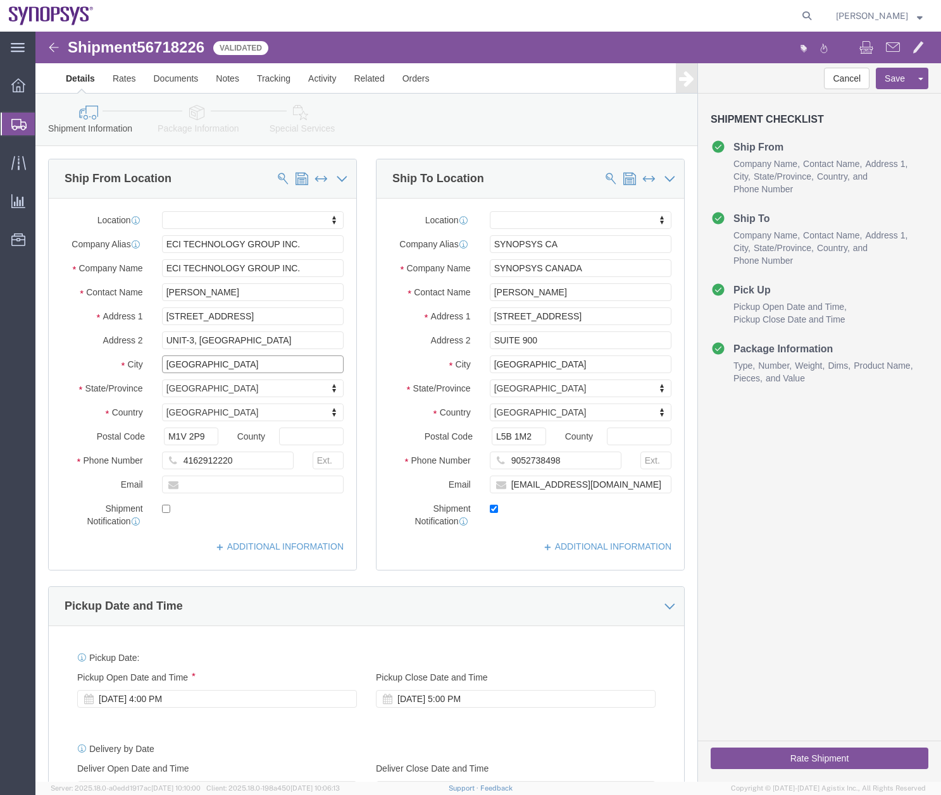
click input "[GEOGRAPHIC_DATA]"
click input "SCARBOROUGHTORONTO"
type input "[GEOGRAPHIC_DATA]"
click div "Cancel Save Preview Assign To Clone Shipment Save As Template Shipment Checklis…"
click div "[DATE] 4:00 PM"
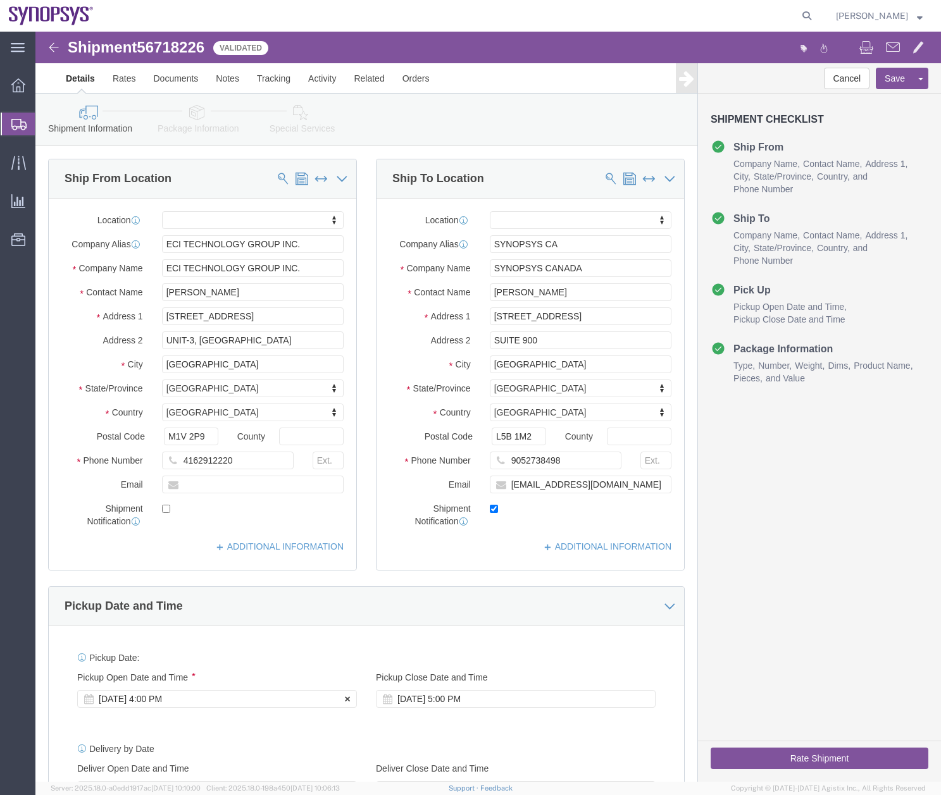
scroll to position [438, 0]
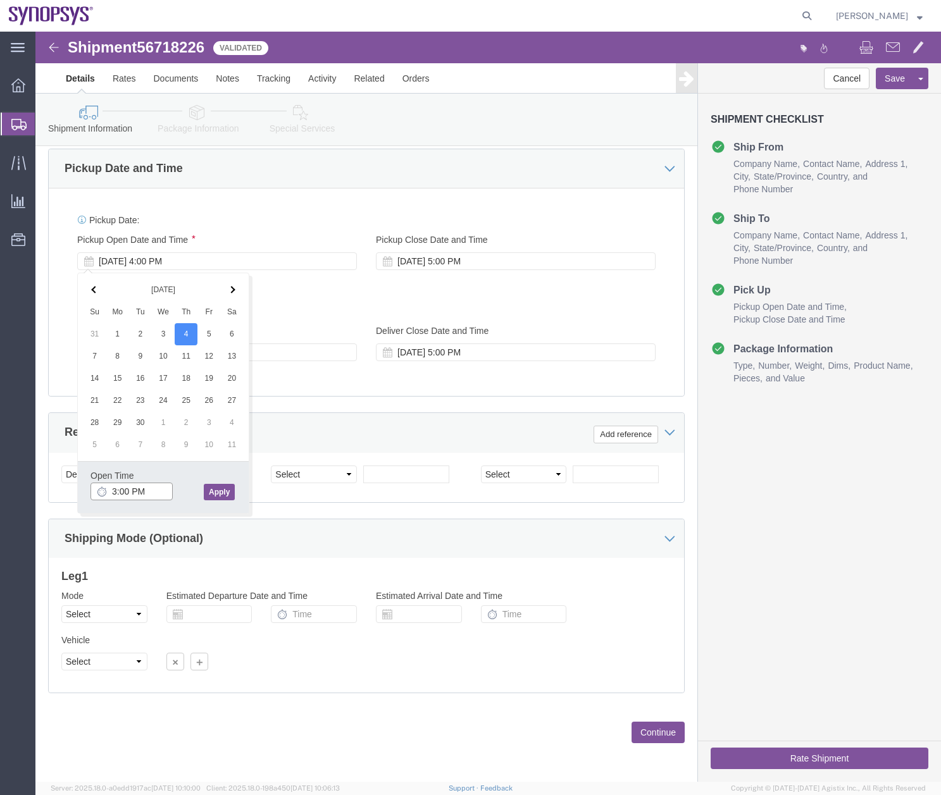
type input "3:00 PM"
click button "Apply"
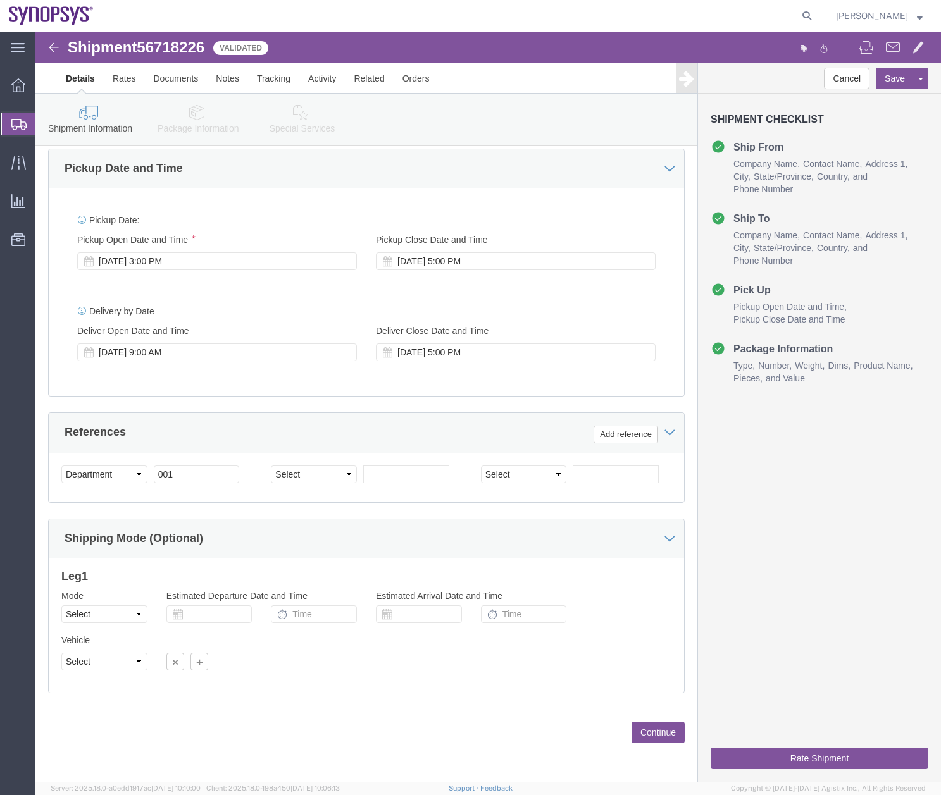
click icon
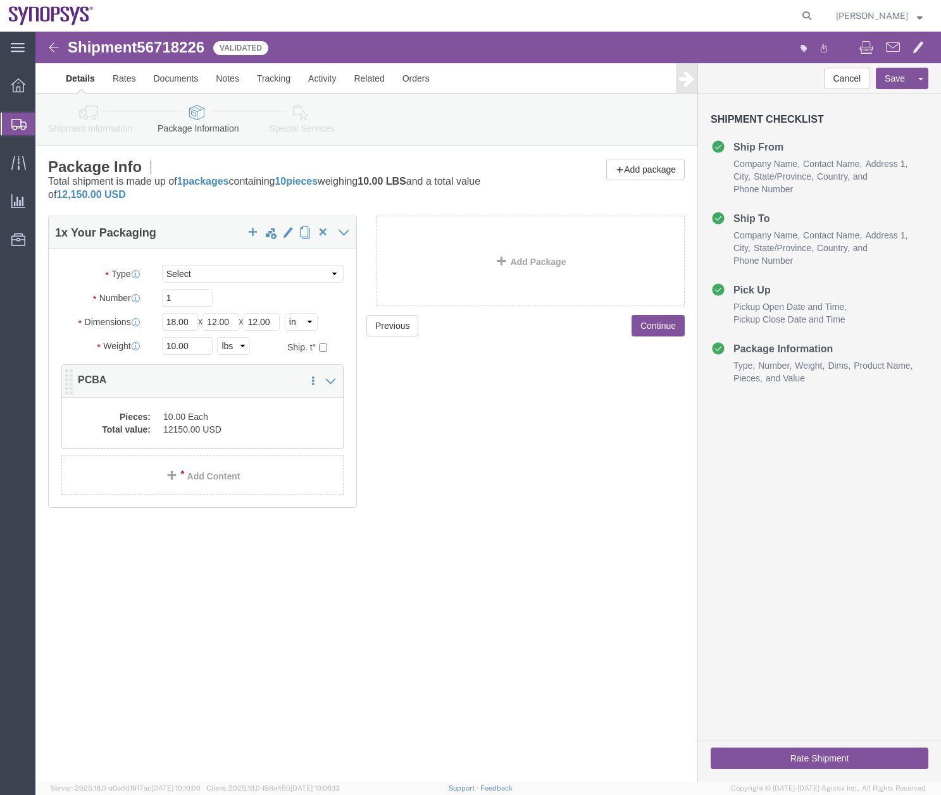
click dd "12150.00 USD"
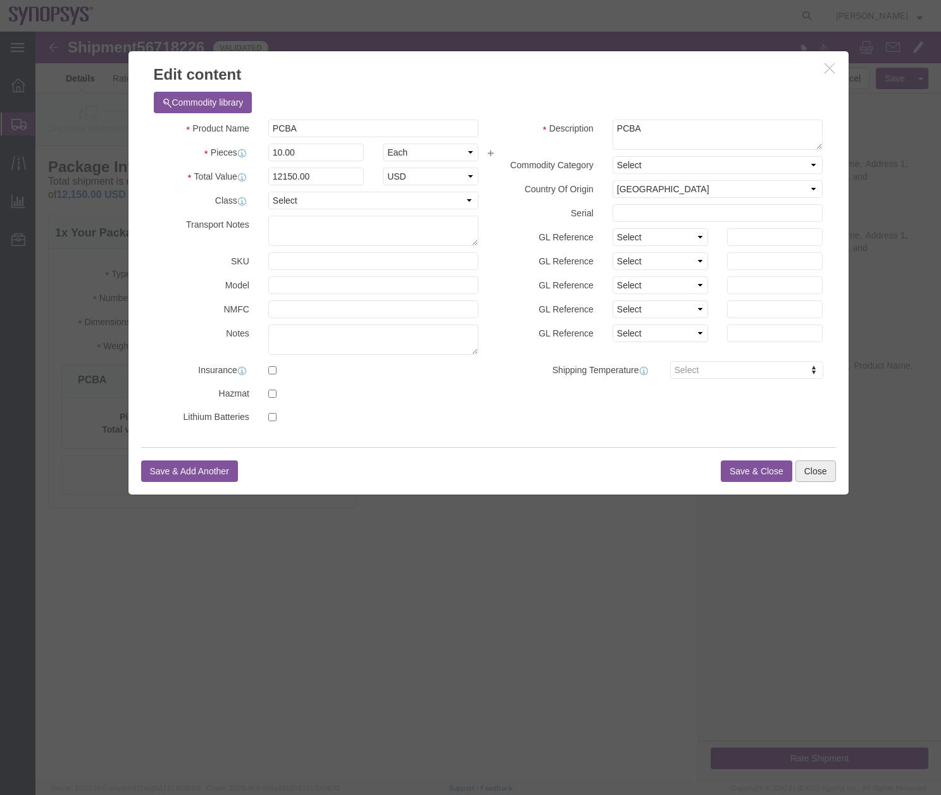
click button "Close"
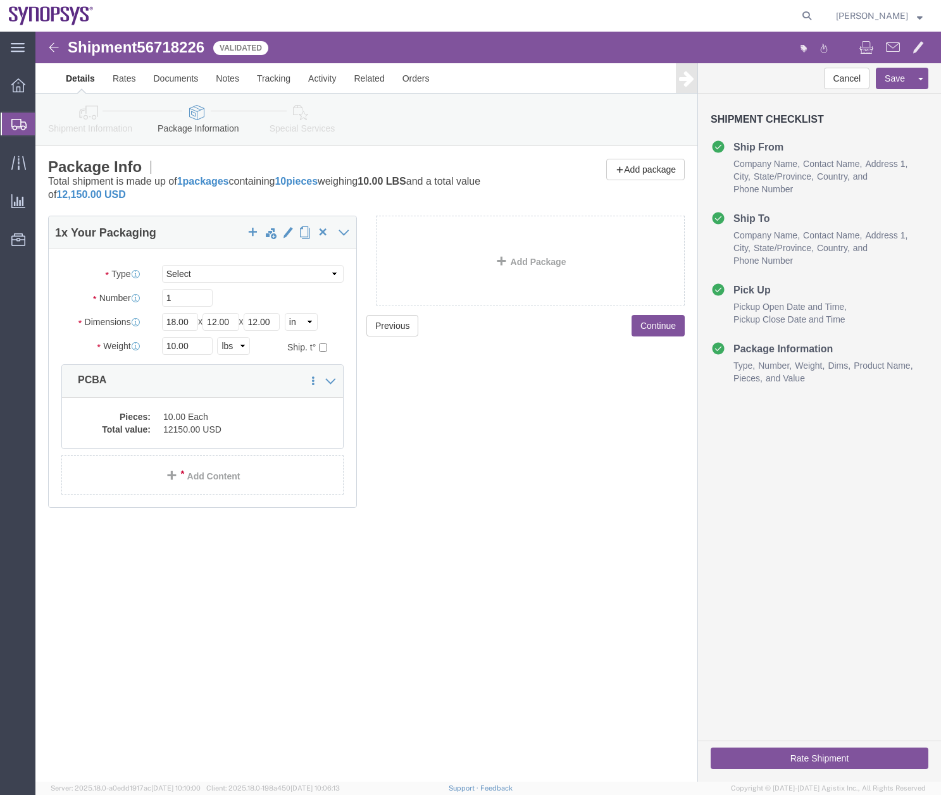
click icon
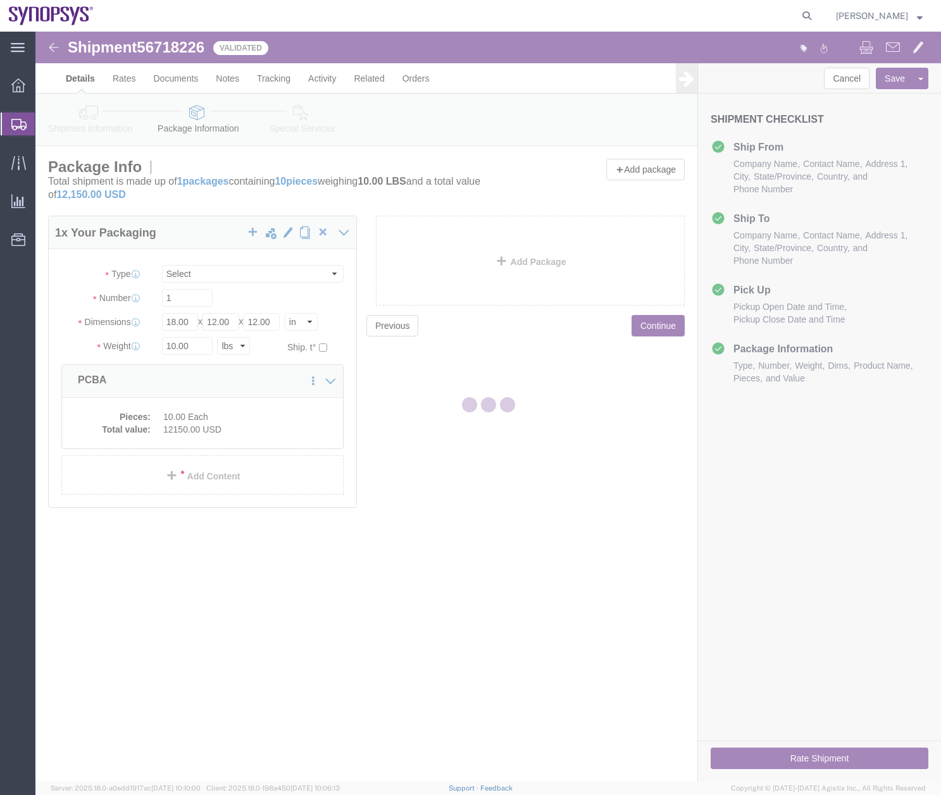
select select
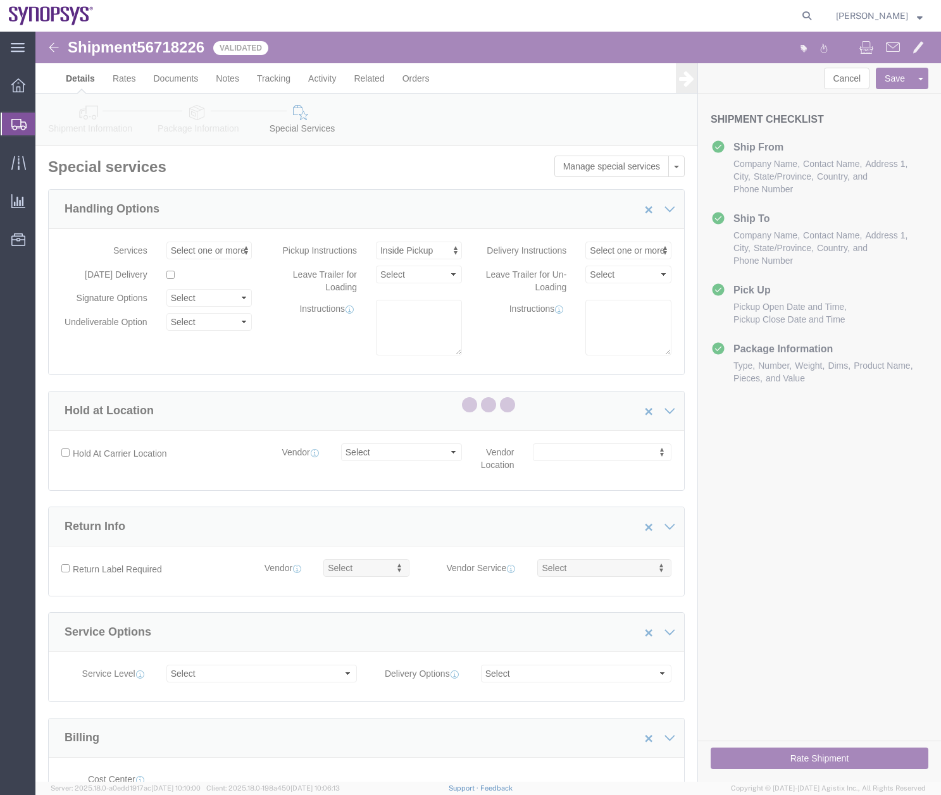
scroll to position [25, 0]
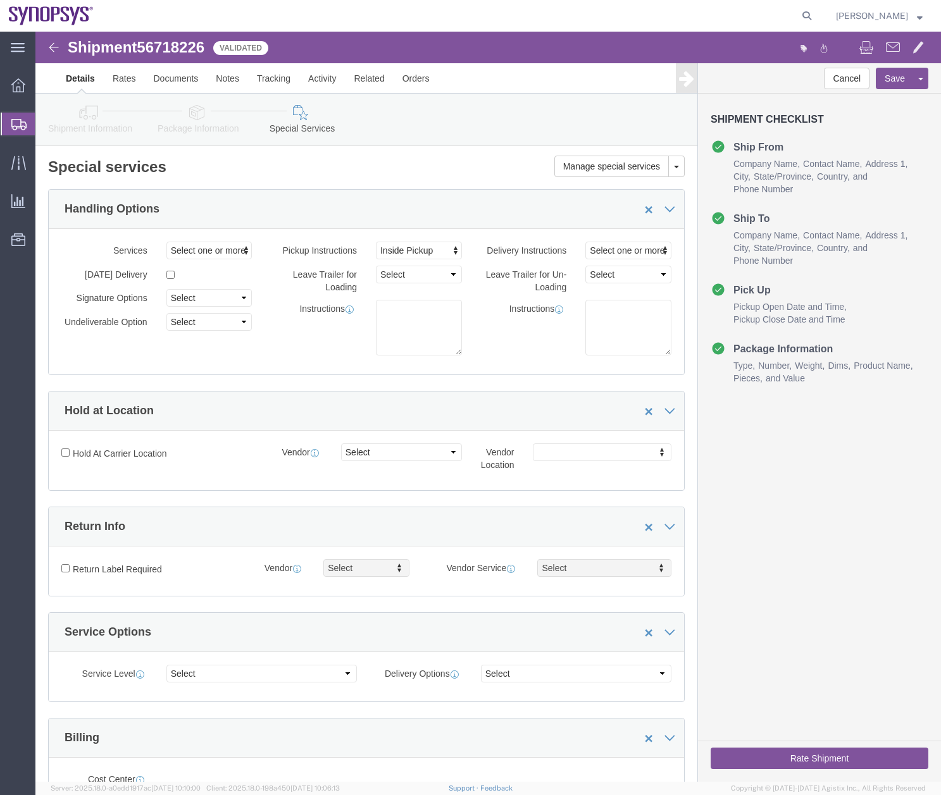
select select "COSTCENTER"
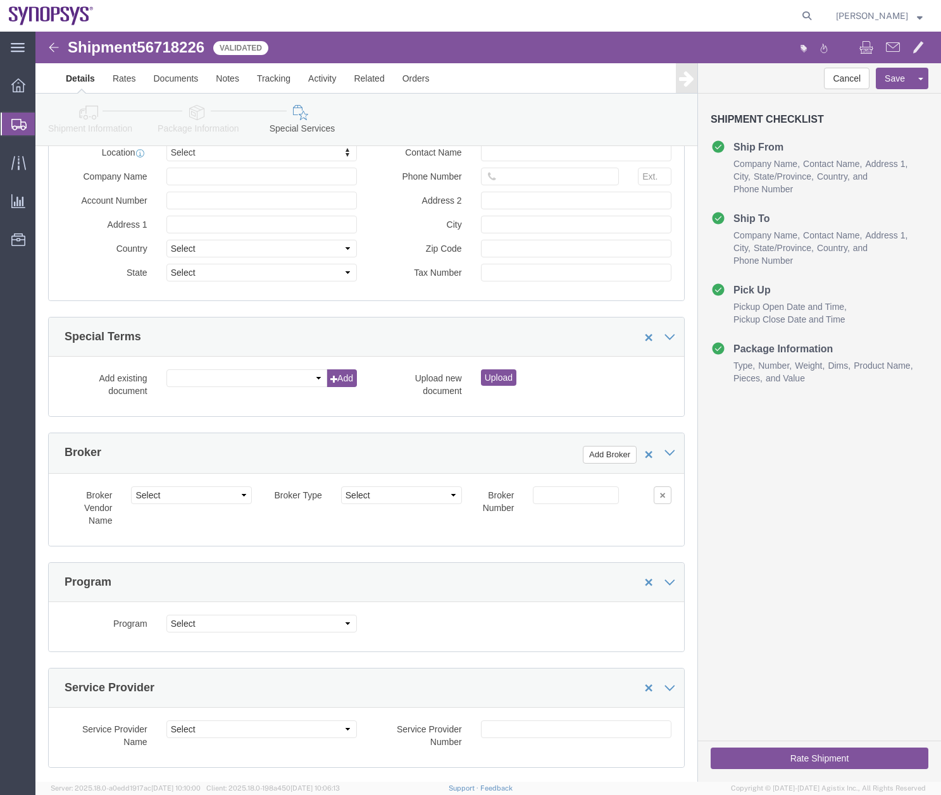
scroll to position [1787, 0]
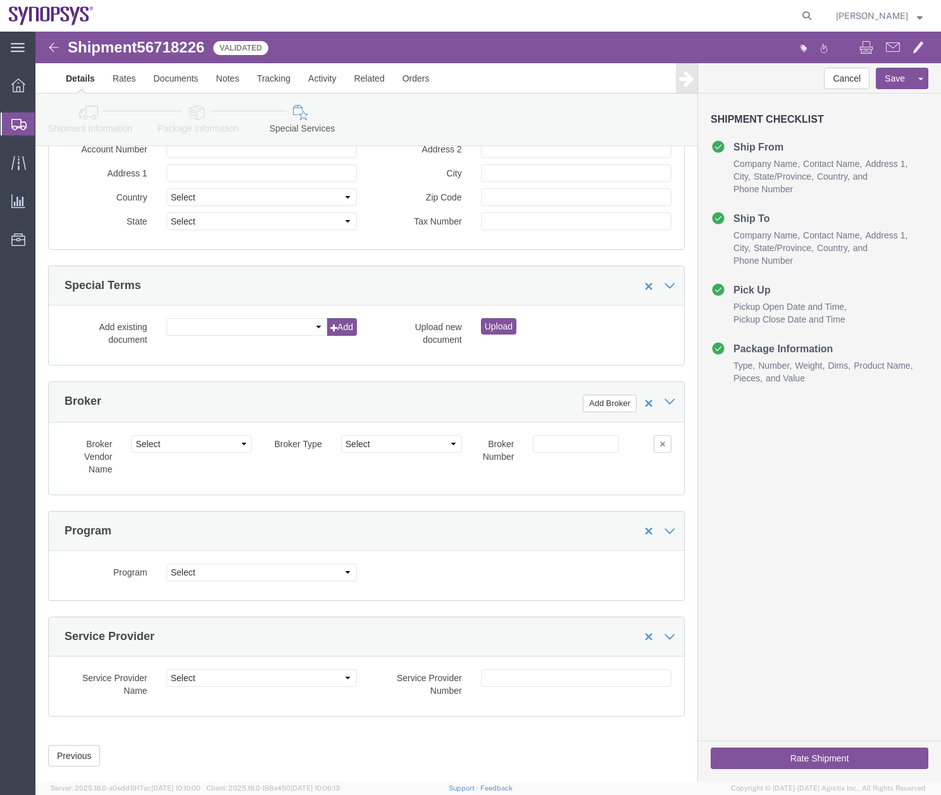
click button "Rate Shipment"
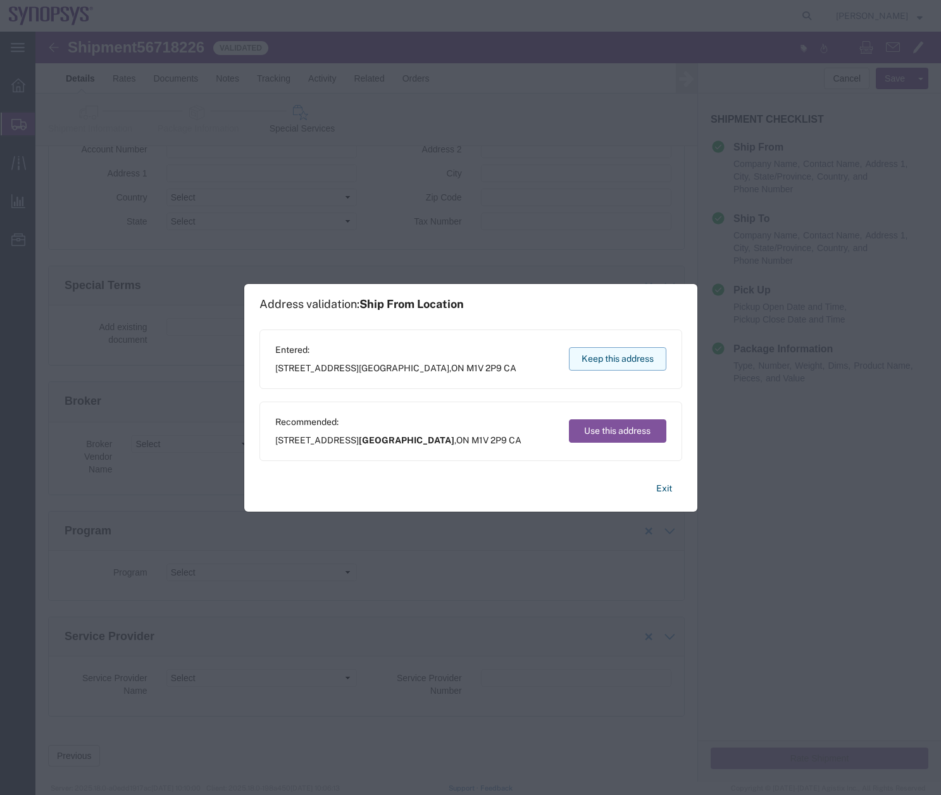
click at [629, 361] on button "Keep this address" at bounding box center [617, 358] width 97 height 23
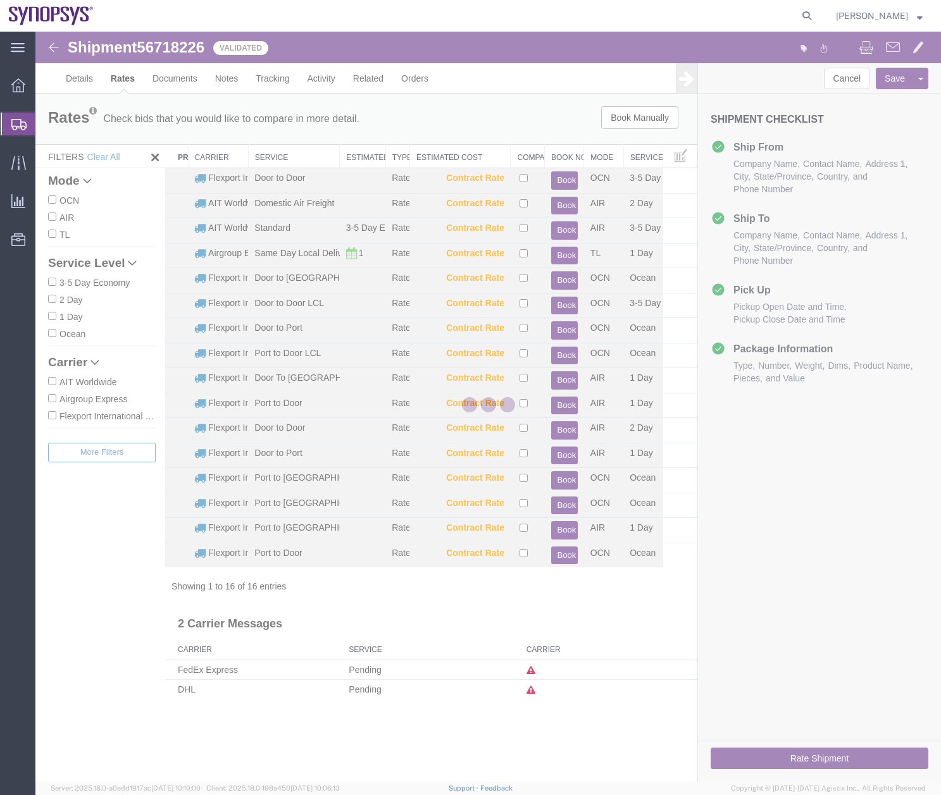
scroll to position [0, 0]
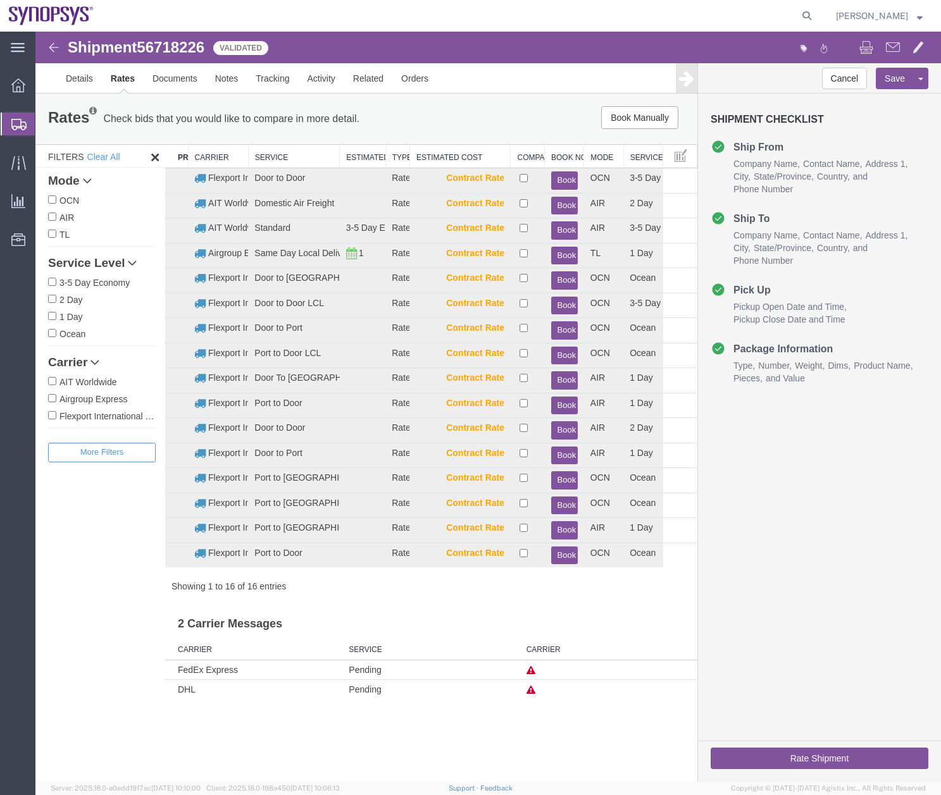
click at [16, 125] on icon at bounding box center [18, 124] width 15 height 11
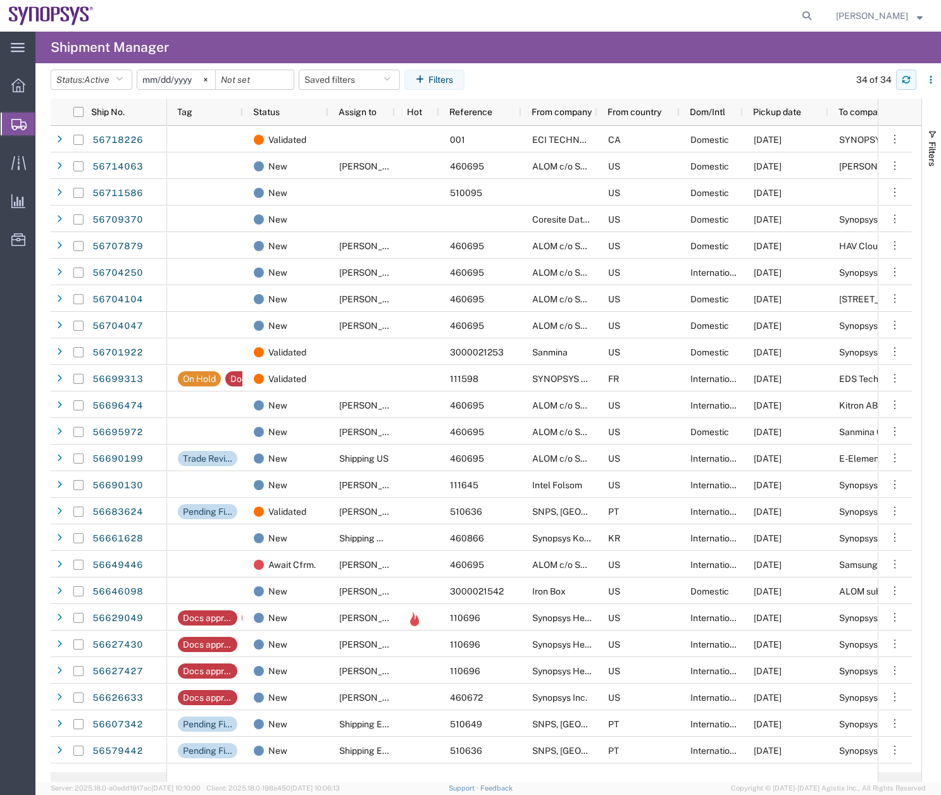
click at [910, 77] on button "button" at bounding box center [906, 80] width 20 height 20
click at [911, 80] on button "button" at bounding box center [906, 80] width 20 height 20
click at [12, 429] on div "main_menu Created with Sketch. Collapse Menu Overview Shipments Shipment Manage…" at bounding box center [17, 413] width 35 height 763
click at [903, 80] on icon "button" at bounding box center [905, 79] width 9 height 9
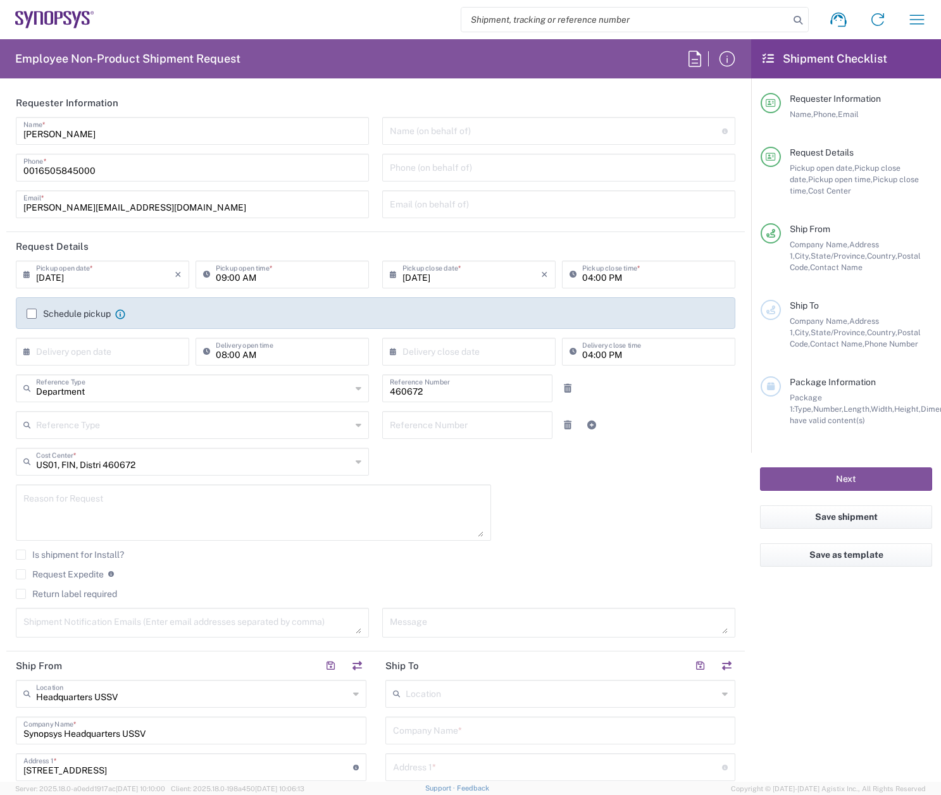
click at [484, 696] on input "text" at bounding box center [561, 693] width 312 height 22
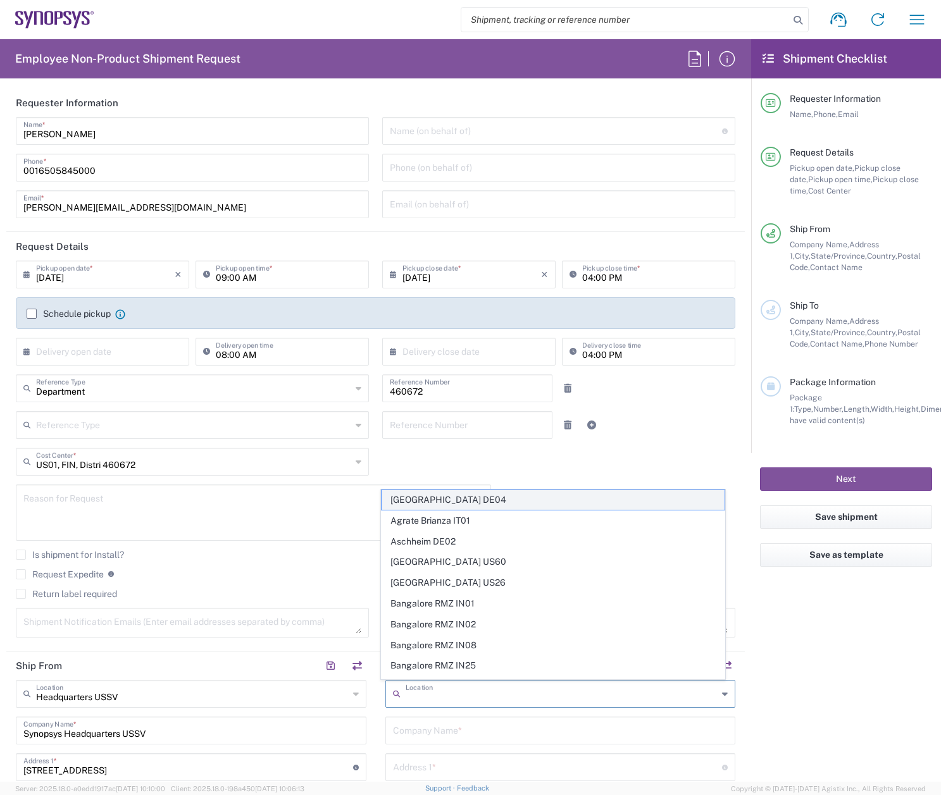
click at [510, 495] on span "[GEOGRAPHIC_DATA] DE04" at bounding box center [552, 500] width 343 height 20
type input "[GEOGRAPHIC_DATA] DE04"
type input "Synopsys GmbH"
type input "Ritterstrasse 23"
type input "Aachen"
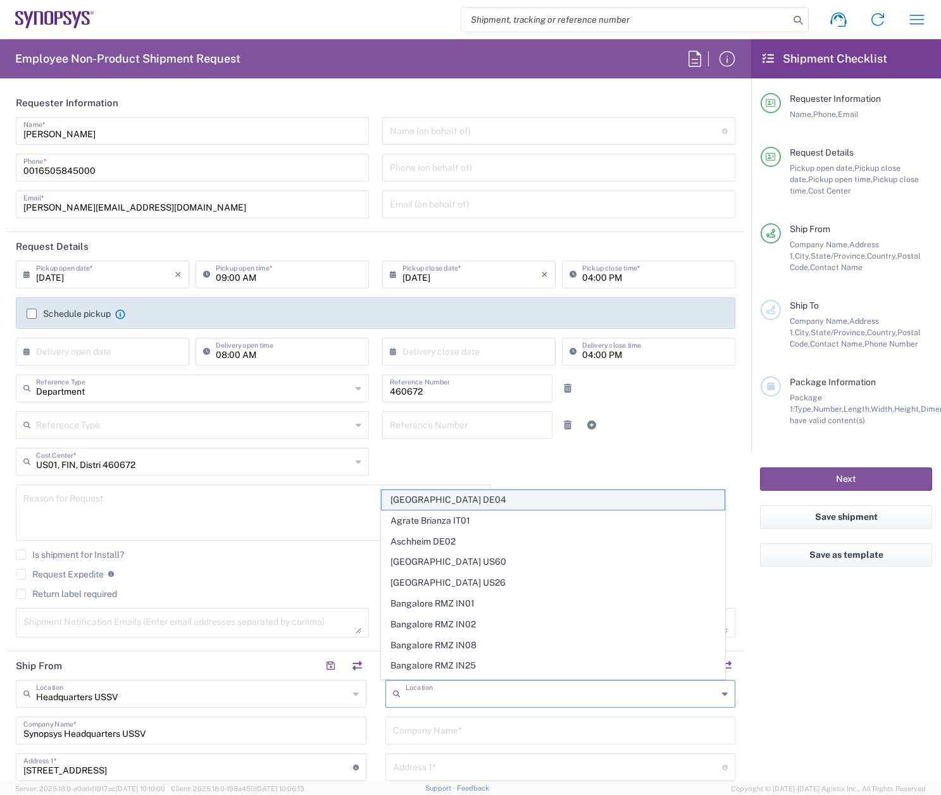
type input "[GEOGRAPHIC_DATA]"
type input "52072"
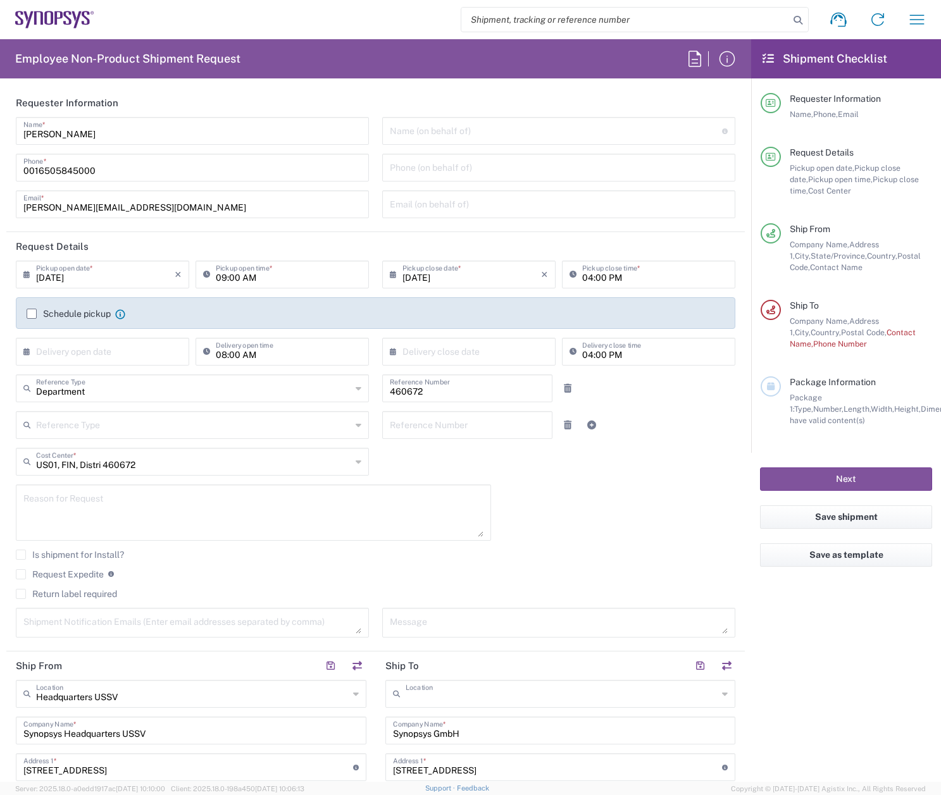
click at [521, 703] on input "text" at bounding box center [561, 693] width 312 height 22
type input "[GEOGRAPHIC_DATA] CA06"
type input "Synopsys Mississauga CA06"
type input "1 City Centre Drive"
type input "Suite 900"
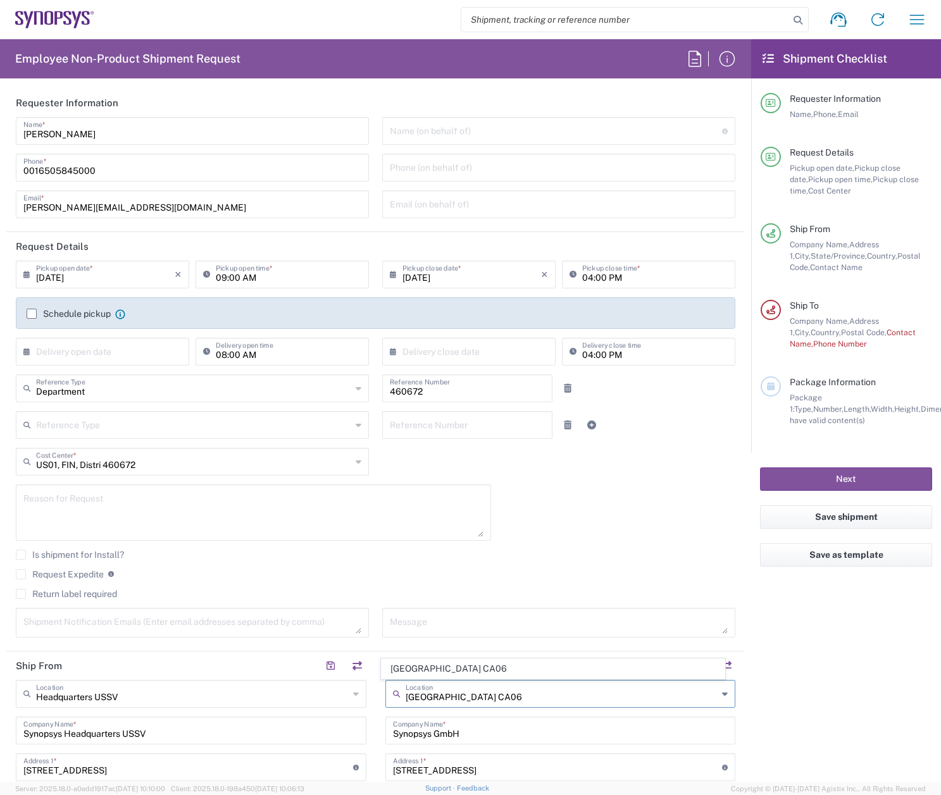
type input "Mississauga"
type input "[GEOGRAPHIC_DATA]"
type input "L5B 1M2"
type input "[GEOGRAPHIC_DATA]"
type input "[GEOGRAPHIC_DATA] CA06"
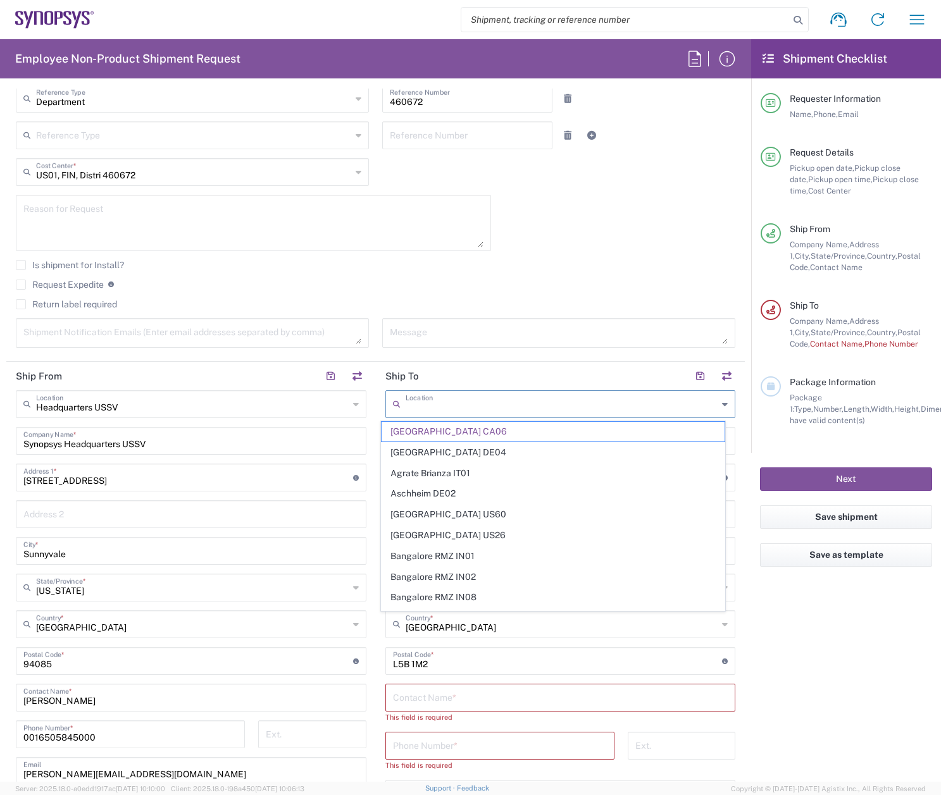
scroll to position [304, 0]
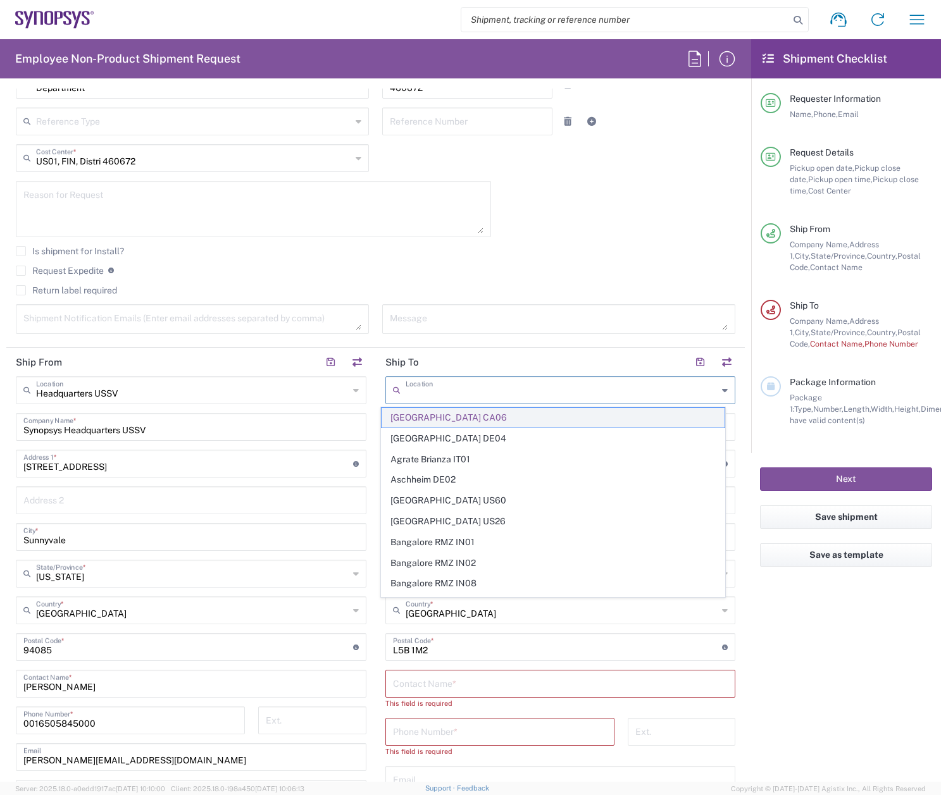
click at [445, 422] on span "[GEOGRAPHIC_DATA] CA06" at bounding box center [552, 418] width 343 height 20
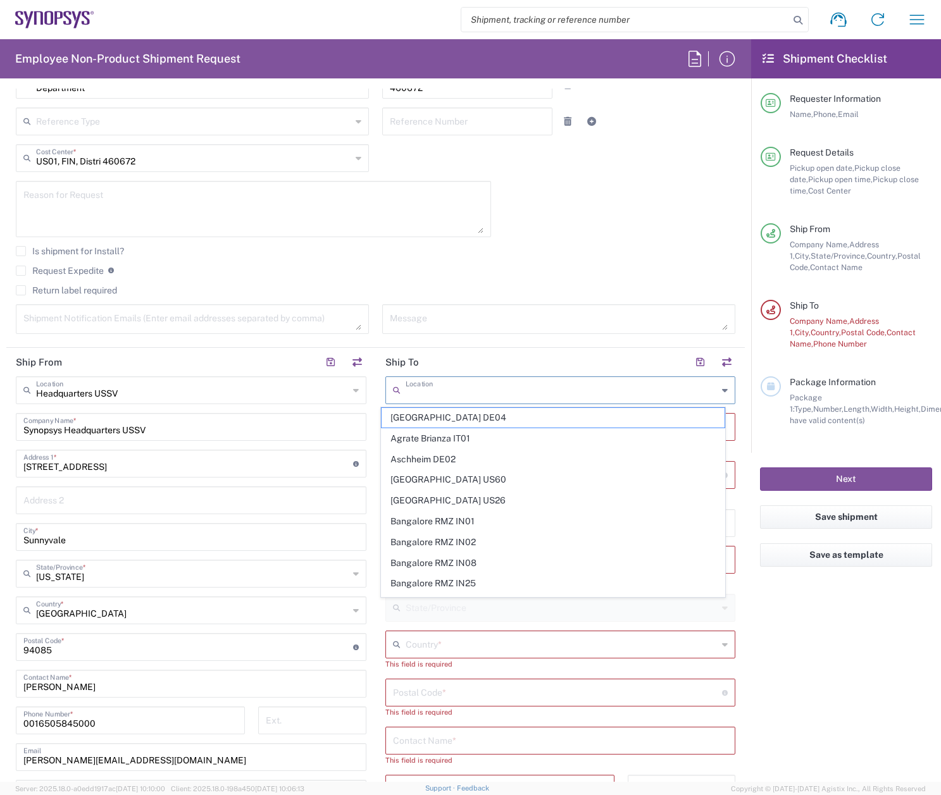
click at [509, 400] on input "text" at bounding box center [561, 389] width 312 height 22
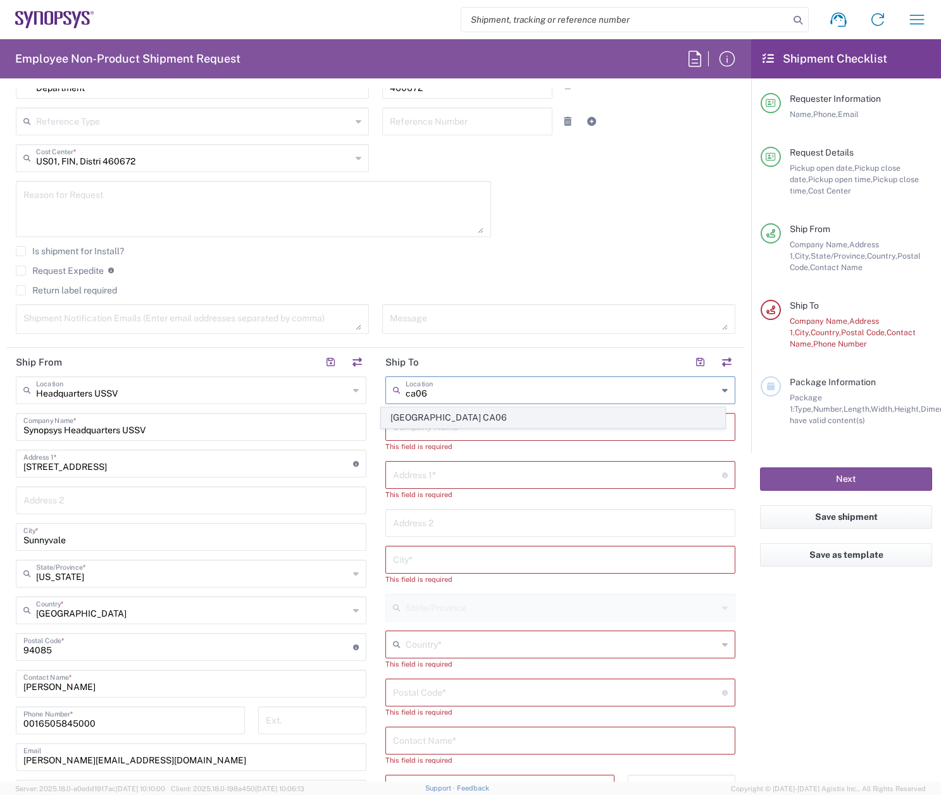
click at [441, 416] on span "[GEOGRAPHIC_DATA] CA06" at bounding box center [552, 418] width 343 height 20
type input "[GEOGRAPHIC_DATA] CA06"
type input "Synopsys Mississauga CA06"
type input "1 City Centre Drive"
type input "Suite 900"
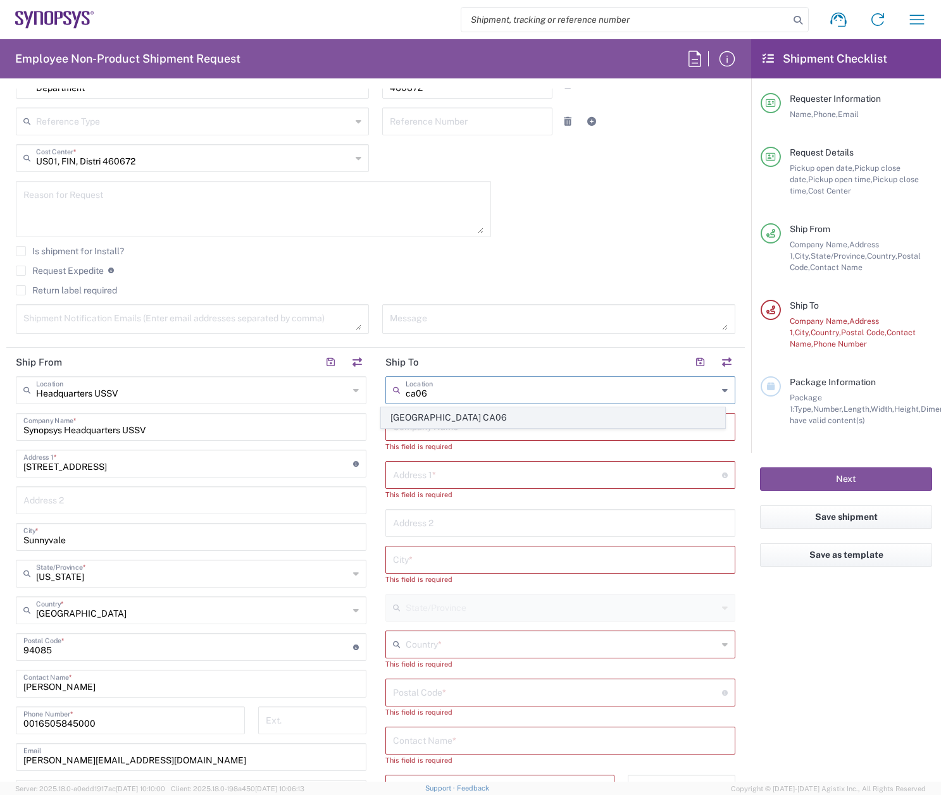
type input "Mississauga"
type input "[GEOGRAPHIC_DATA]"
type input "L5B 1M2"
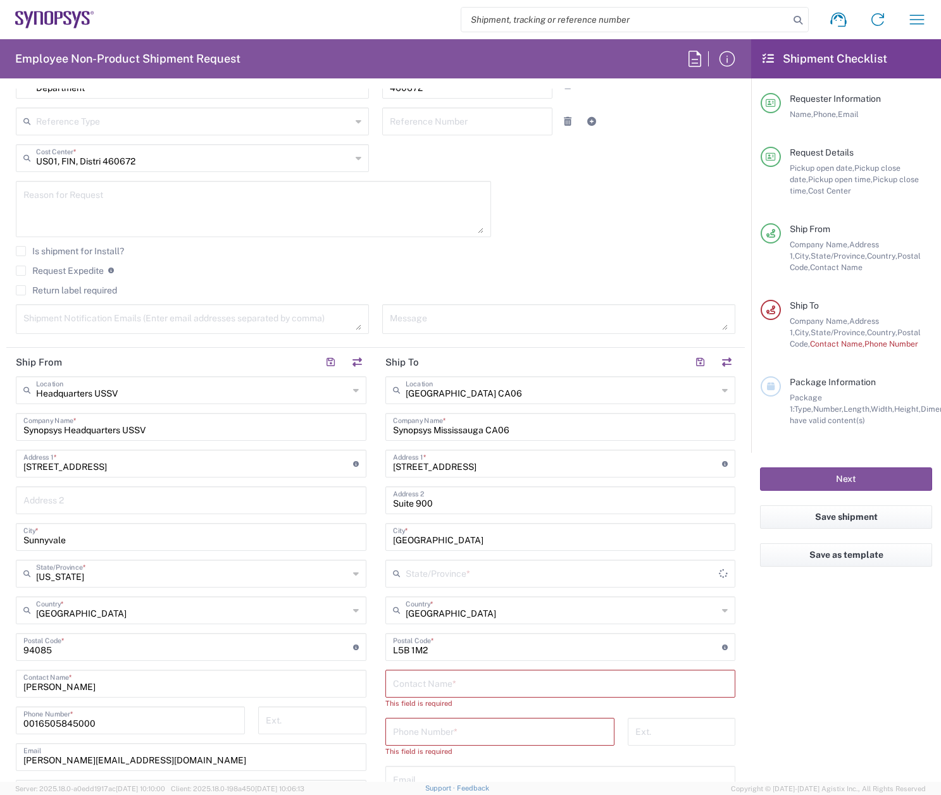
type input "[GEOGRAPHIC_DATA]"
